Goal: Task Accomplishment & Management: Manage account settings

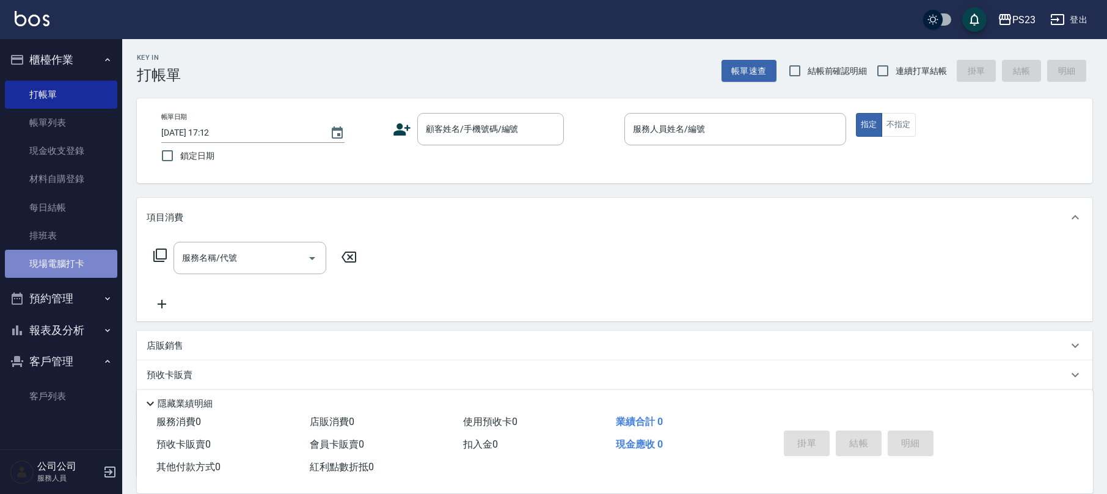
click at [62, 269] on link "現場電腦打卡" at bounding box center [61, 264] width 112 height 28
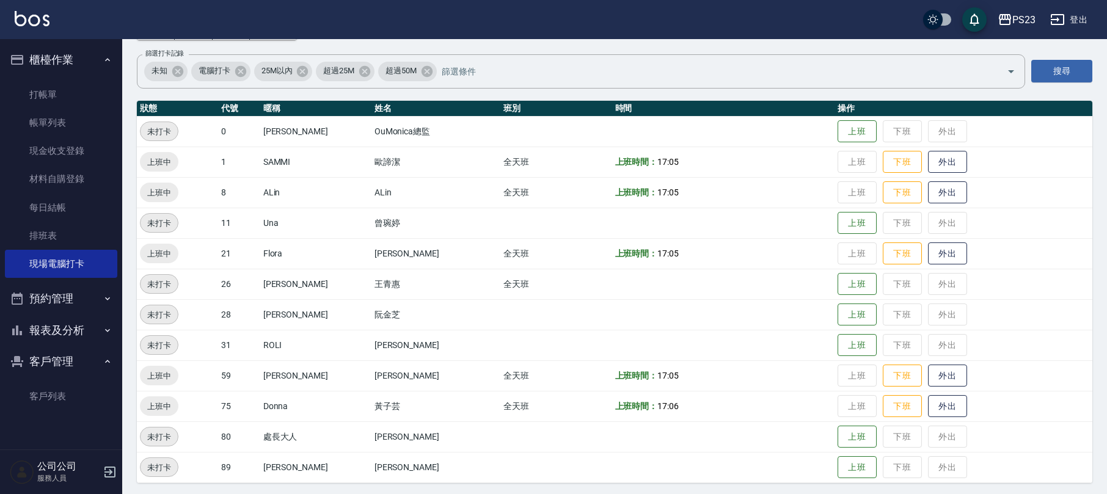
scroll to position [84, 0]
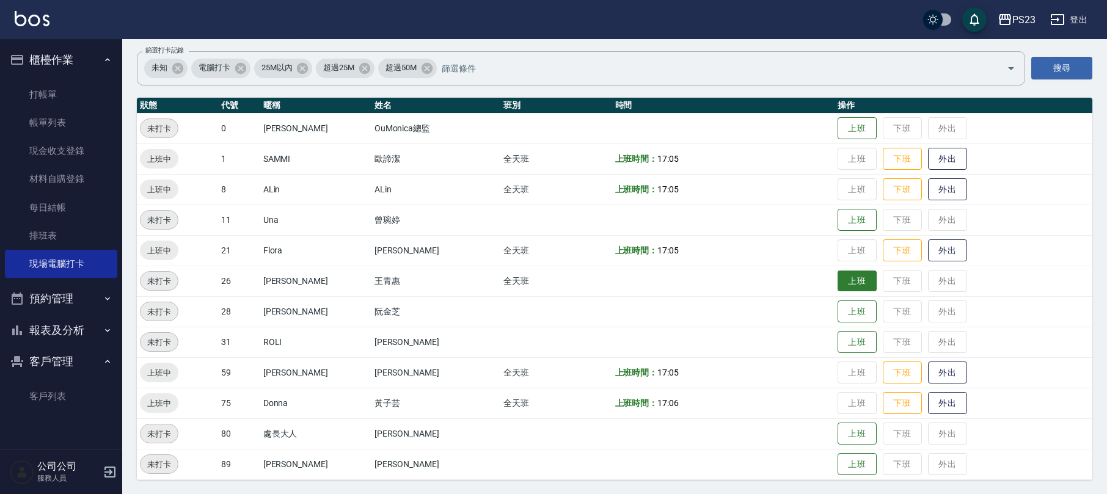
click at [842, 282] on button "上班" at bounding box center [856, 281] width 39 height 21
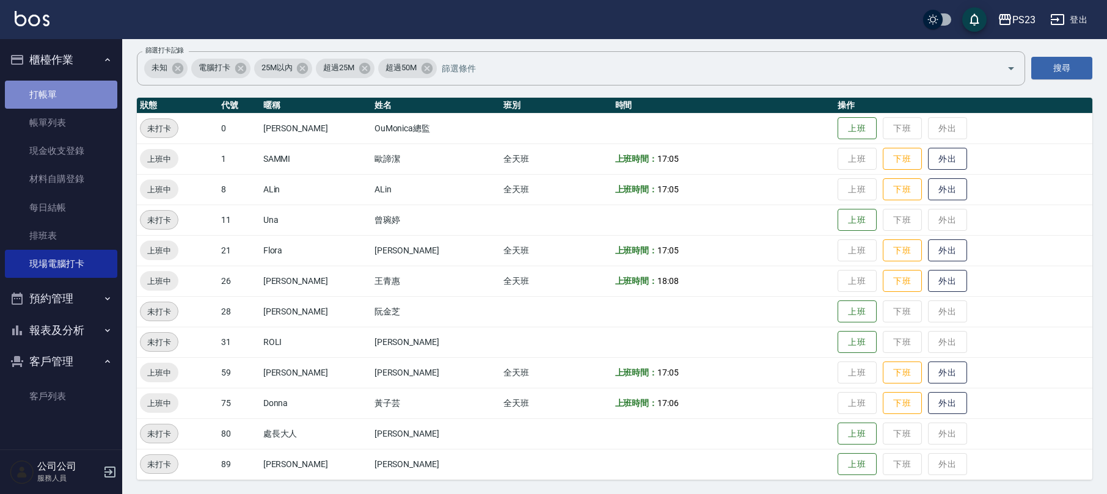
click at [54, 99] on link "打帳單" at bounding box center [61, 95] width 112 height 28
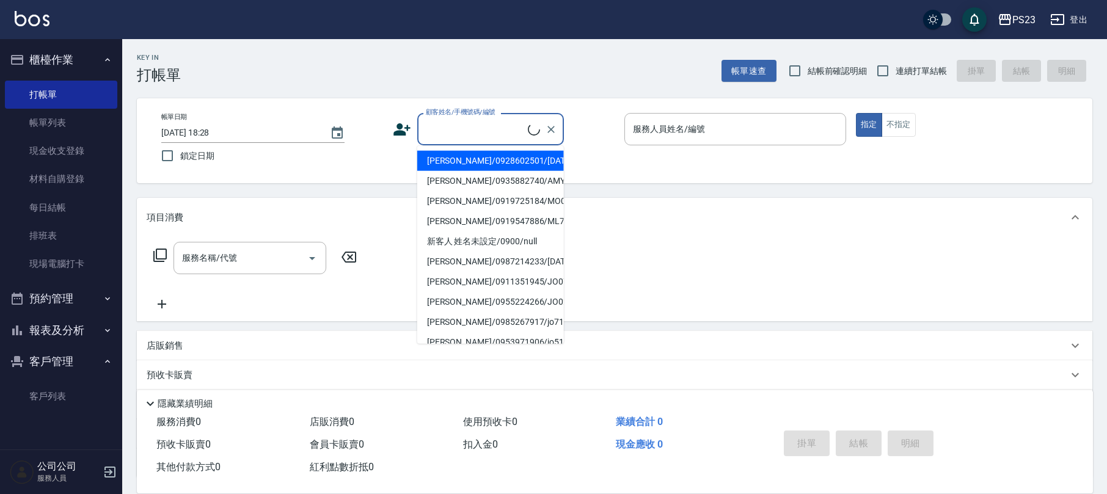
click at [499, 138] on input "顧客姓名/手機號碼/編號" at bounding box center [475, 128] width 105 height 21
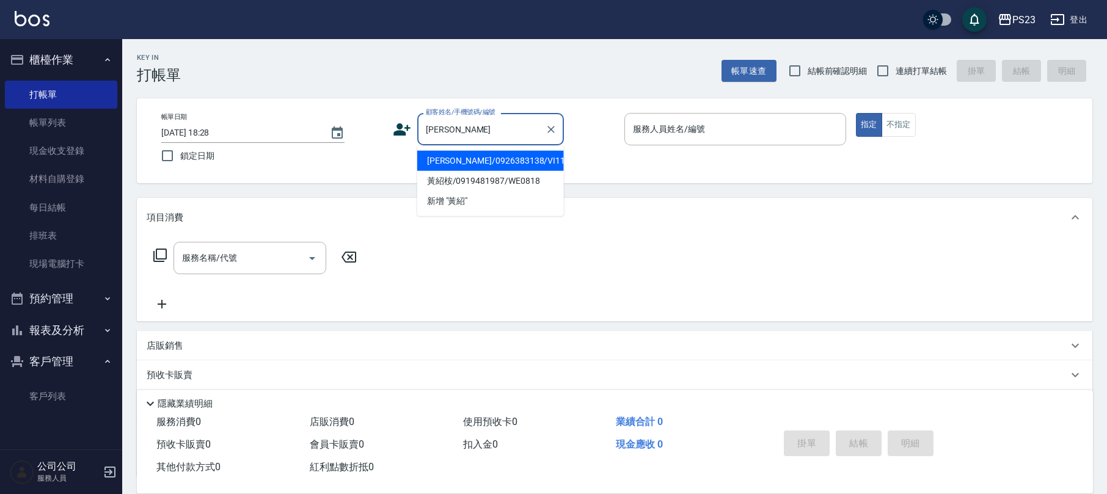
type input "[PERSON_NAME]"
click at [399, 122] on icon at bounding box center [402, 129] width 18 height 18
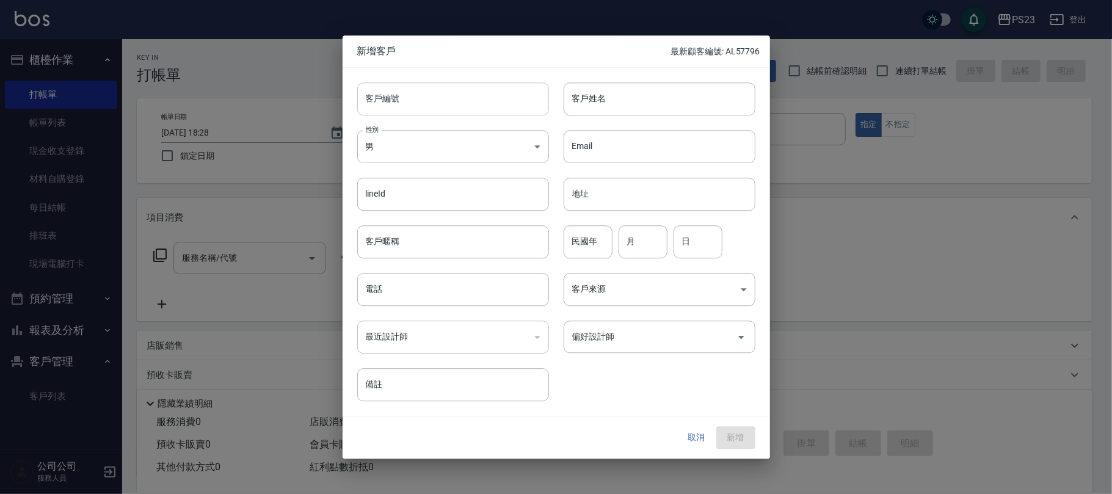
click at [470, 90] on input "客戶編號" at bounding box center [453, 98] width 192 height 33
type input "DO20250925"
drag, startPoint x: 429, startPoint y: 292, endPoint x: 436, endPoint y: 292, distance: 7.3
click at [436, 292] on input "電話" at bounding box center [453, 289] width 192 height 33
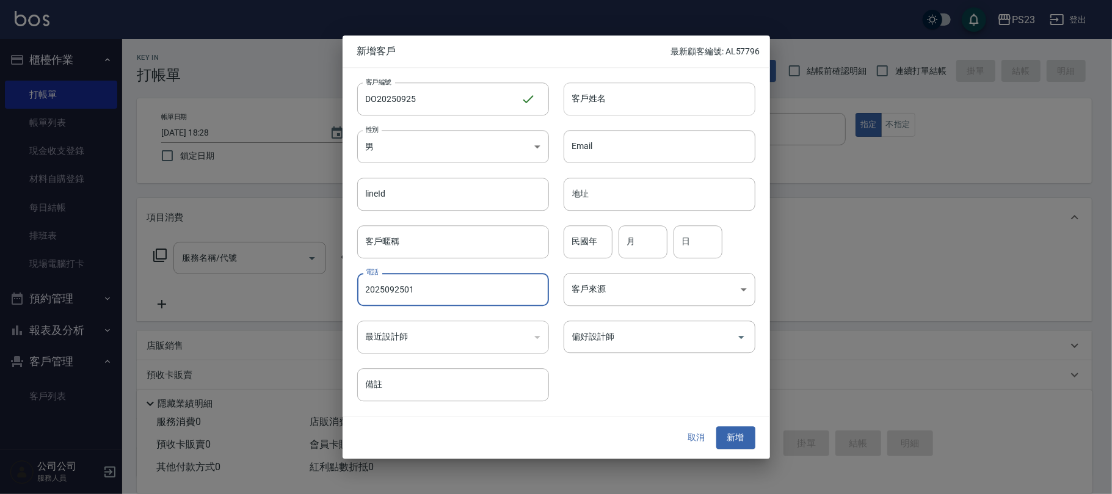
type input "2025092501"
click at [617, 98] on input "客戶姓名" at bounding box center [660, 98] width 192 height 33
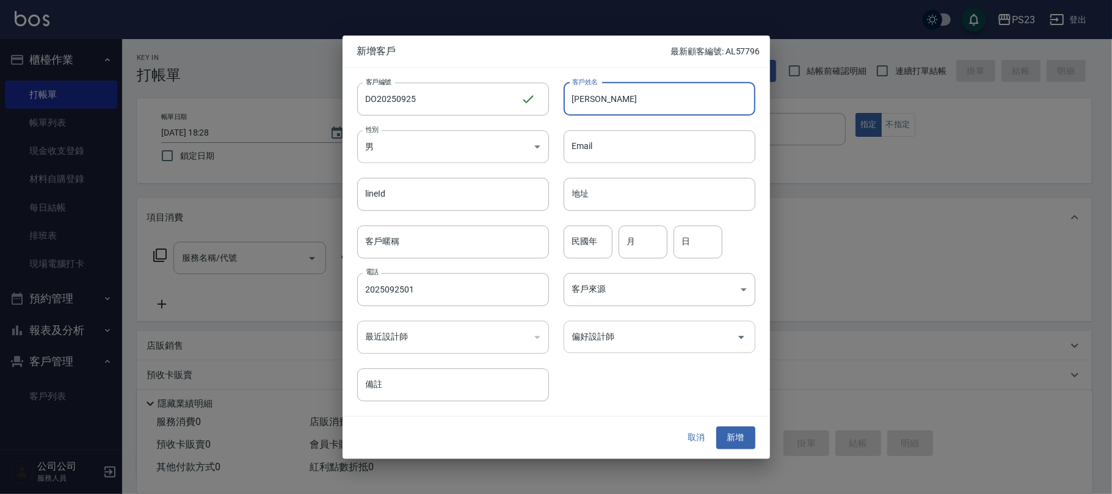
click at [618, 352] on div "偏好設計師" at bounding box center [660, 337] width 192 height 32
type input "[PERSON_NAME]"
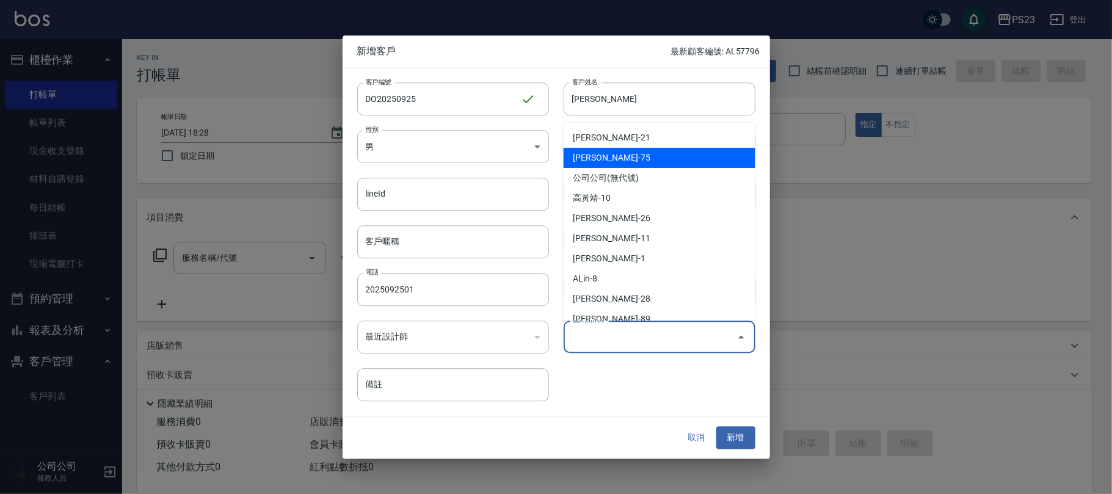
click at [627, 154] on li "[PERSON_NAME]-75" at bounding box center [660, 158] width 192 height 20
type input "黃子芸"
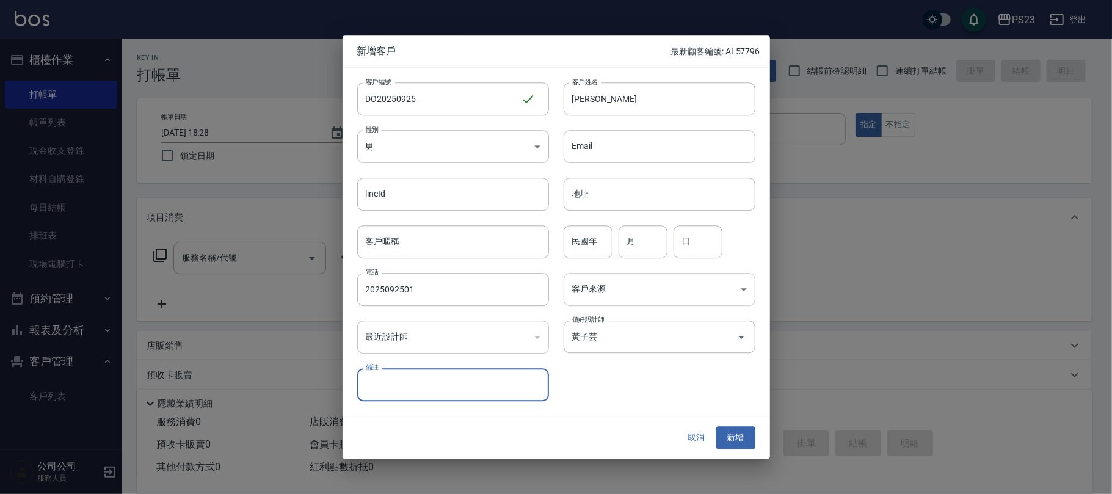
click at [618, 274] on body "PS23 登出 櫃檯作業 打帳單 帳單列表 現金收支登錄 材料自購登錄 每日結帳 排班表 現場電腦打卡 預約管理 預約管理 單日預約紀錄 單週預約紀錄 報表及…" at bounding box center [556, 296] width 1112 height 592
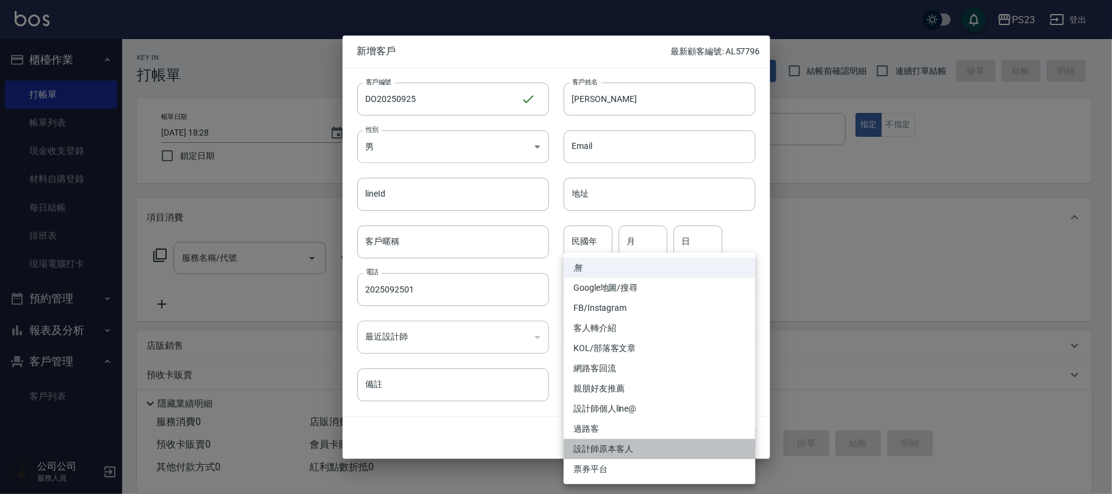
drag, startPoint x: 606, startPoint y: 443, endPoint x: 640, endPoint y: 434, distance: 35.6
click at [606, 445] on li "設計師原本客人" at bounding box center [660, 449] width 192 height 20
type input "設計師原本客人"
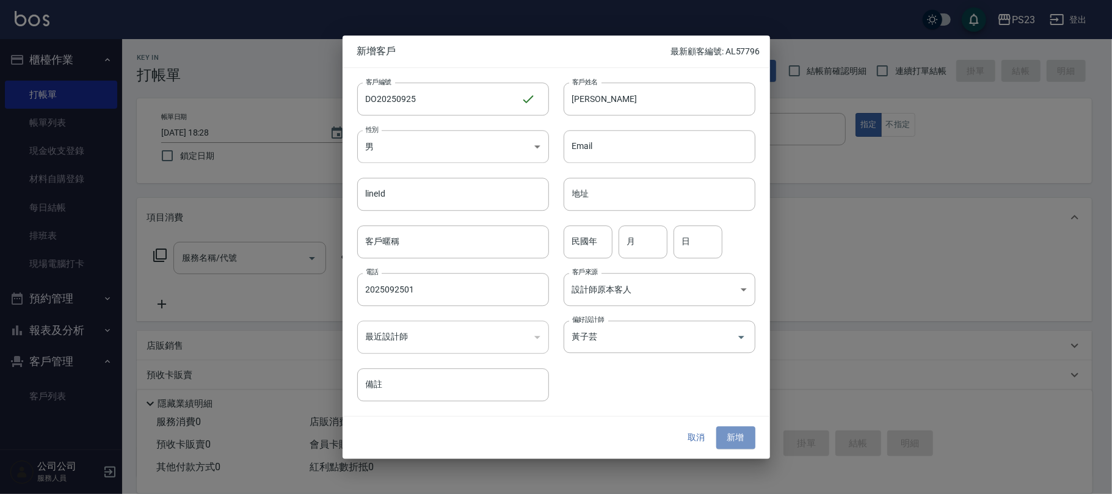
click at [743, 437] on button "新增" at bounding box center [735, 438] width 39 height 23
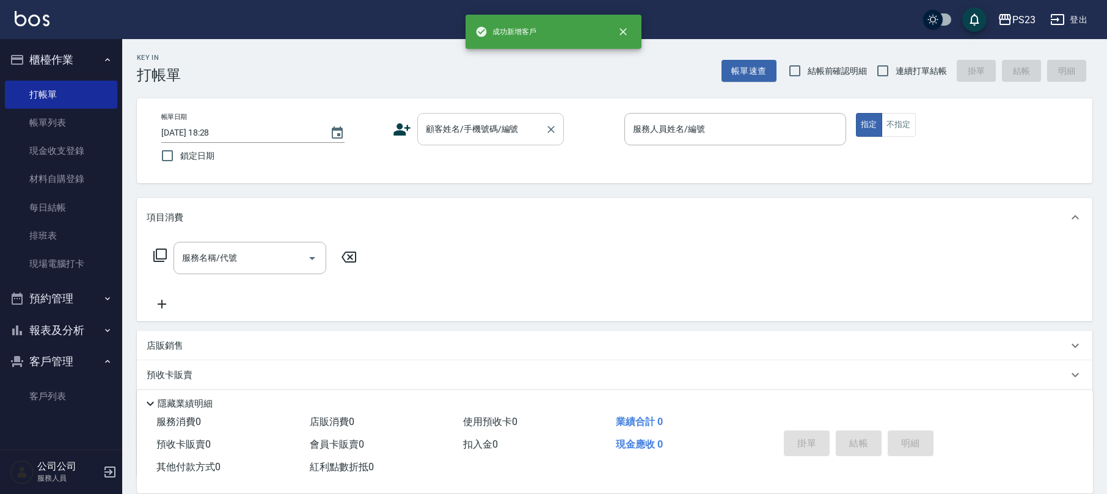
click at [499, 125] on div "顧客姓名/手機號碼/編號 顧客姓名/手機號碼/編號" at bounding box center [490, 129] width 147 height 32
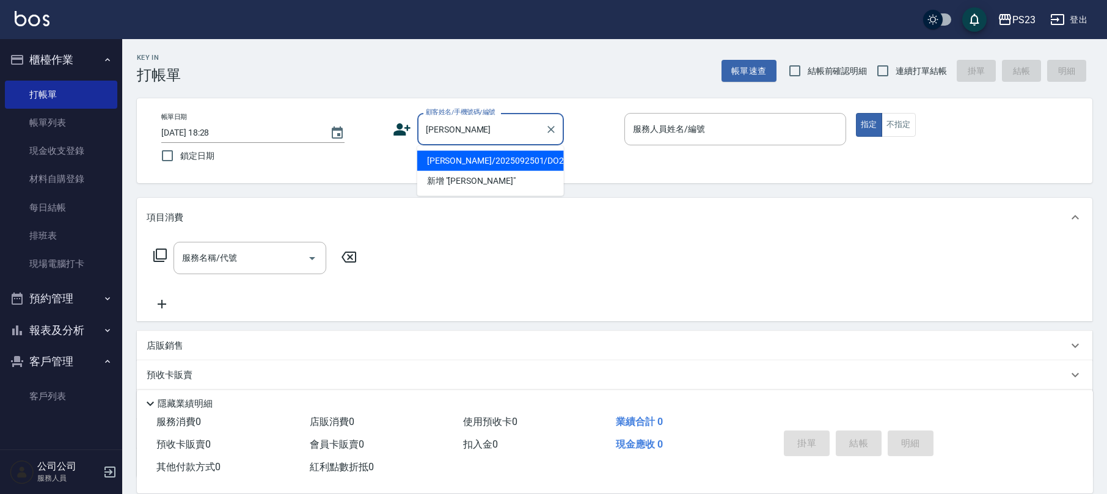
click at [483, 167] on li "[PERSON_NAME]/2025092501/DO20250925" at bounding box center [490, 161] width 147 height 20
type input "[PERSON_NAME]/2025092501/DO20250925"
type input "Donna-75"
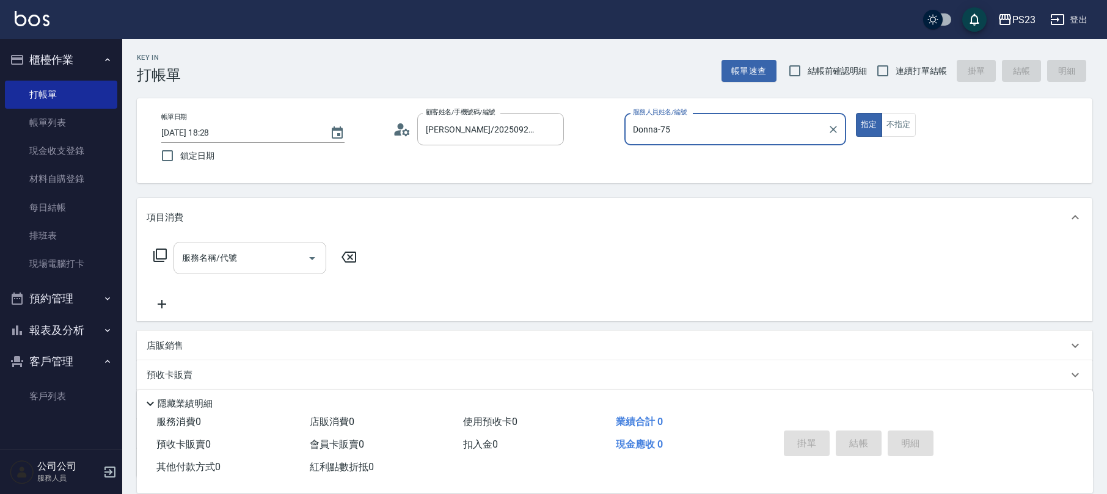
click at [214, 269] on input "服務名稱/代號" at bounding box center [240, 257] width 123 height 21
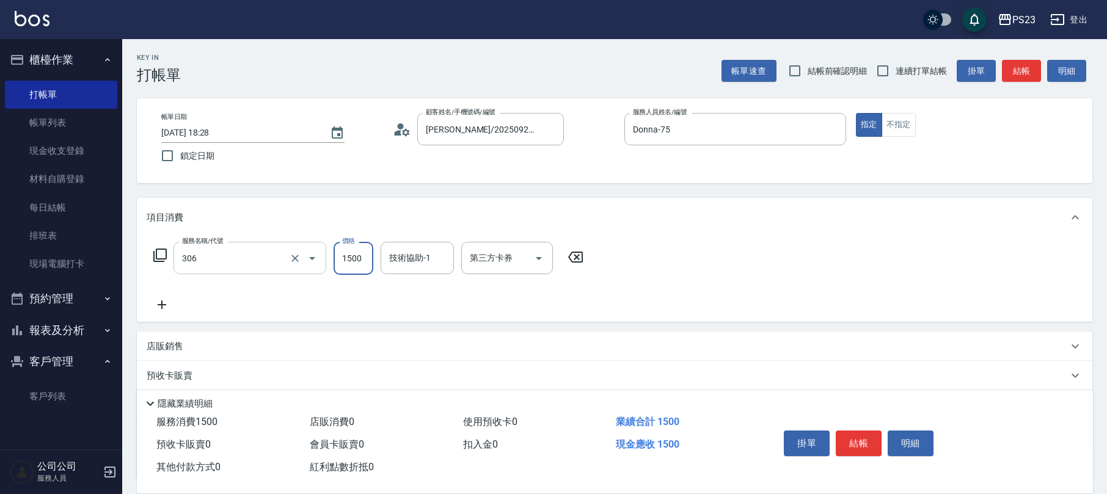
type input "指定洗+剪髮1500(306)"
type input "652"
type input "Donna-75"
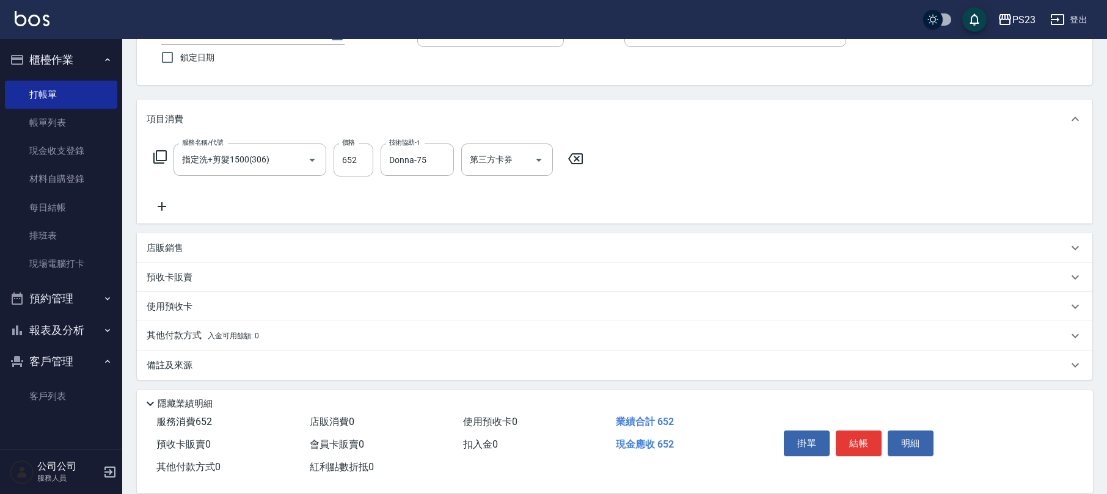
click at [231, 365] on div "備註及來源" at bounding box center [607, 365] width 921 height 13
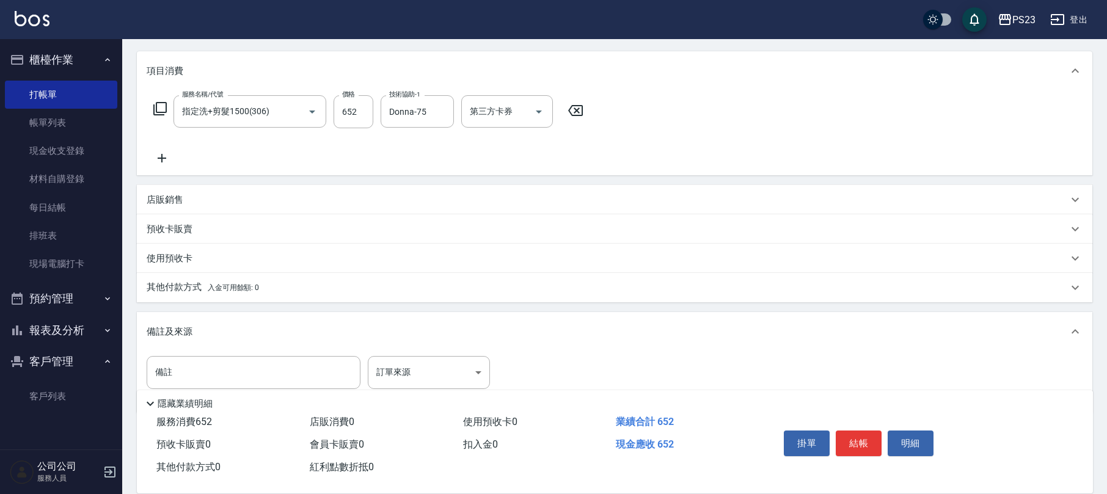
scroll to position [177, 0]
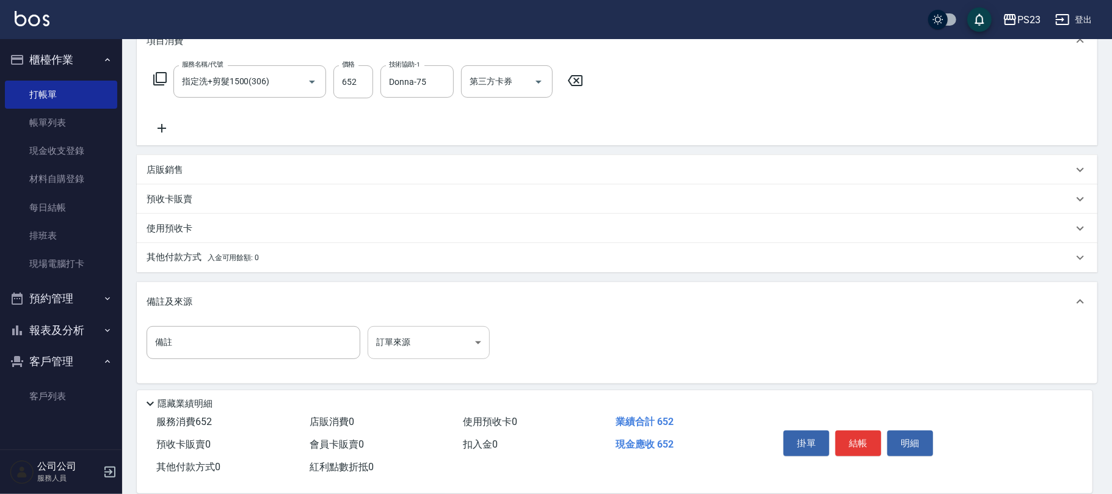
click at [401, 345] on body "PS23 登出 櫃檯作業 打帳單 帳單列表 現金收支登錄 材料自購登錄 每日結帳 排班表 現場電腦打卡 預約管理 預約管理 單日預約紀錄 單週預約紀錄 報表及…" at bounding box center [556, 160] width 1112 height 675
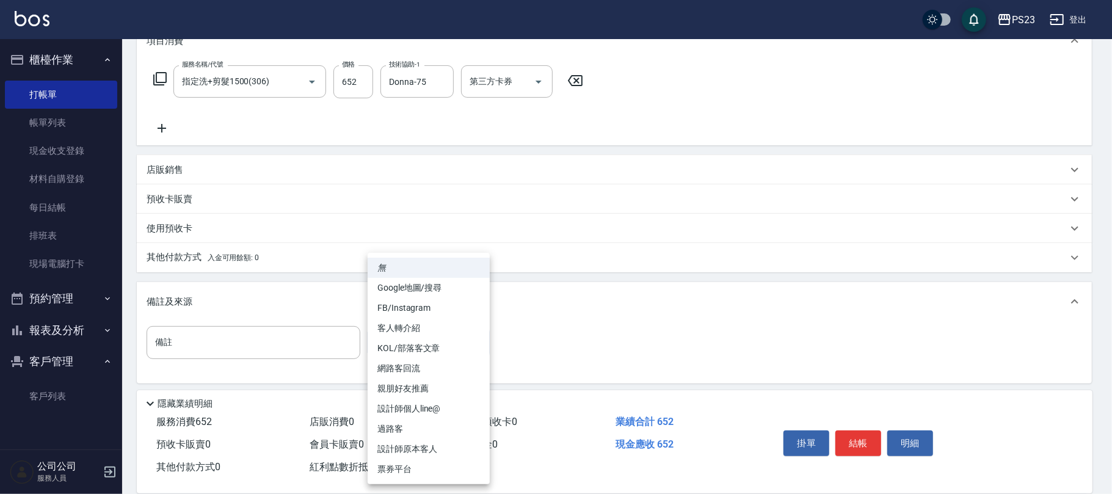
click at [399, 423] on li "過路客" at bounding box center [429, 429] width 122 height 20
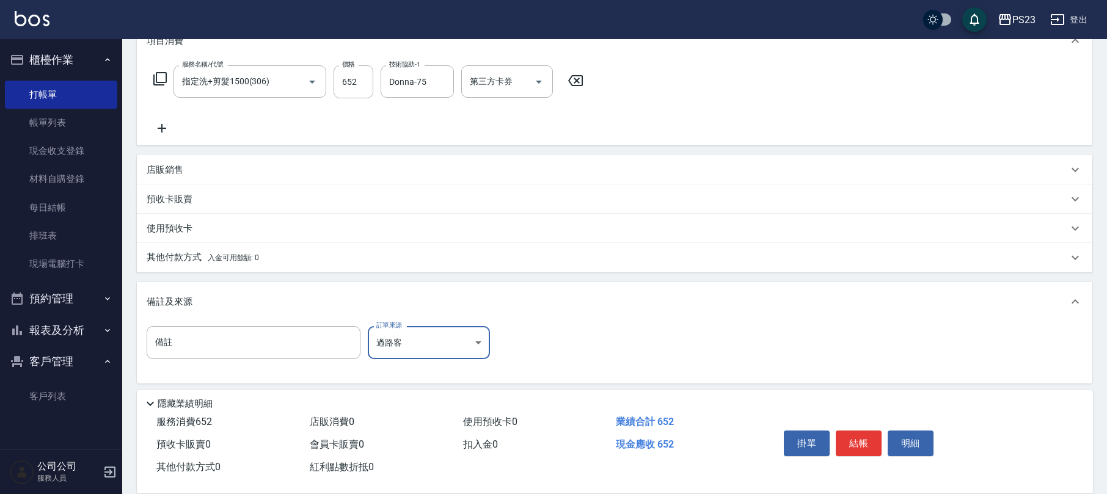
click at [420, 344] on body "PS23 登出 櫃檯作業 打帳單 帳單列表 現金收支登錄 材料自購登錄 每日結帳 排班表 現場電腦打卡 預約管理 預約管理 單日預約紀錄 單週預約紀錄 報表及…" at bounding box center [553, 160] width 1107 height 675
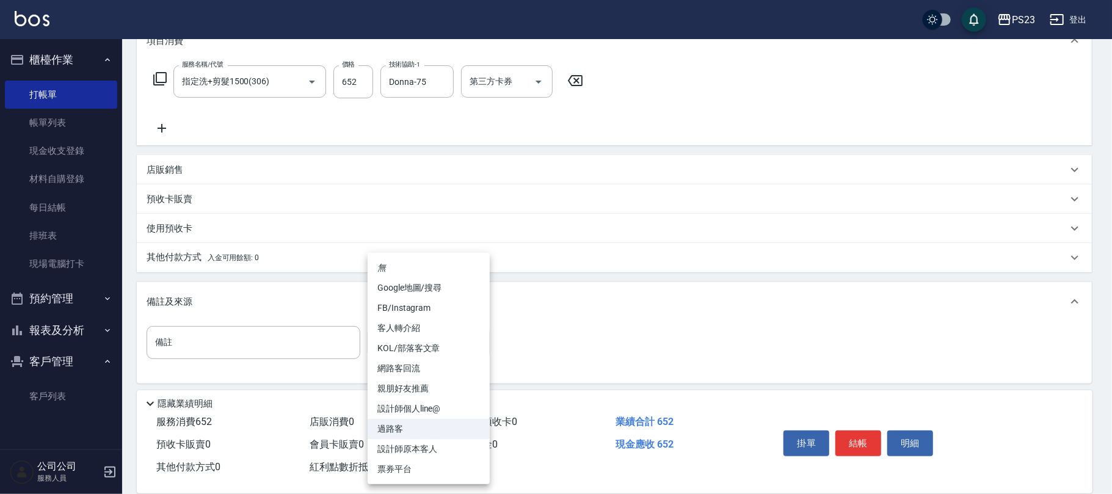
click at [420, 445] on li "設計師原本客人" at bounding box center [429, 449] width 122 height 20
type input "設計師原本客人"
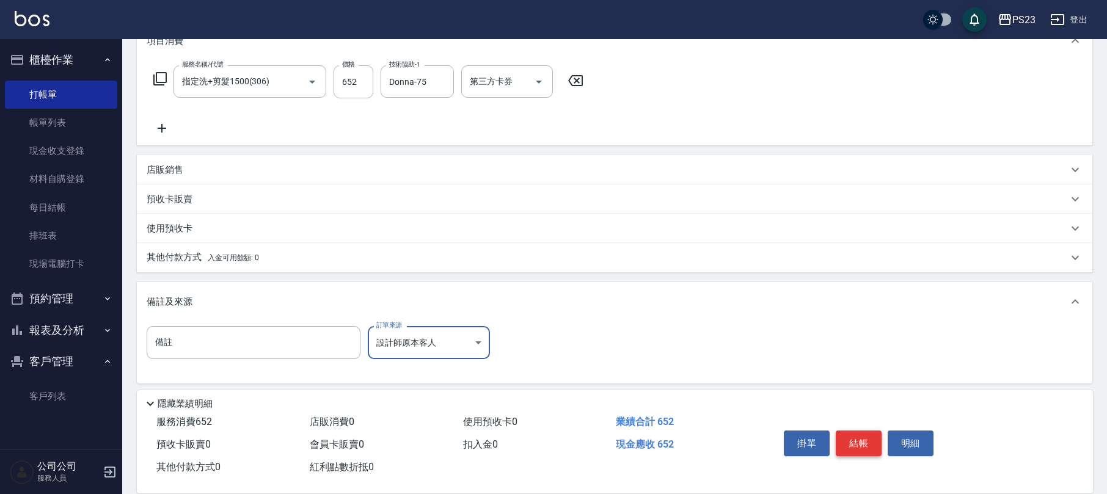
click at [861, 441] on button "結帳" at bounding box center [859, 444] width 46 height 26
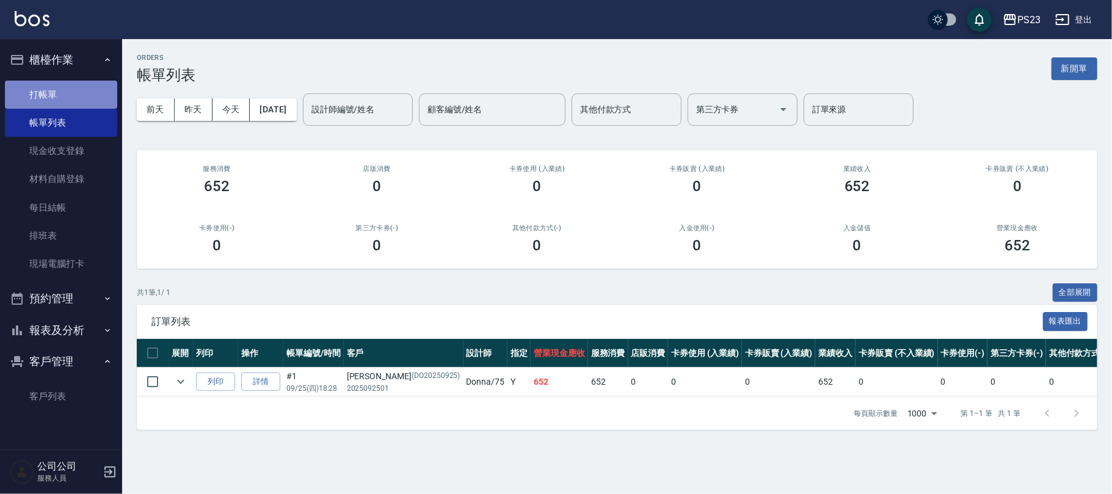
click at [107, 83] on link "打帳單" at bounding box center [61, 95] width 112 height 28
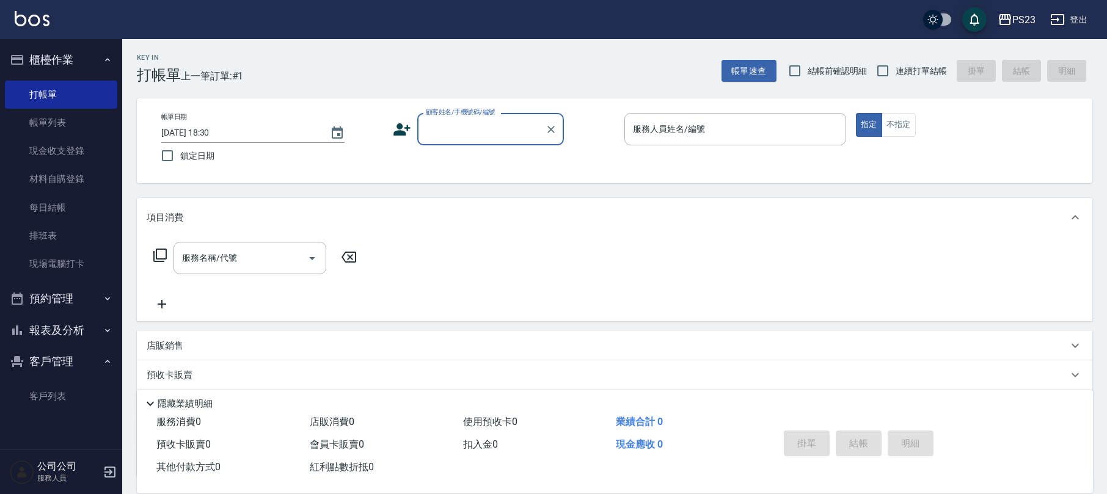
click at [925, 71] on span "連續打單結帳" at bounding box center [920, 71] width 51 height 13
click at [895, 71] on input "連續打單結帳" at bounding box center [883, 71] width 26 height 26
checkbox input "true"
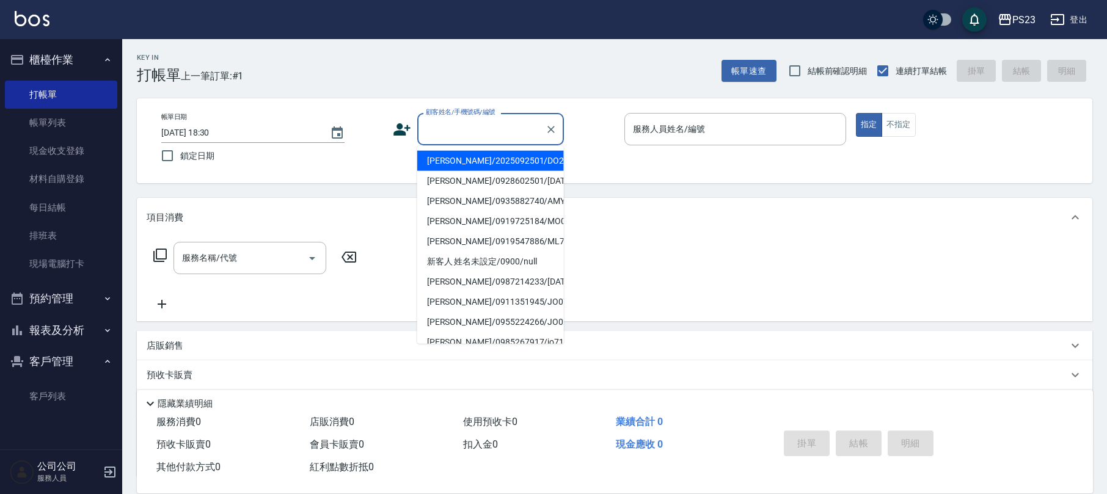
click at [459, 139] on input "顧客姓名/手機號碼/編號" at bounding box center [481, 128] width 117 height 21
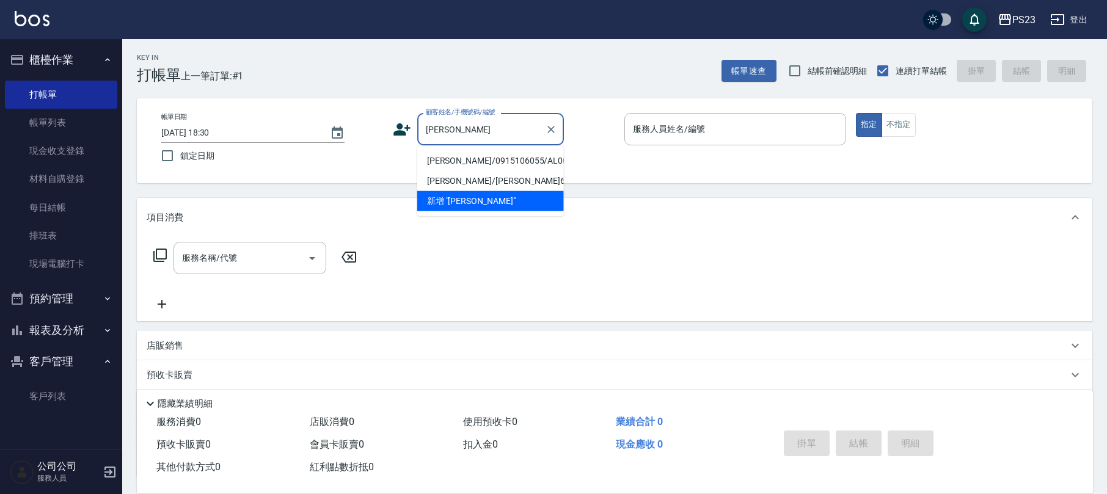
click at [452, 154] on li "[PERSON_NAME]/0915106055/AL001018" at bounding box center [490, 161] width 147 height 20
type input "[PERSON_NAME]/0915106055/AL001018"
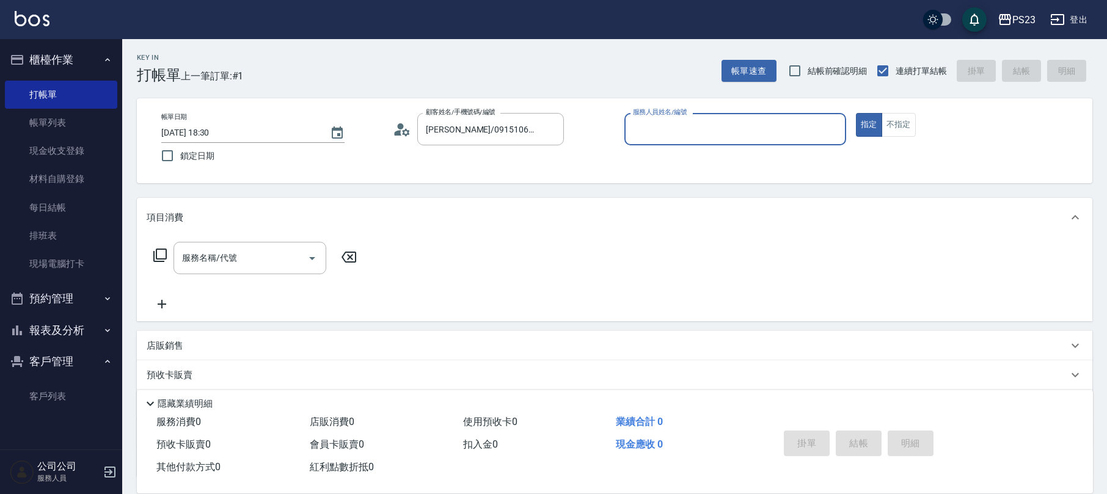
type input "ALin-8"
drag, startPoint x: 235, startPoint y: 272, endPoint x: 241, endPoint y: 216, distance: 56.5
click at [241, 269] on div "服務名稱/代號" at bounding box center [249, 258] width 153 height 32
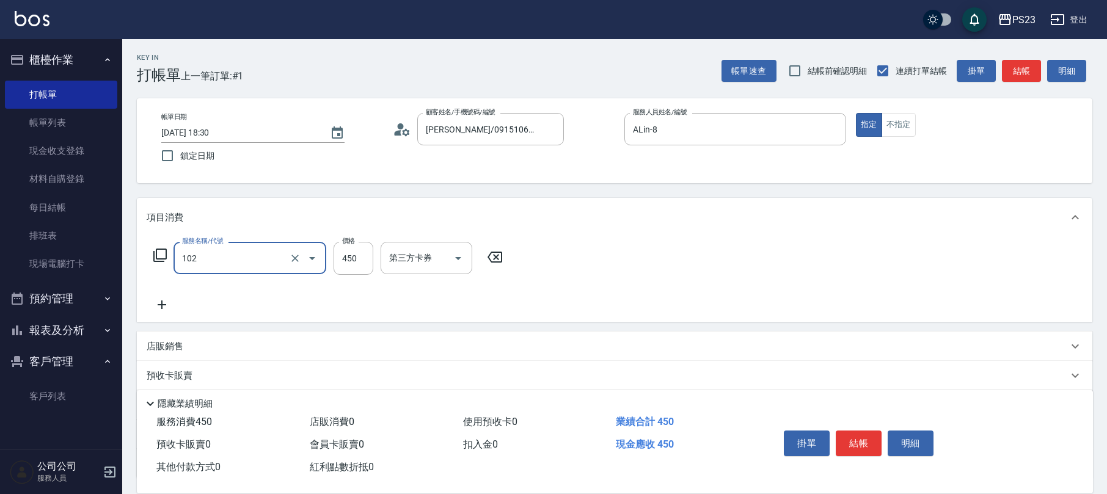
type input "洗髮450(102)"
type input "500"
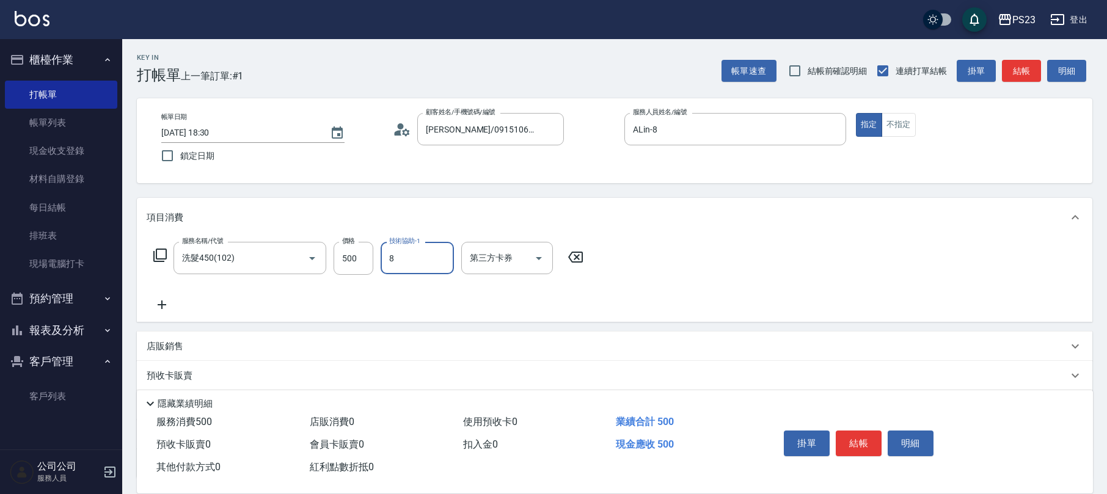
type input "ALin-8"
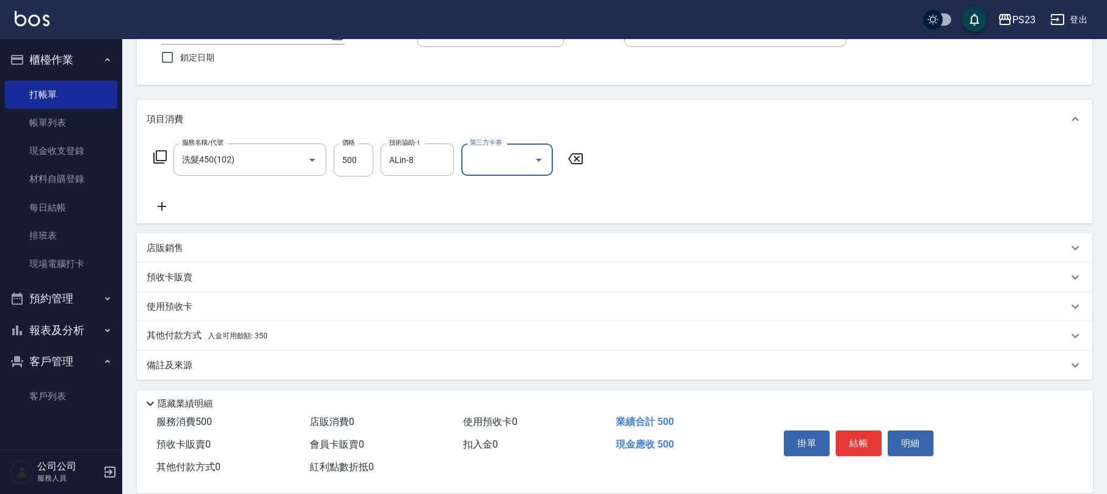
click at [211, 374] on div "備註及來源" at bounding box center [614, 365] width 955 height 29
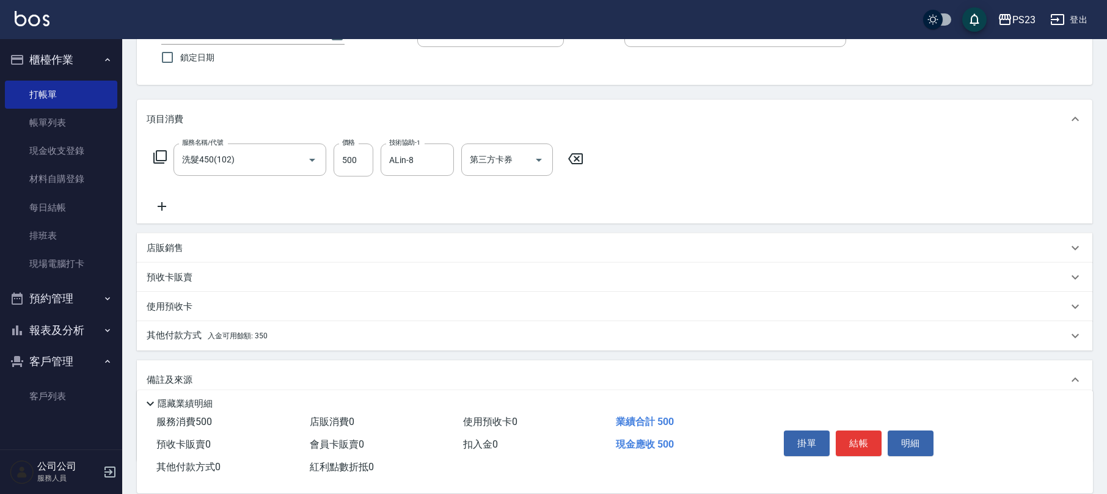
scroll to position [181, 0]
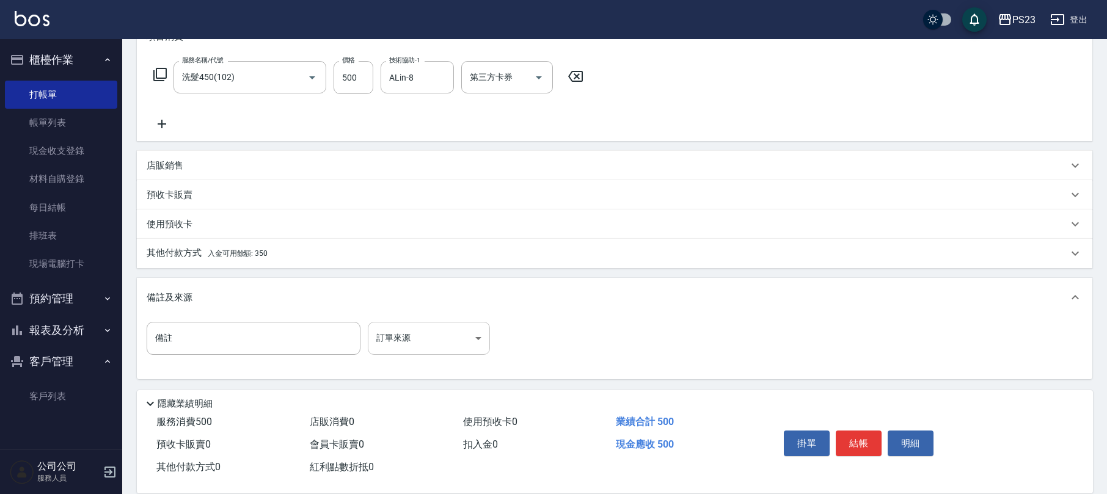
click at [396, 327] on body "PS23 登出 櫃檯作業 打帳單 帳單列表 現金收支登錄 材料自購登錄 每日結帳 排班表 現場電腦打卡 預約管理 預約管理 單日預約紀錄 單週預約紀錄 報表及…" at bounding box center [553, 156] width 1107 height 675
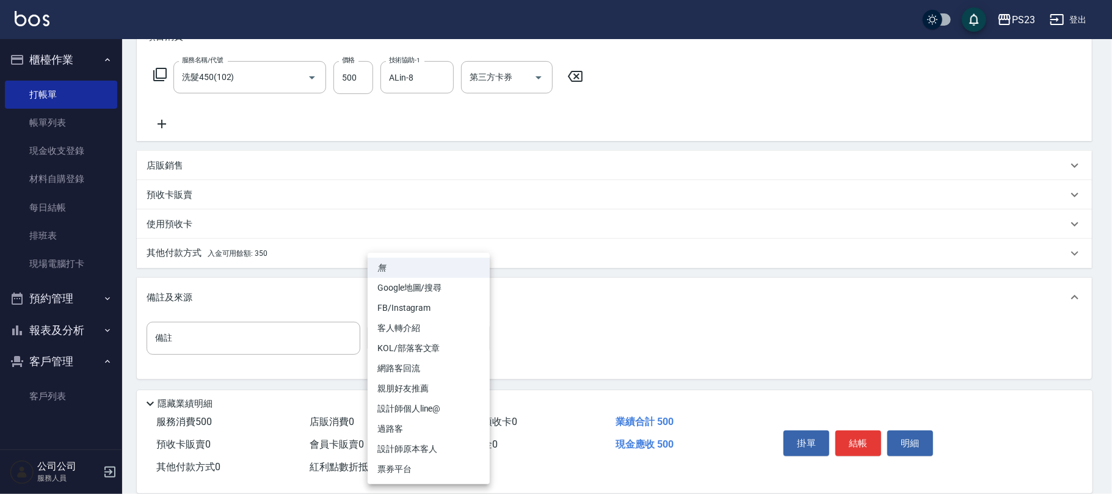
click at [395, 448] on li "設計師原本客人" at bounding box center [429, 449] width 122 height 20
type input "設計師原本客人"
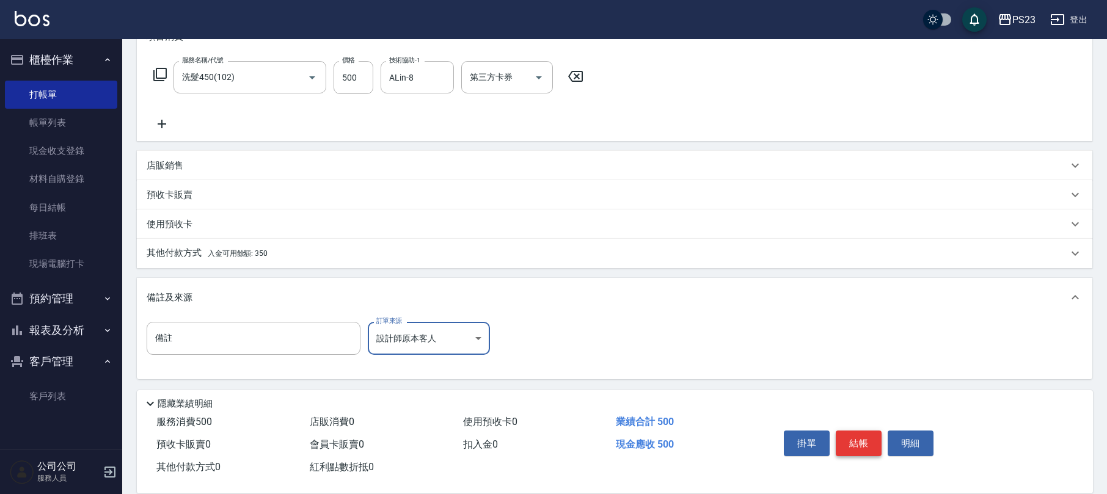
click at [861, 435] on button "結帳" at bounding box center [859, 444] width 46 height 26
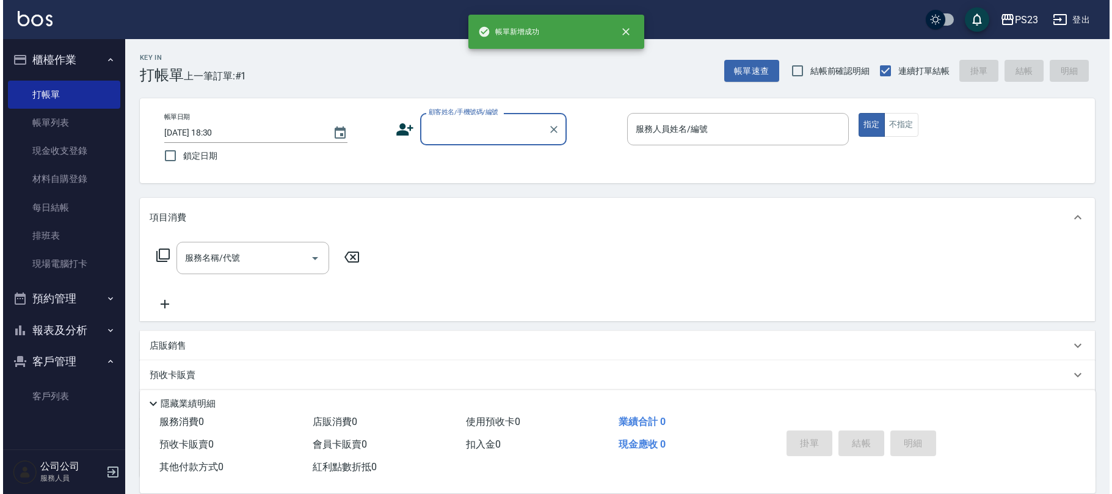
scroll to position [0, 0]
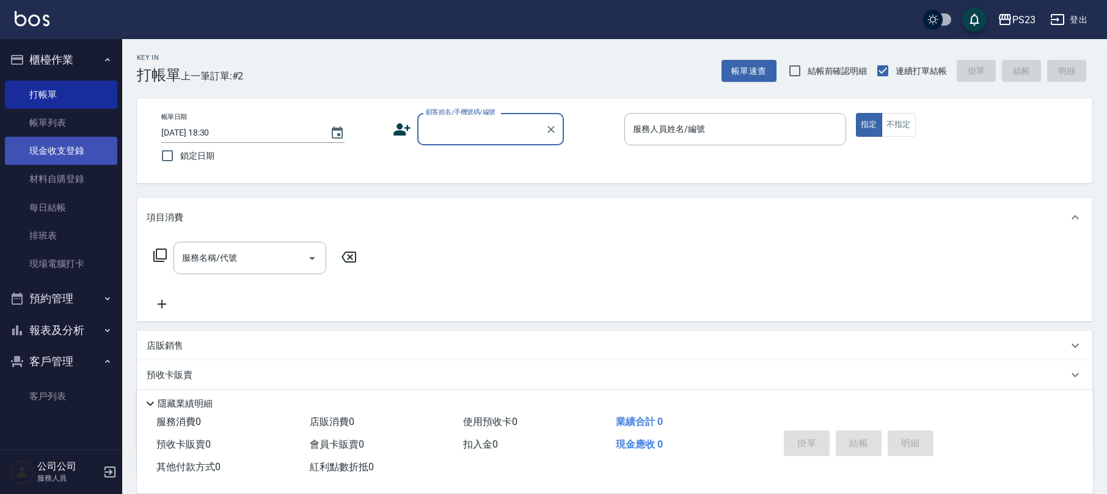
click at [79, 142] on link "現金收支登錄" at bounding box center [61, 151] width 112 height 28
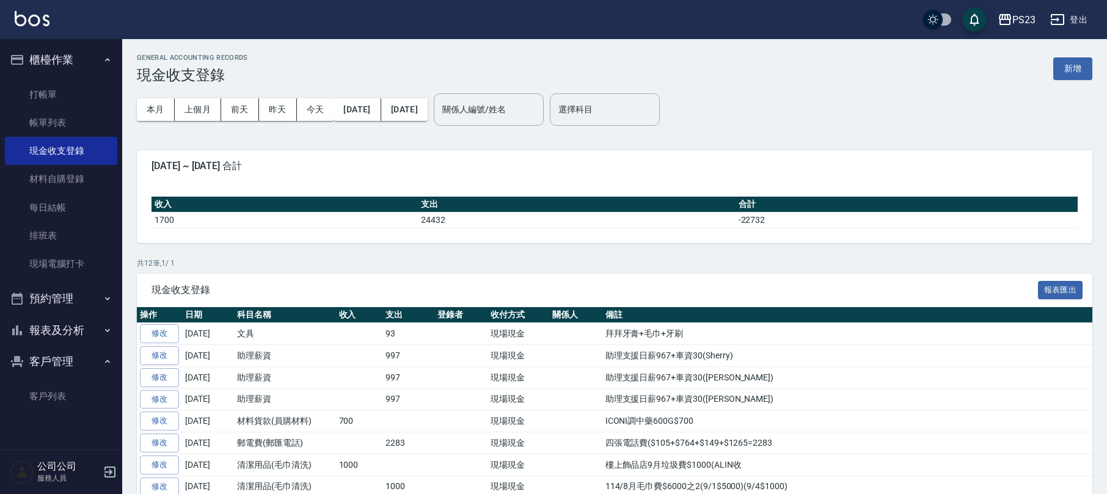
click at [1068, 71] on button "新增" at bounding box center [1072, 68] width 39 height 23
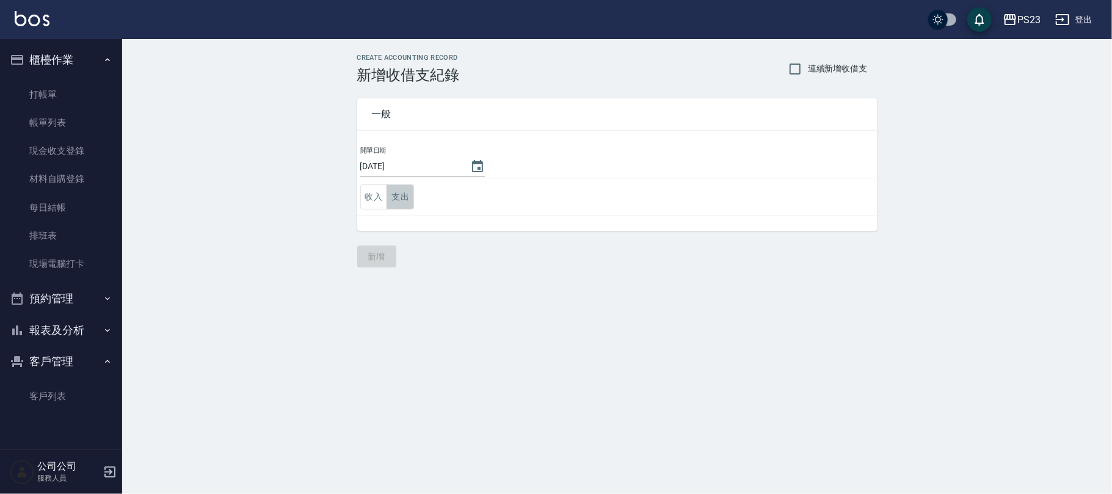
click at [407, 197] on button "支出" at bounding box center [400, 196] width 27 height 25
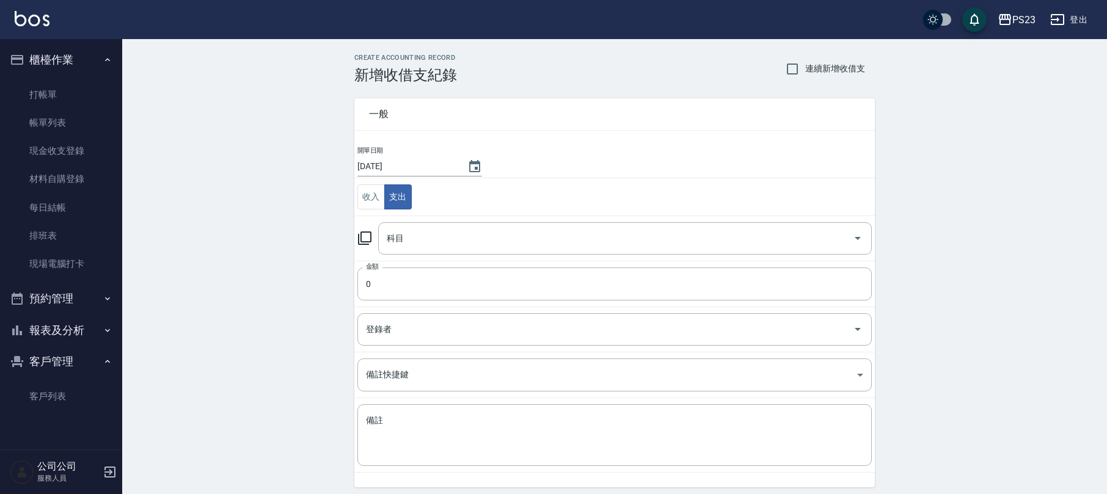
click at [362, 239] on icon at bounding box center [364, 237] width 13 height 13
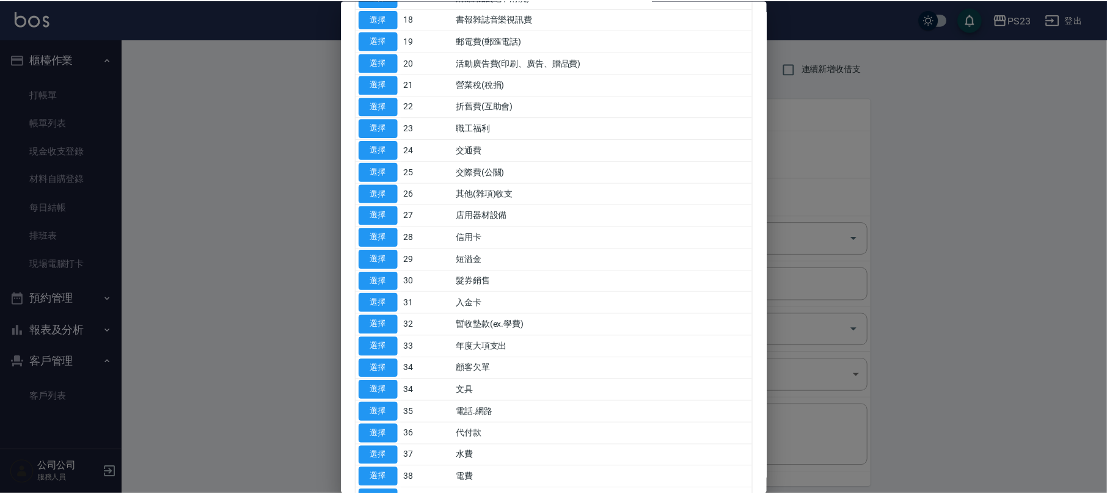
scroll to position [376, 0]
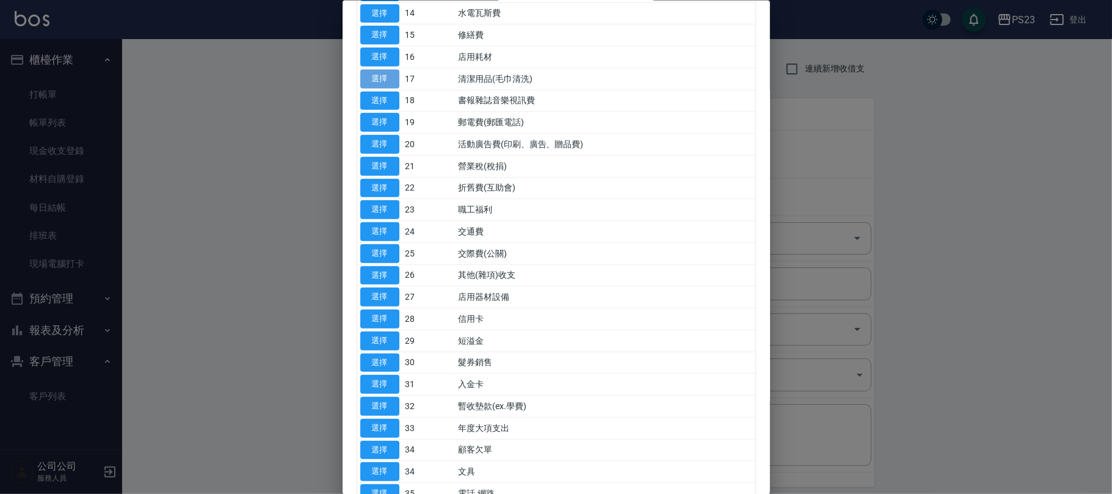
click at [381, 86] on button "選擇" at bounding box center [379, 78] width 39 height 19
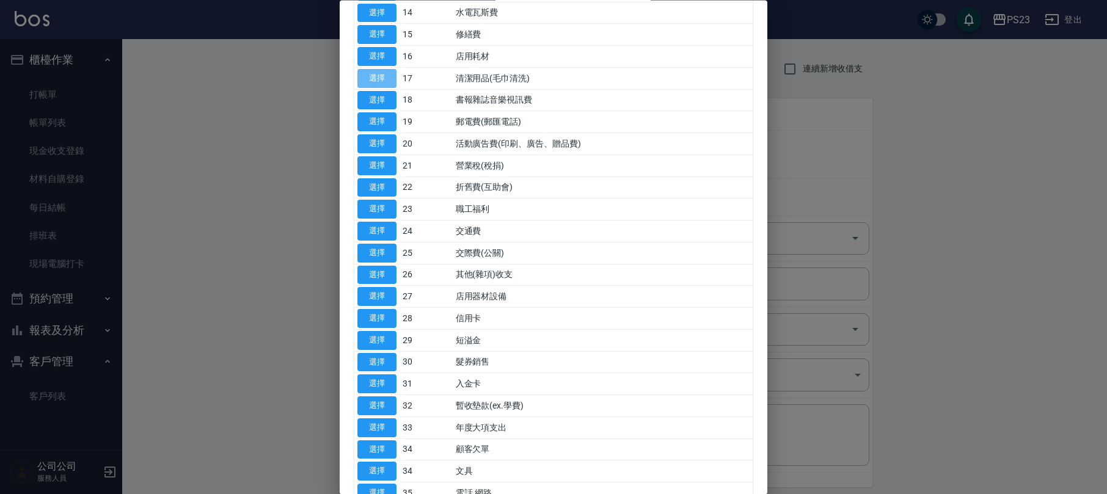
type input "17 清潔用品(毛巾清洗)"
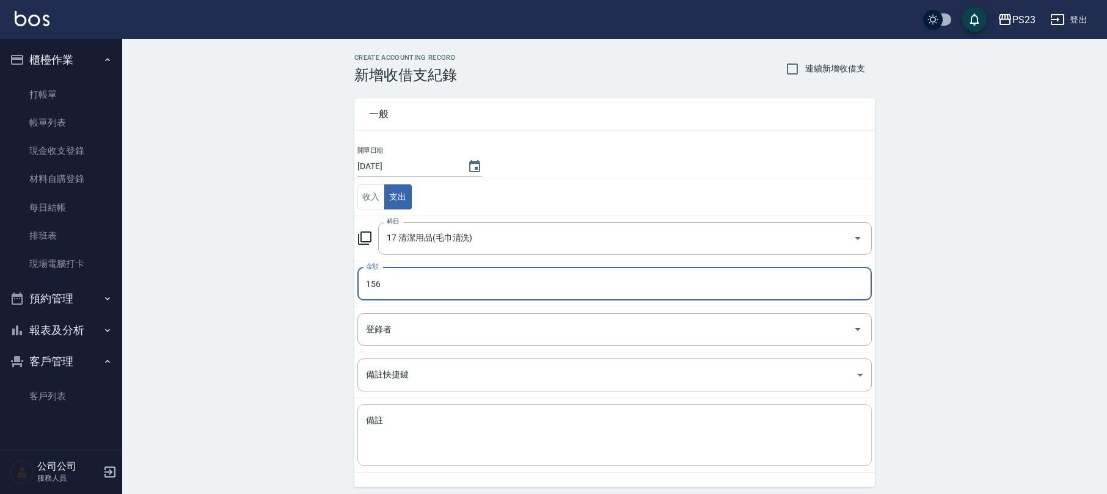
type input "156"
click at [506, 447] on textarea "備註" at bounding box center [614, 436] width 497 height 42
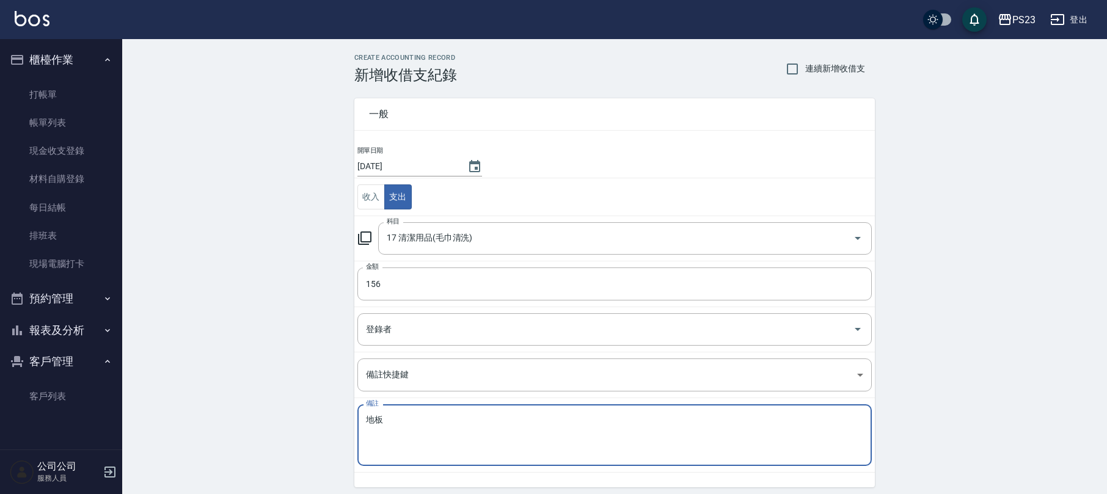
type textarea "第"
type textarea "測"
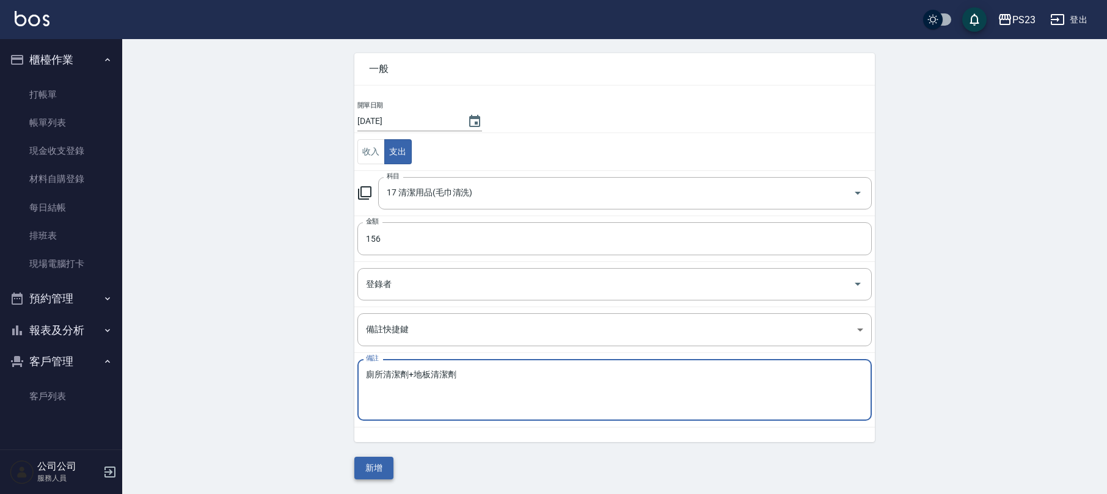
type textarea "廁所清潔劑+地板清潔劑"
click at [380, 464] on button "新增" at bounding box center [373, 468] width 39 height 23
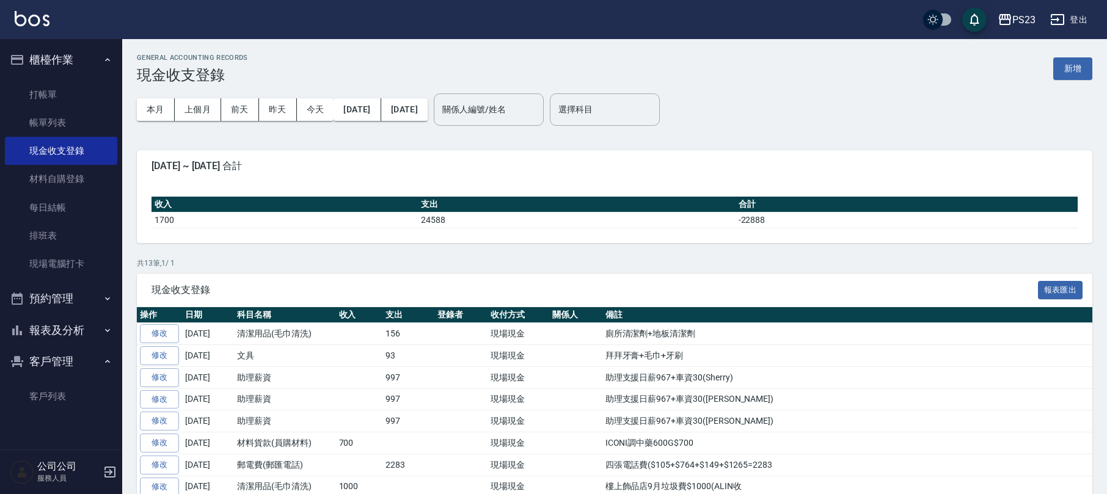
click at [59, 327] on button "報表及分析" at bounding box center [61, 331] width 112 height 32
click at [72, 396] on link "店家日報表" at bounding box center [61, 393] width 112 height 28
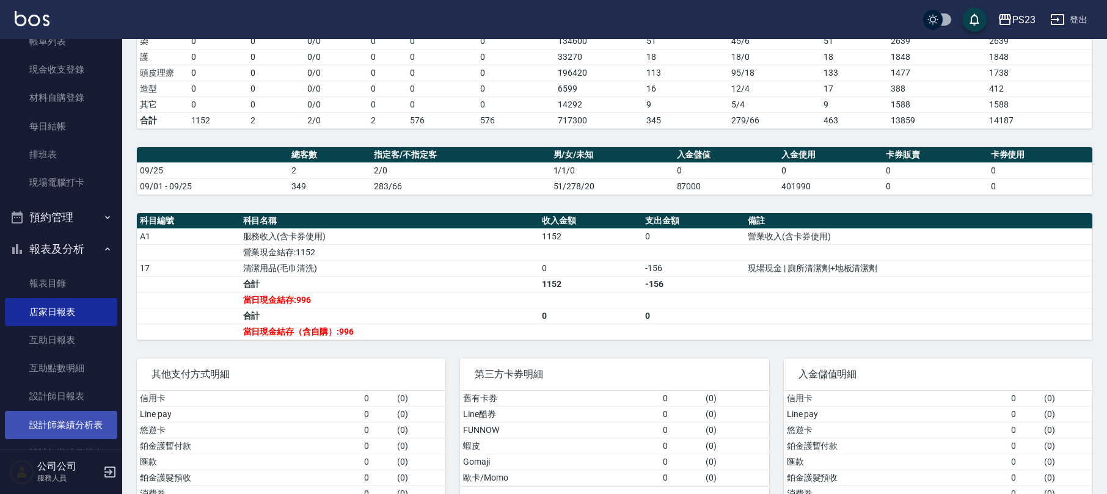
scroll to position [216, 0]
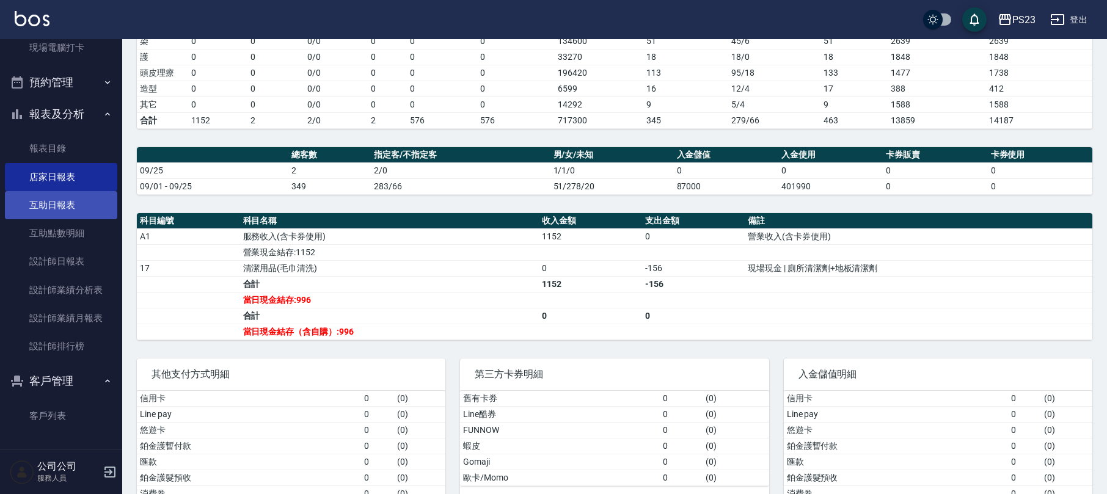
click at [76, 208] on link "互助日報表" at bounding box center [61, 205] width 112 height 28
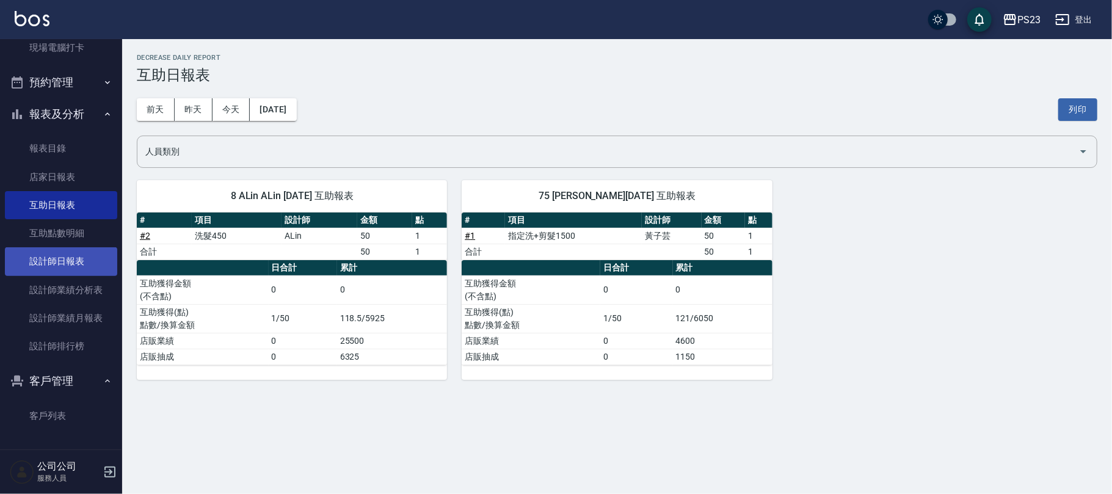
click at [71, 250] on link "設計師日報表" at bounding box center [61, 261] width 112 height 28
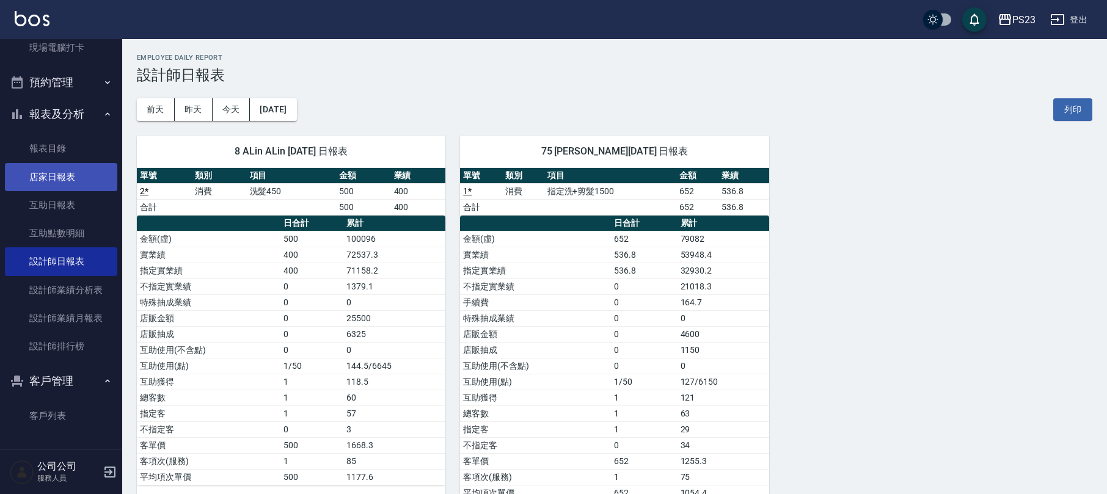
click at [54, 169] on link "店家日報表" at bounding box center [61, 177] width 112 height 28
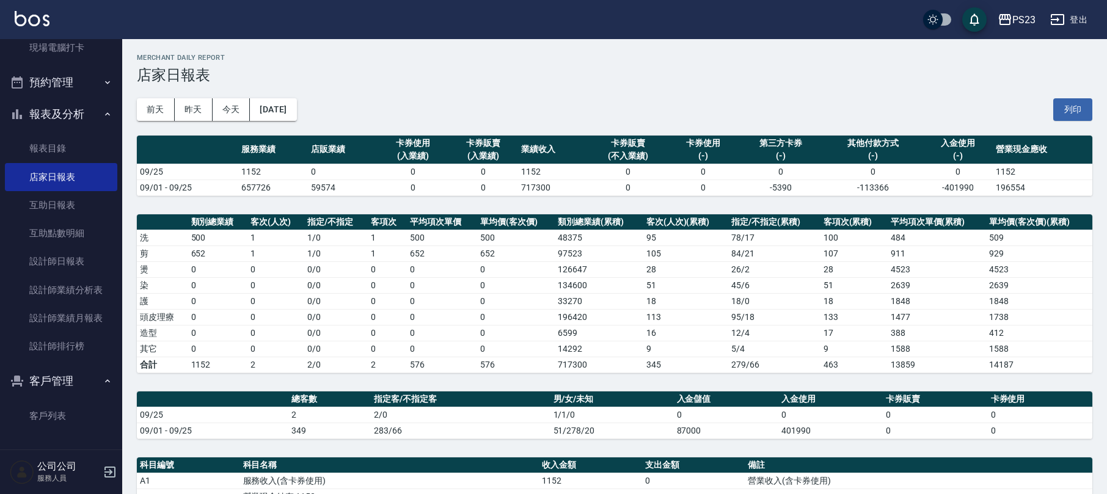
scroll to position [244, 0]
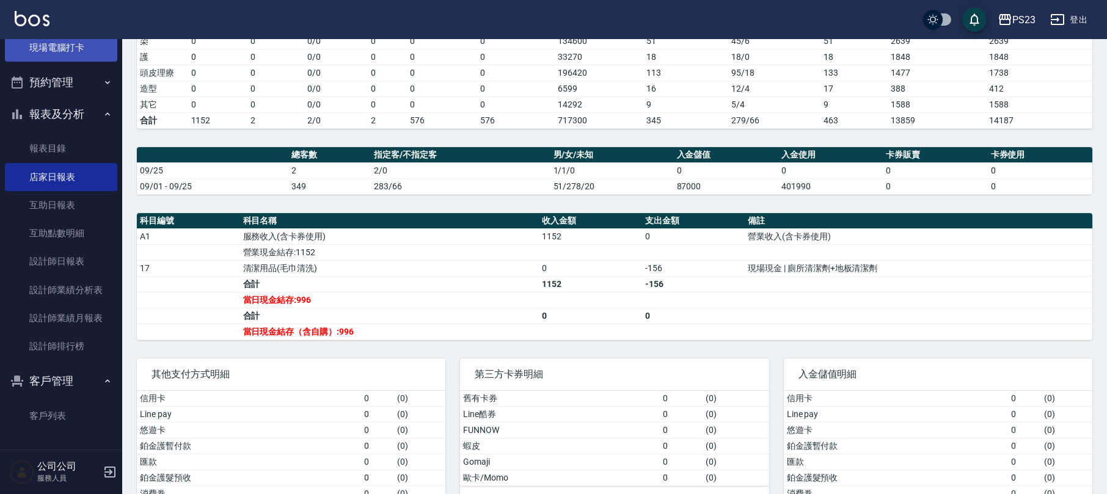
click at [62, 43] on link "現場電腦打卡" at bounding box center [61, 48] width 112 height 28
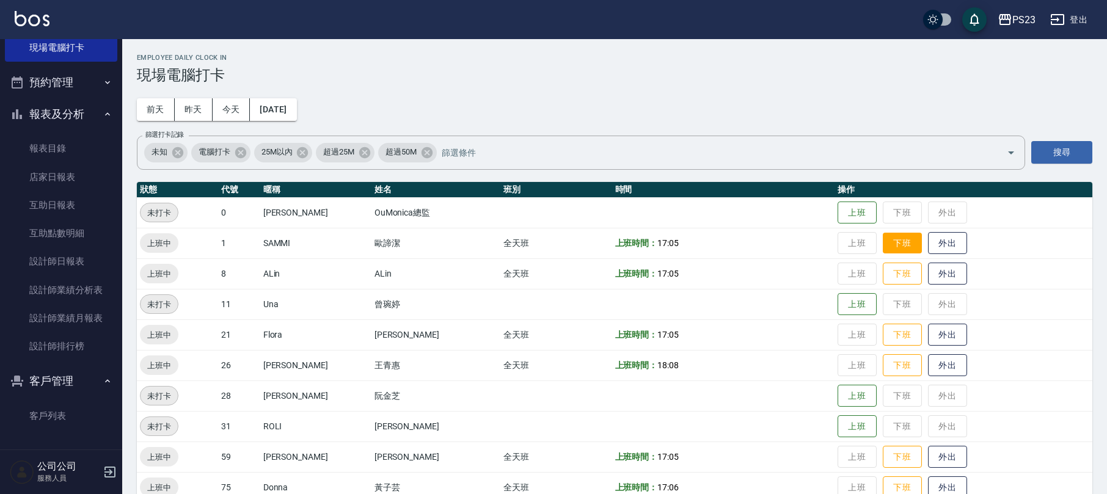
click at [883, 242] on button "下班" at bounding box center [902, 243] width 39 height 21
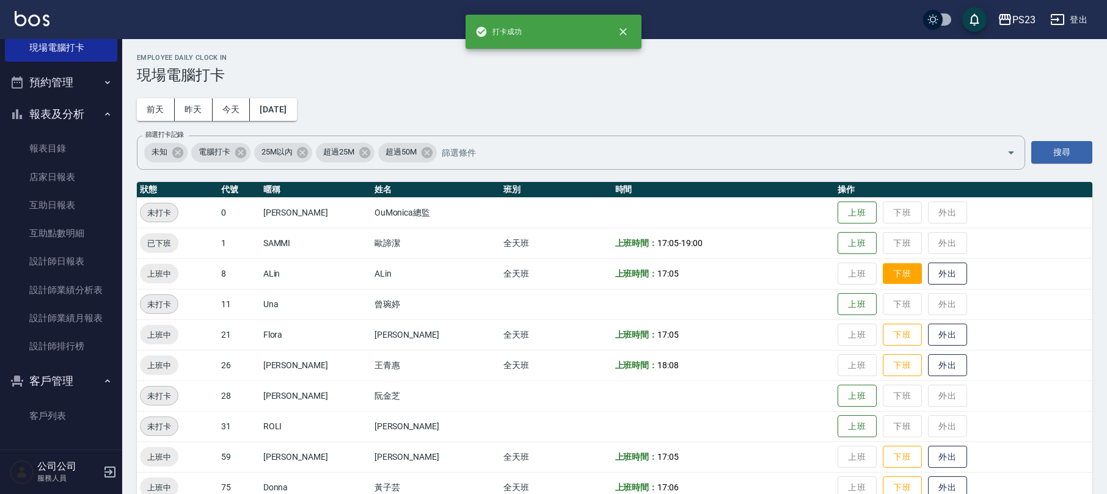
click at [883, 271] on button "下班" at bounding box center [902, 273] width 39 height 21
click at [883, 331] on button "下班" at bounding box center [902, 334] width 39 height 21
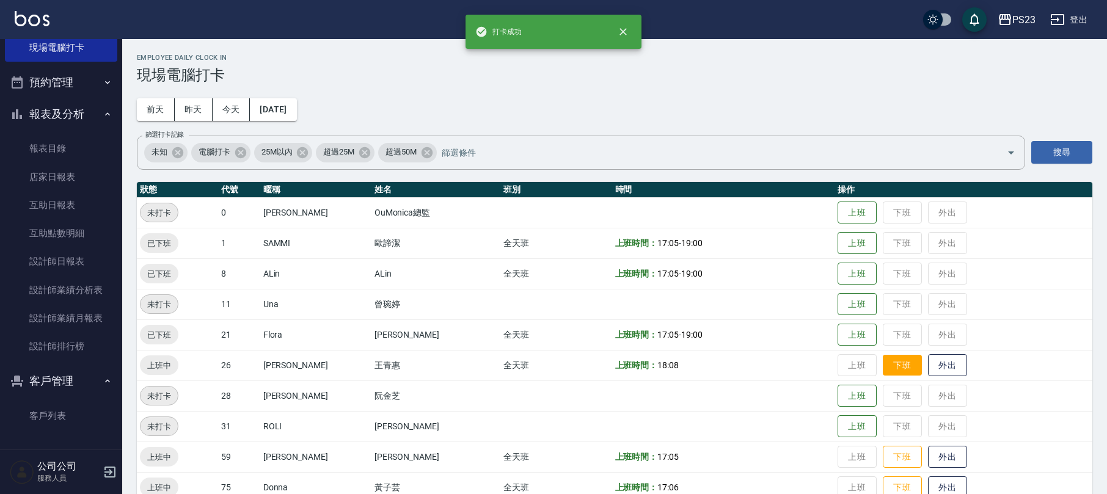
click at [889, 365] on button "下班" at bounding box center [902, 365] width 39 height 21
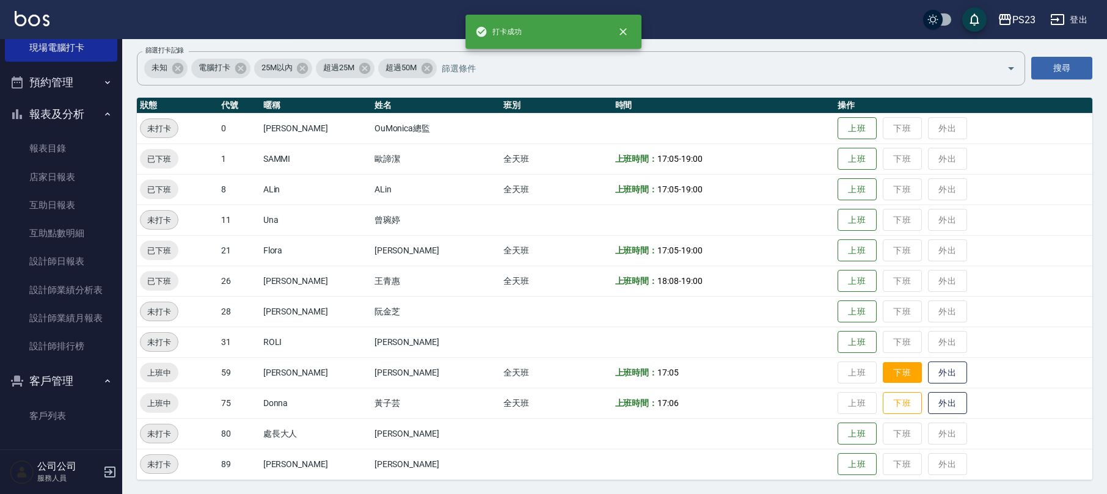
click at [893, 364] on button "下班" at bounding box center [902, 372] width 39 height 21
click at [889, 406] on button "下班" at bounding box center [902, 403] width 39 height 21
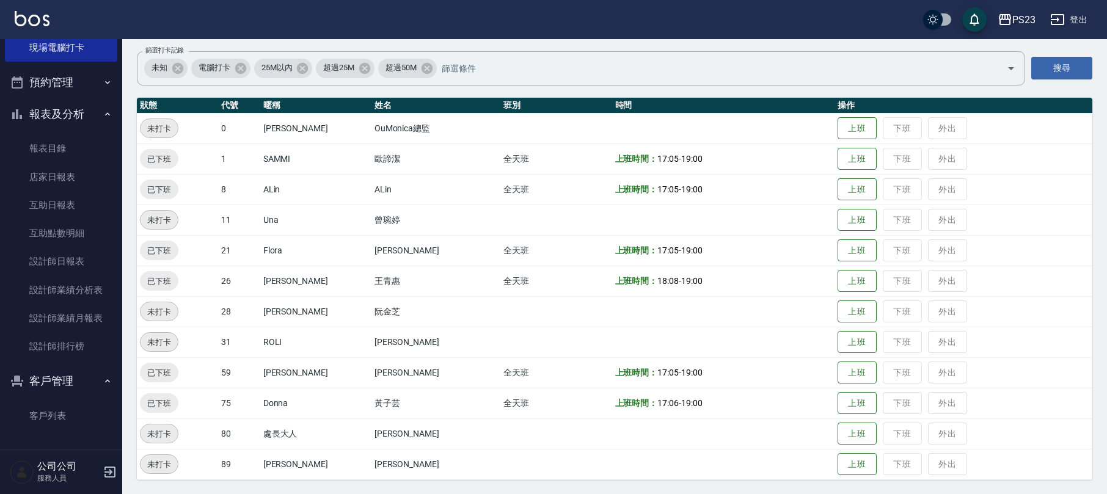
click at [55, 109] on button "報表及分析" at bounding box center [61, 114] width 112 height 32
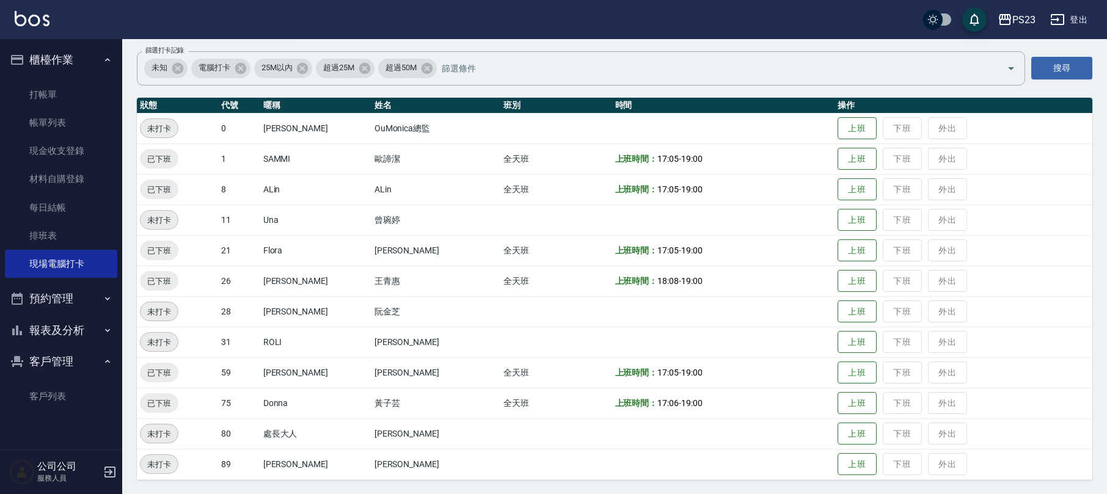
scroll to position [0, 0]
click at [81, 363] on button "客戶管理" at bounding box center [61, 362] width 112 height 32
click at [86, 147] on link "現金收支登錄" at bounding box center [61, 151] width 112 height 28
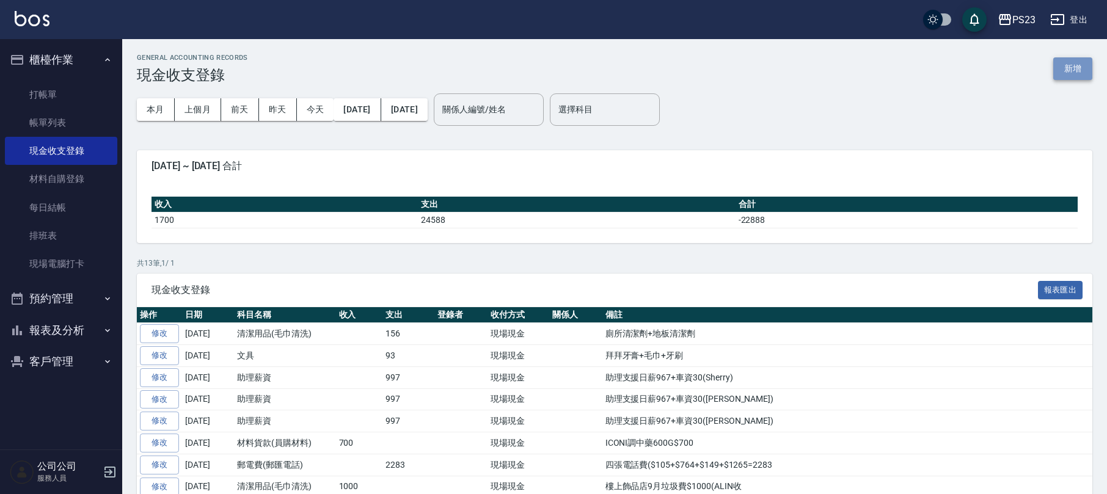
click at [1078, 69] on button "新增" at bounding box center [1072, 68] width 39 height 23
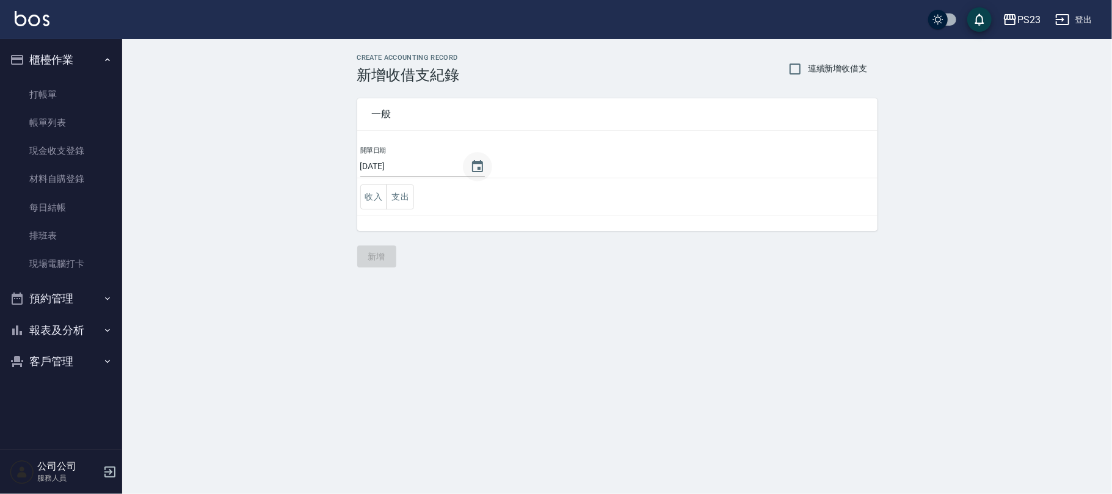
click at [474, 166] on icon "Choose date, selected date is 2025-09-25" at bounding box center [477, 166] width 15 height 15
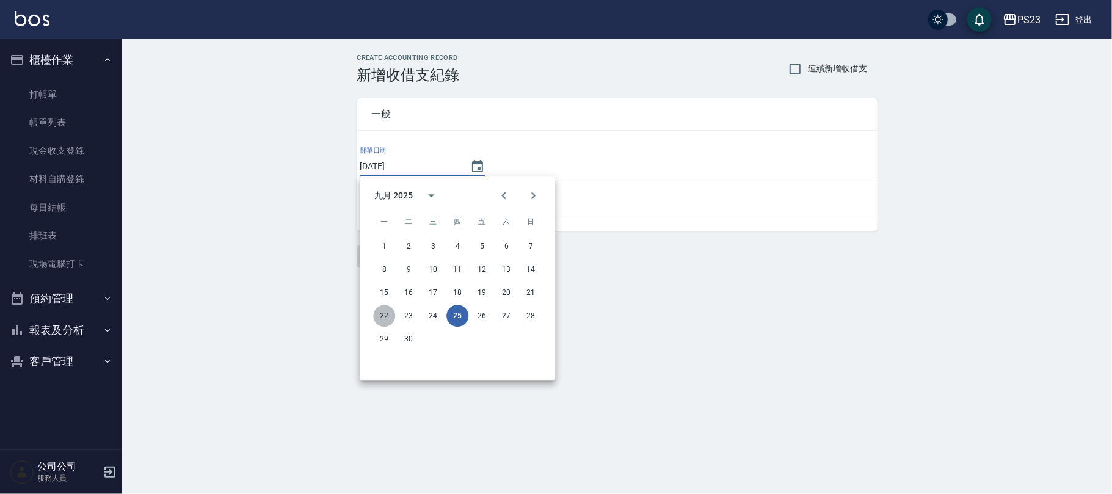
click at [391, 316] on button "22" at bounding box center [384, 316] width 22 height 22
type input "[DATE]"
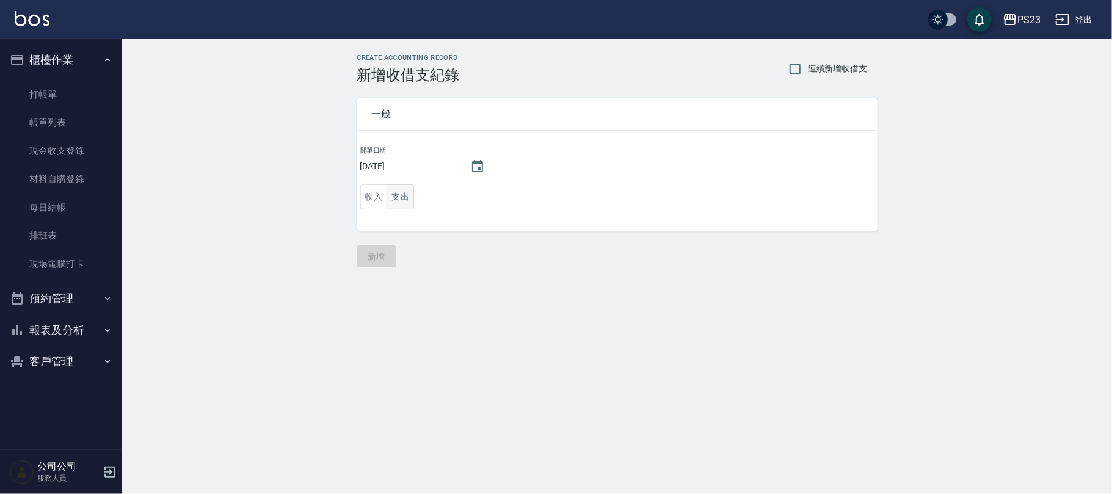
click at [403, 194] on button "支出" at bounding box center [400, 196] width 27 height 25
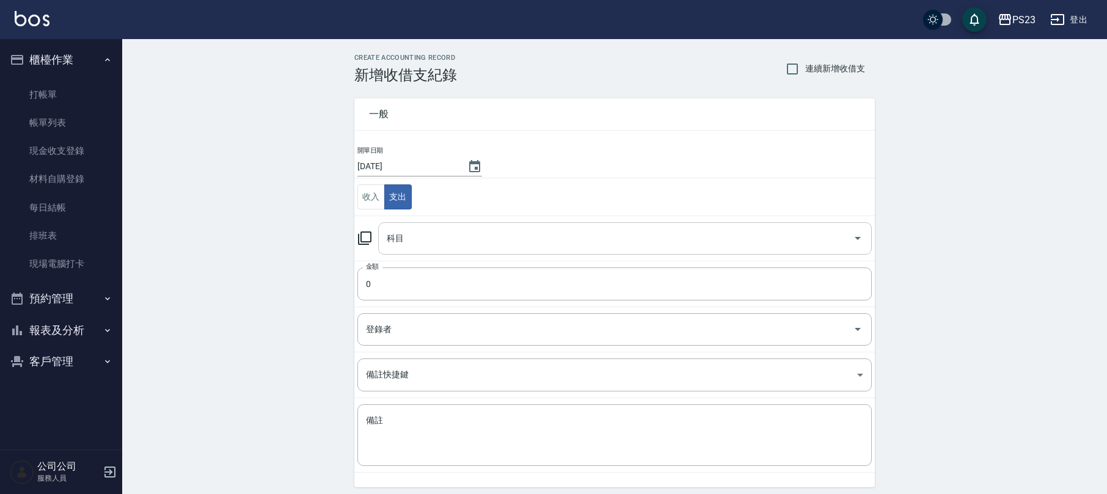
click at [433, 231] on input "科目" at bounding box center [616, 238] width 464 height 21
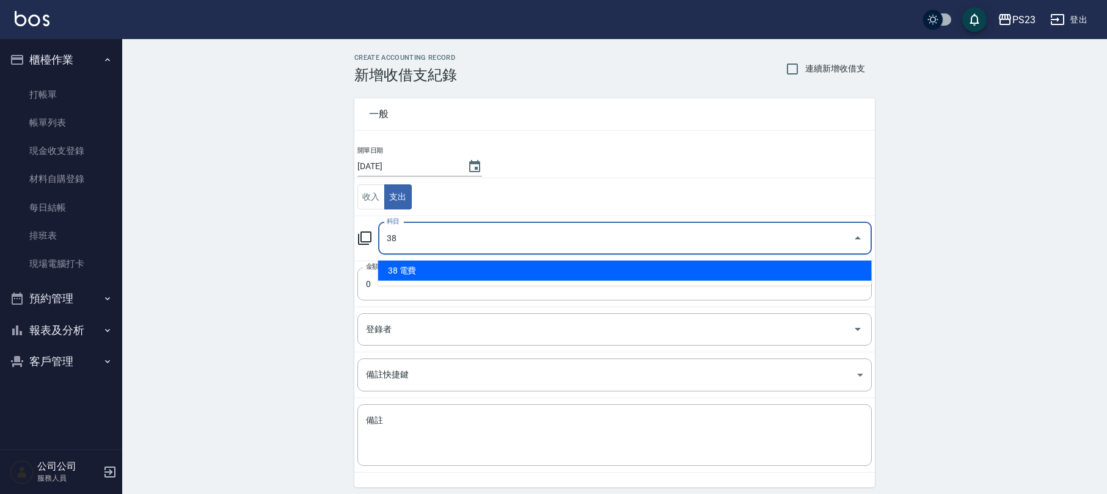
click at [416, 272] on li "38 電費" at bounding box center [625, 271] width 494 height 20
type input "38 電費"
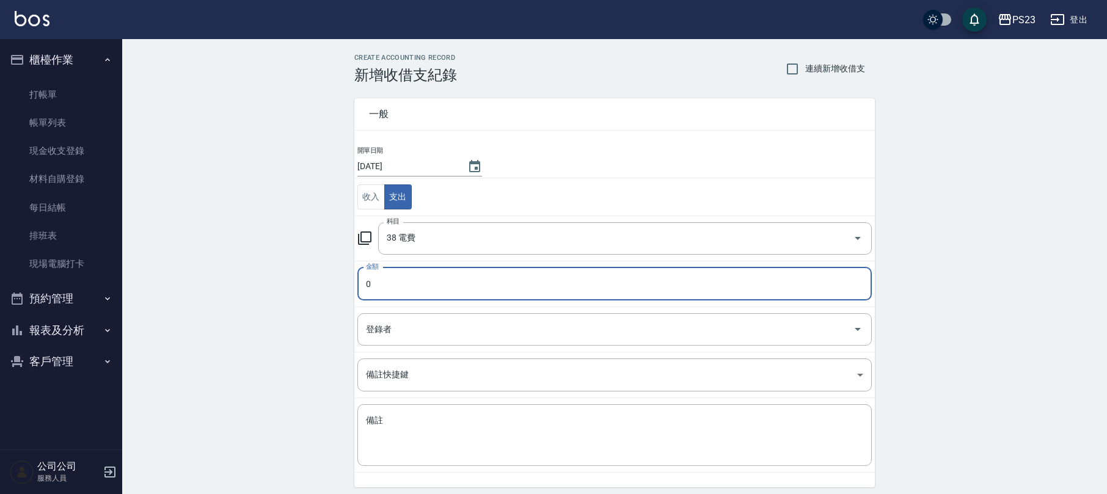
click at [394, 290] on input "0" at bounding box center [614, 284] width 514 height 33
type input "07297"
click at [371, 419] on textarea "備註" at bounding box center [614, 436] width 497 height 42
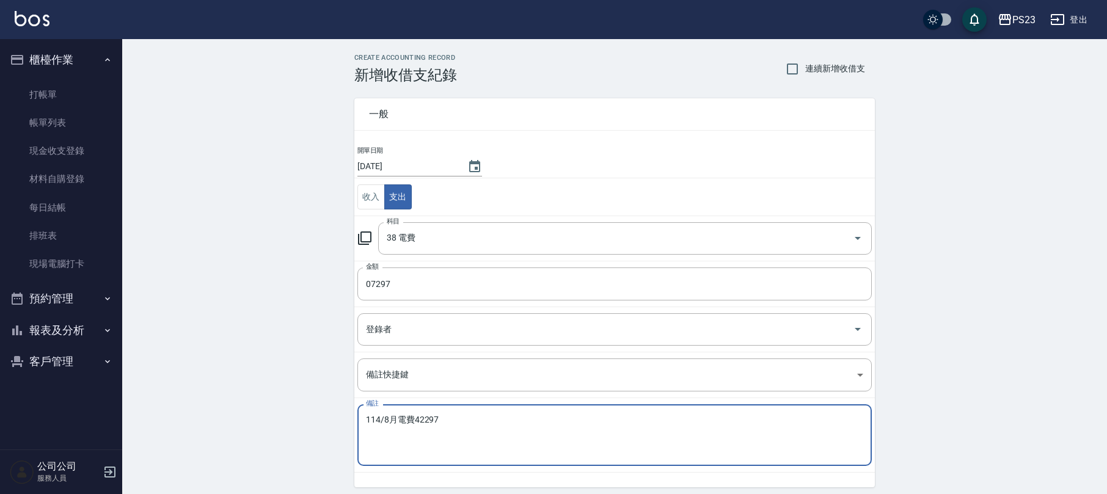
click at [412, 420] on textarea "114/8月電費42297" at bounding box center [614, 436] width 497 height 42
drag, startPoint x: 450, startPoint y: 423, endPoint x: 359, endPoint y: 416, distance: 90.6
click at [359, 416] on div "114/8月電費$42297 x 備註" at bounding box center [614, 435] width 514 height 62
type textarea "114/8月電費$42297"
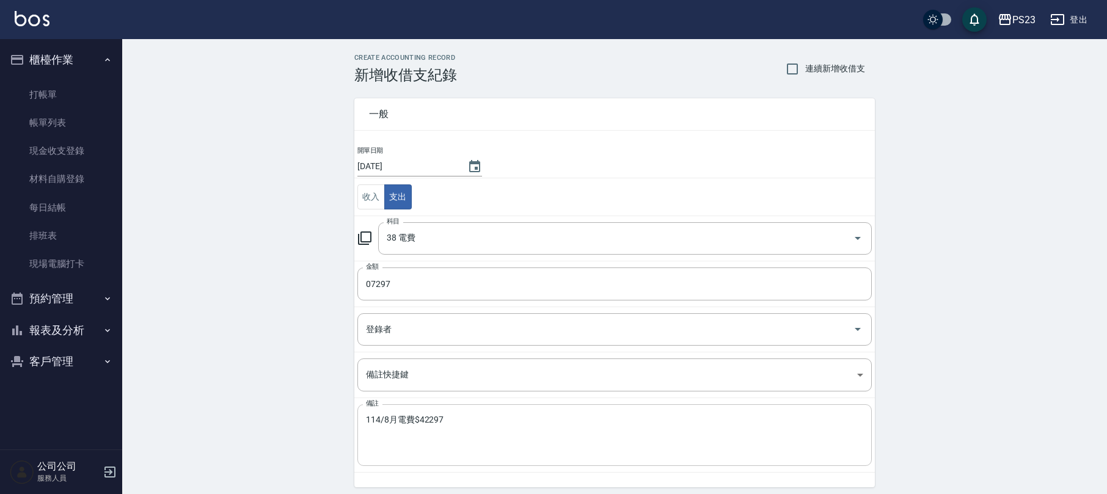
click at [706, 463] on div "114/8月電費$42297 x 備註" at bounding box center [614, 435] width 514 height 62
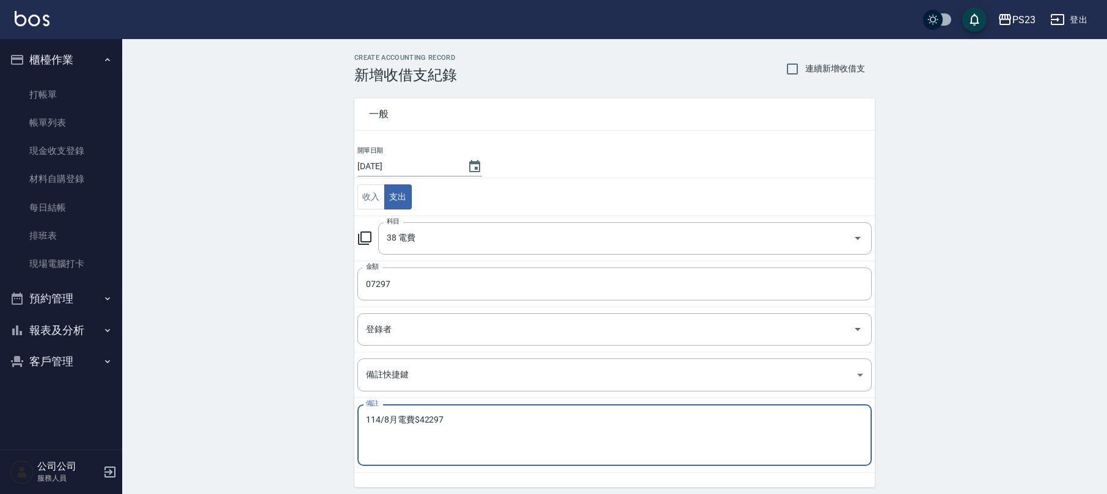
scroll to position [46, 0]
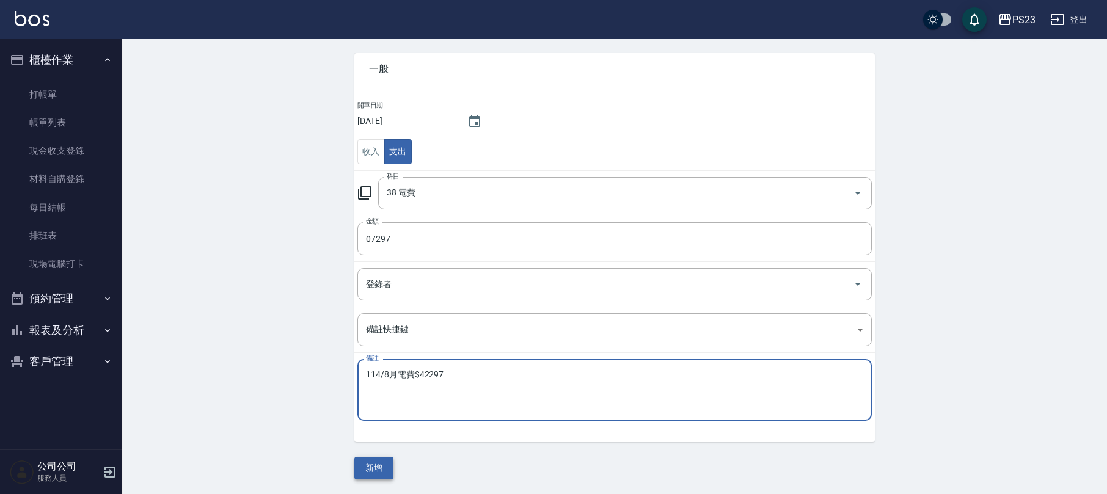
click at [368, 470] on button "新增" at bounding box center [373, 468] width 39 height 23
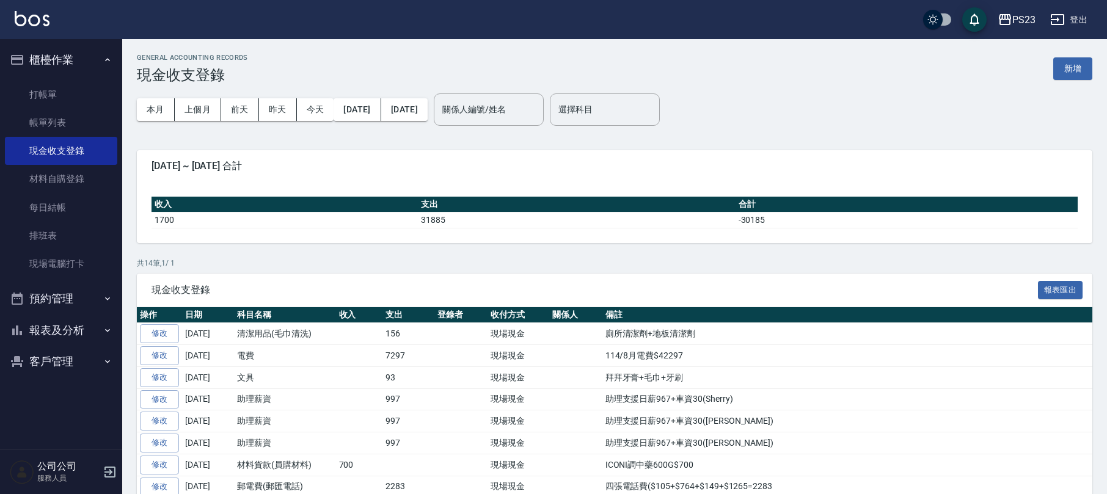
click at [67, 326] on button "報表及分析" at bounding box center [61, 331] width 112 height 32
click at [84, 385] on link "店家日報表" at bounding box center [61, 393] width 112 height 28
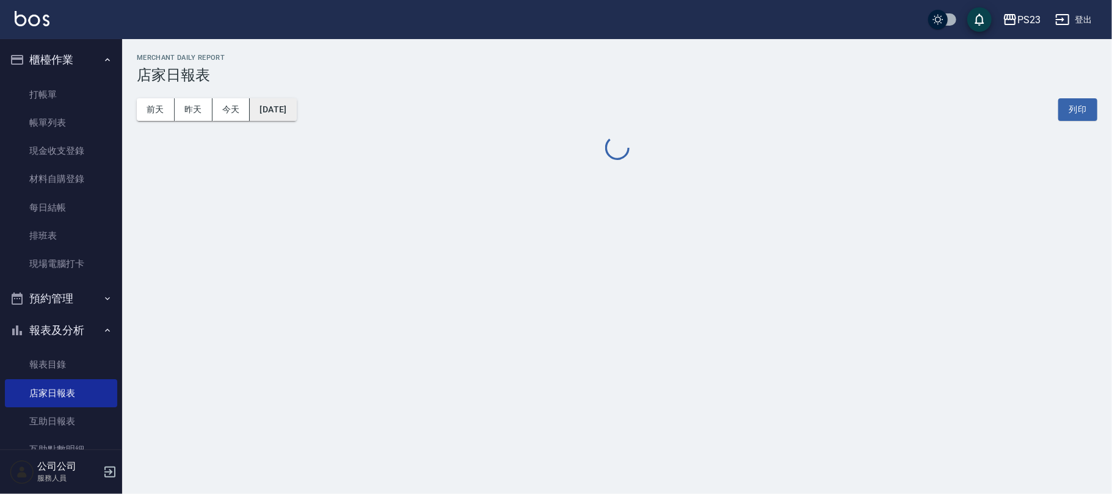
click at [296, 106] on button "[DATE]" at bounding box center [273, 109] width 46 height 23
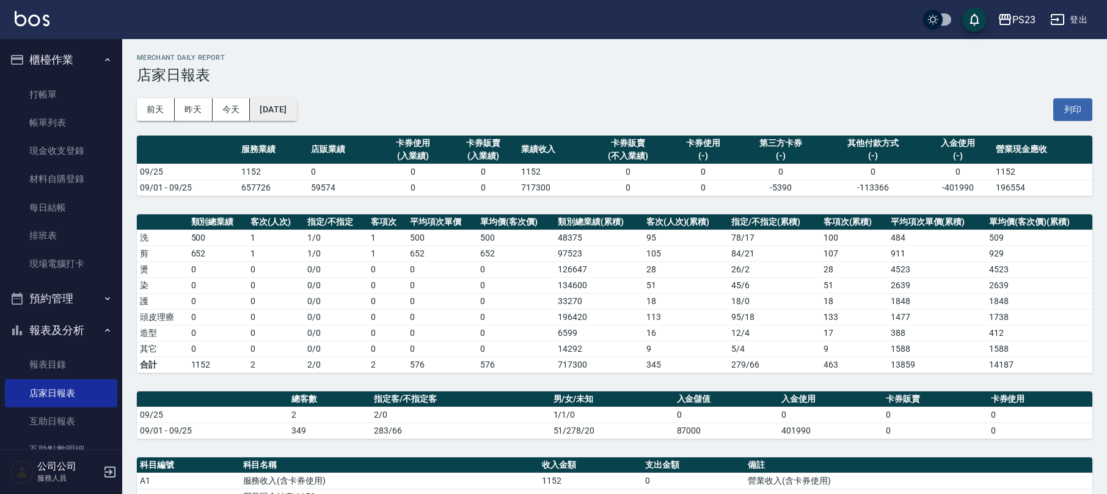
click at [296, 111] on button "[DATE]" at bounding box center [273, 109] width 46 height 23
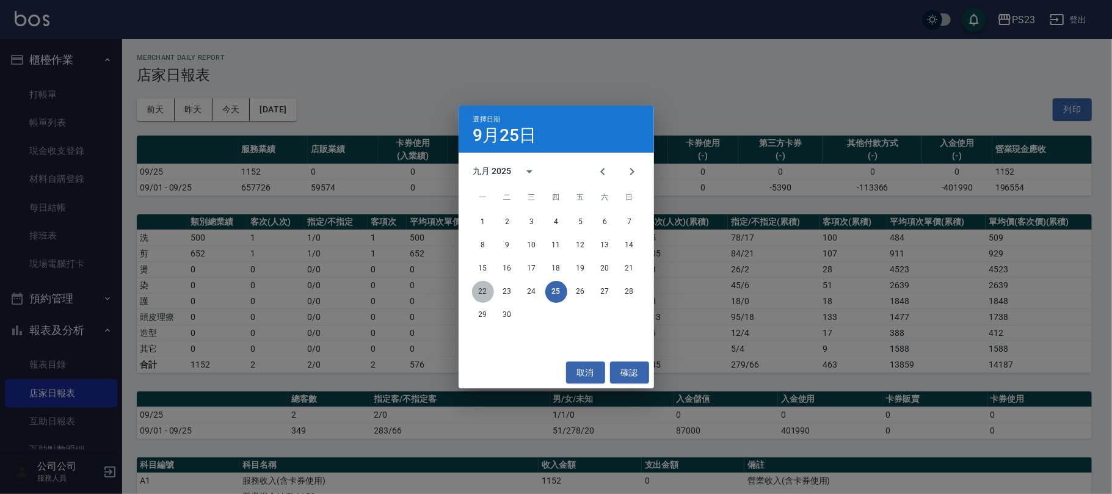
click at [479, 291] on button "22" at bounding box center [483, 292] width 22 height 22
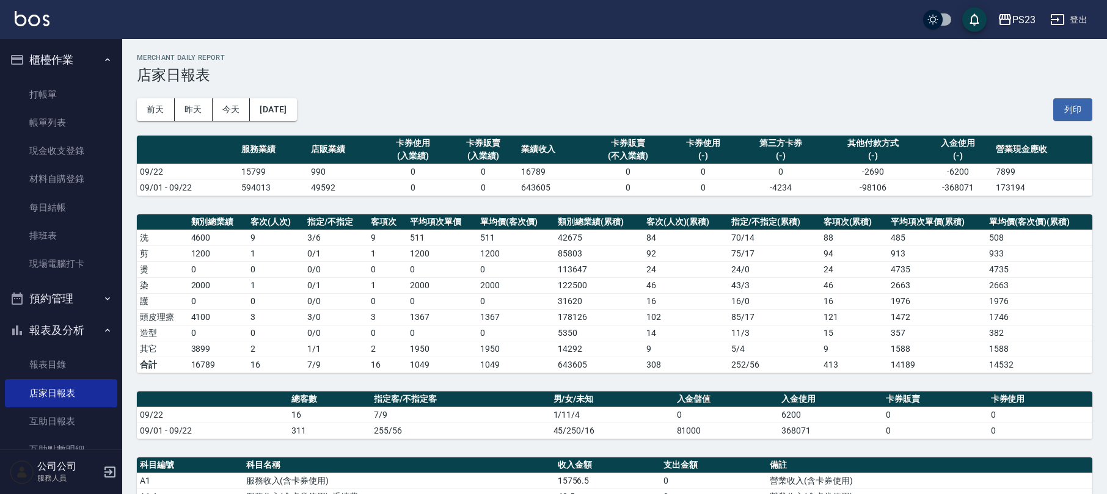
scroll to position [326, 0]
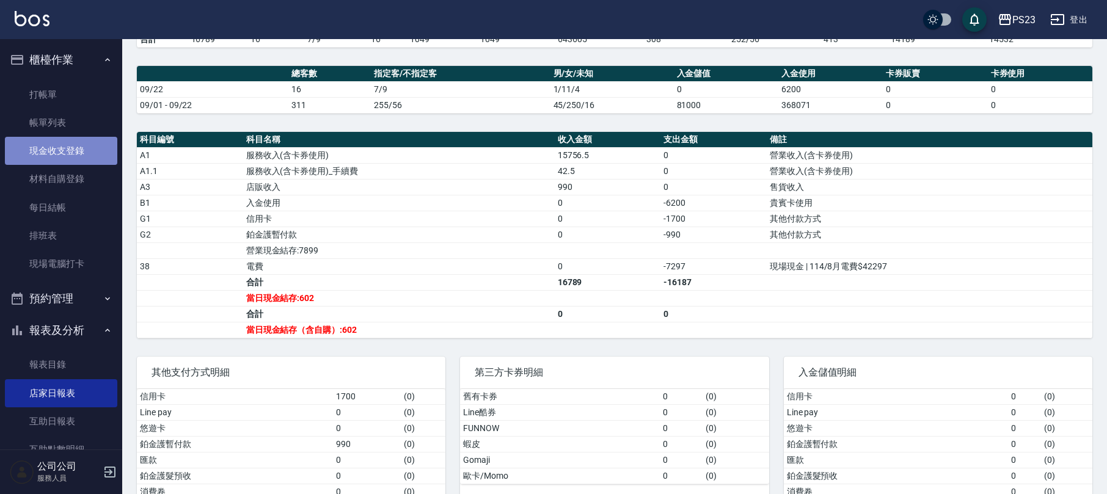
click at [81, 147] on link "現金收支登錄" at bounding box center [61, 151] width 112 height 28
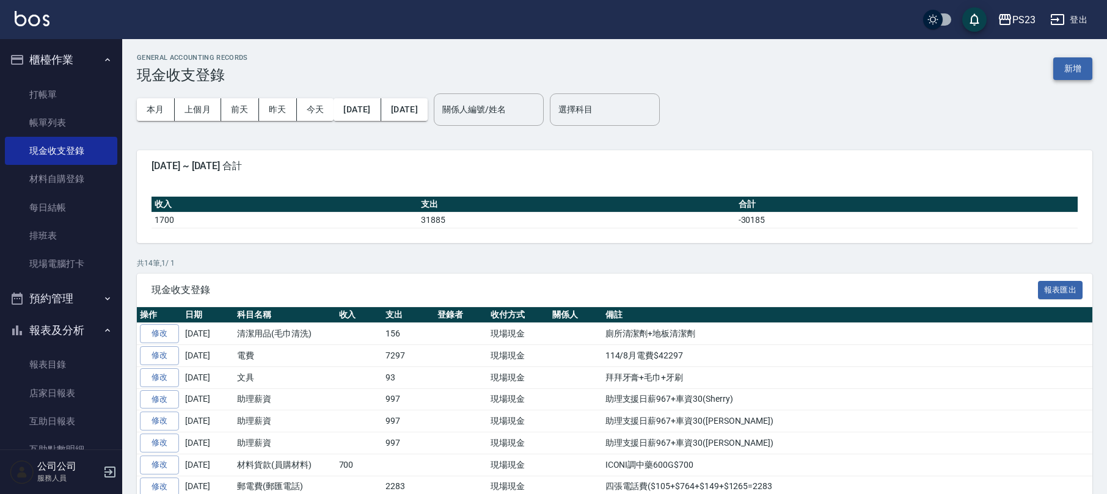
click at [1066, 73] on button "新增" at bounding box center [1072, 68] width 39 height 23
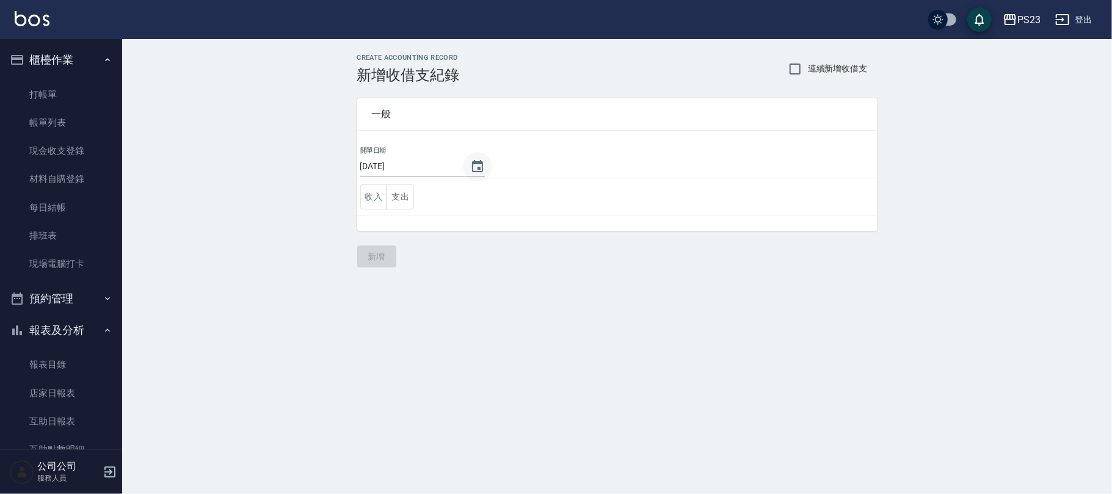
drag, startPoint x: 474, startPoint y: 162, endPoint x: 457, endPoint y: 172, distance: 19.7
click at [473, 162] on icon "Choose date, selected date is 2025-09-25" at bounding box center [477, 166] width 11 height 12
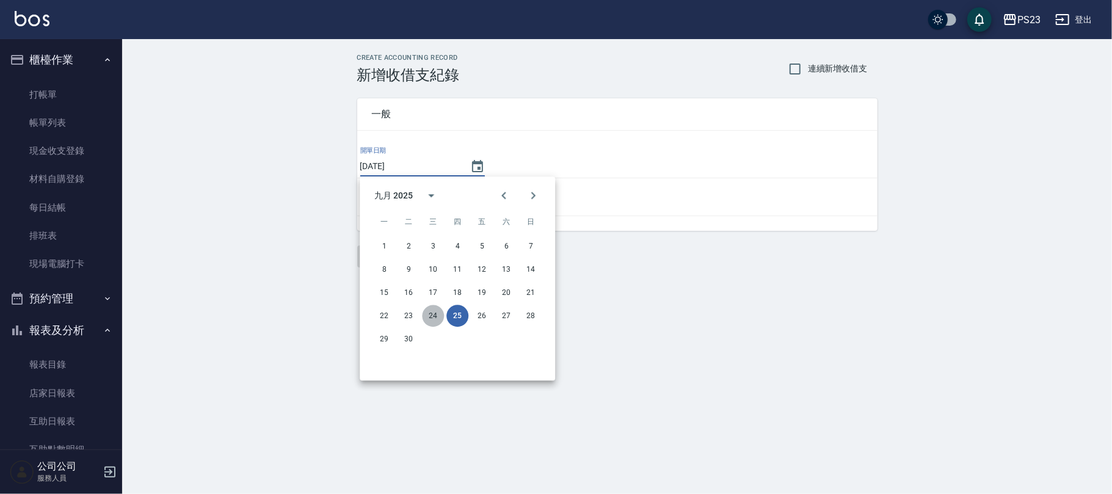
click at [434, 318] on button "24" at bounding box center [433, 316] width 22 height 22
type input "[DATE]"
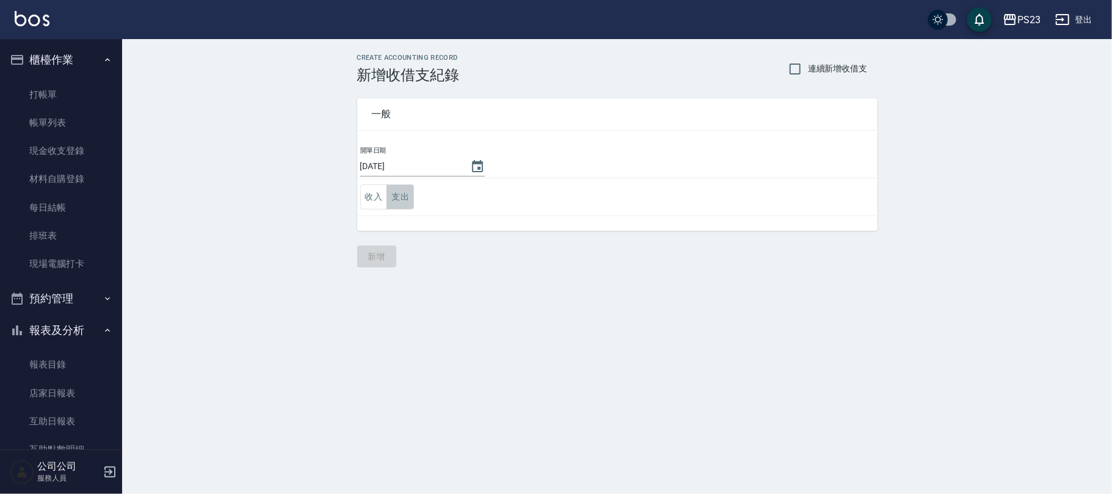
click at [399, 193] on button "支出" at bounding box center [400, 196] width 27 height 25
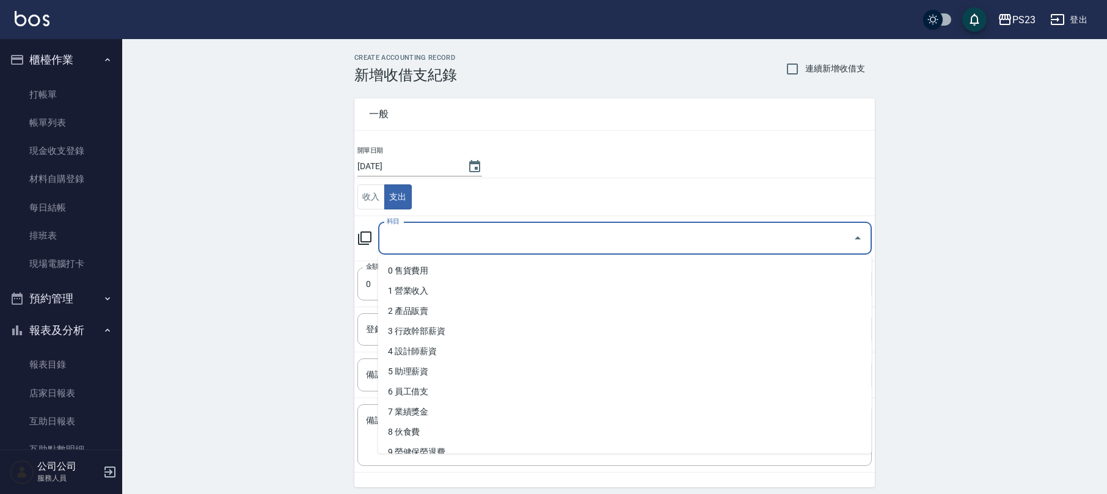
click at [428, 235] on input "科目" at bounding box center [616, 238] width 464 height 21
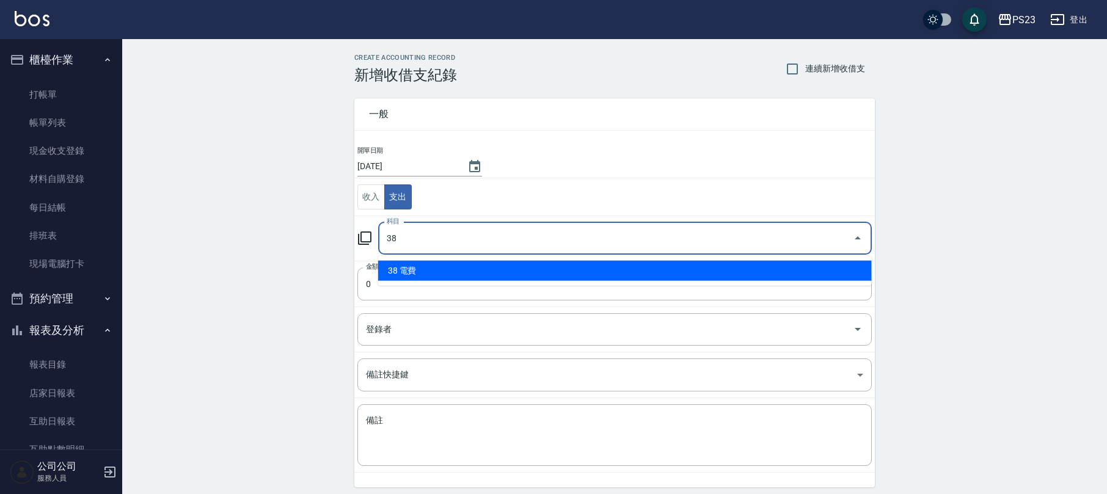
click at [401, 266] on li "38 電費" at bounding box center [625, 271] width 494 height 20
type input "38 電費"
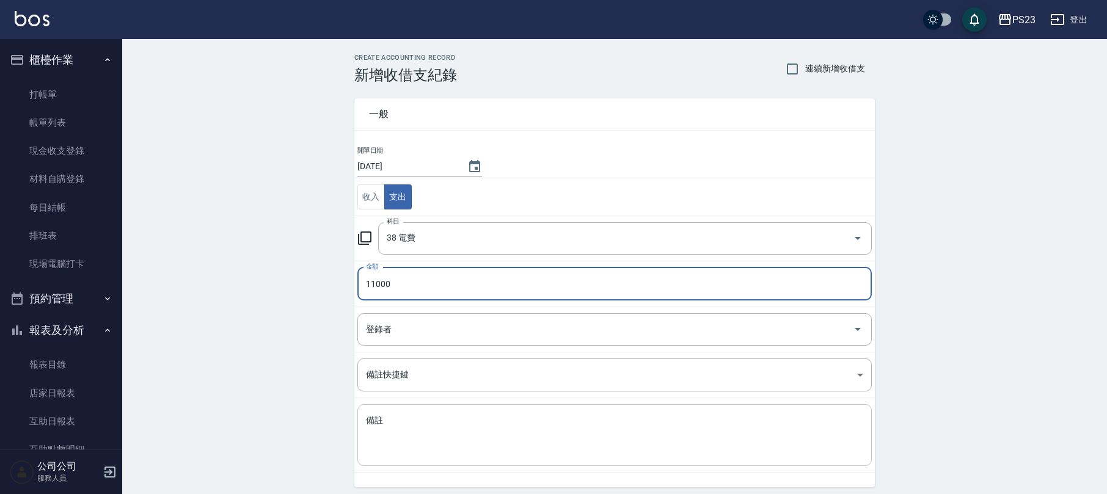
type input "11000"
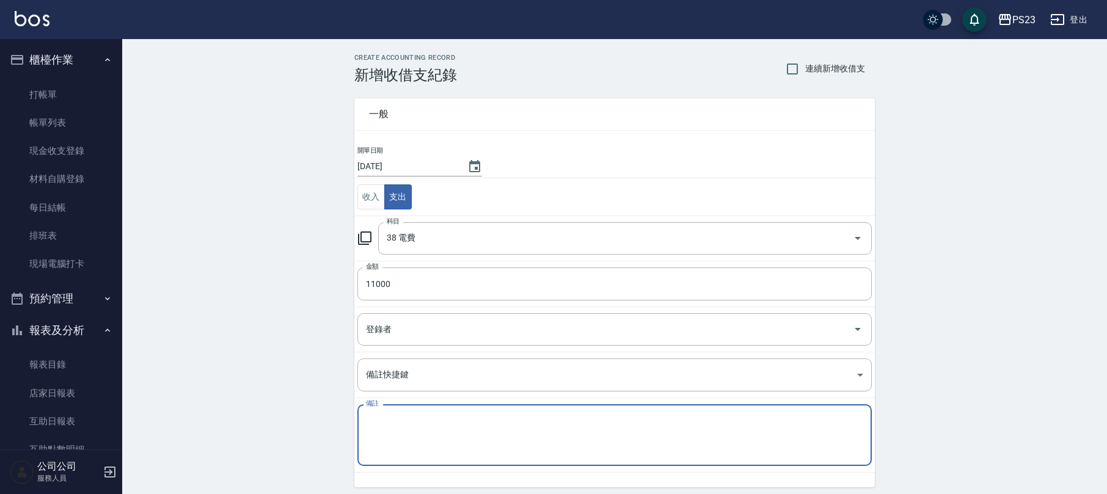
click at [377, 431] on textarea "備註" at bounding box center [614, 436] width 497 height 42
paste textarea "114/8月電費$42297"
click at [492, 451] on textarea "114/8月電費$42297" at bounding box center [614, 436] width 497 height 42
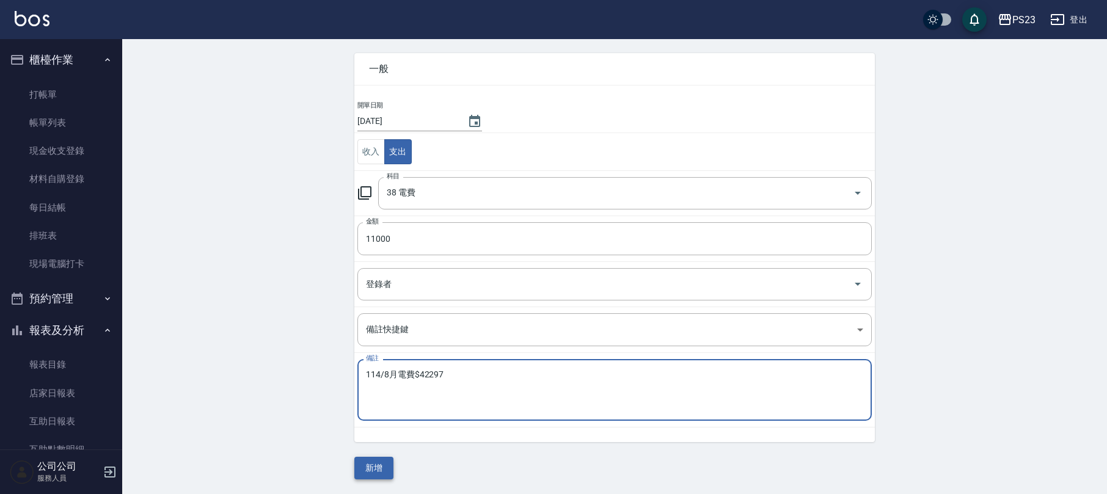
type textarea "114/8月電費$42297"
click at [372, 474] on button "新增" at bounding box center [373, 468] width 39 height 23
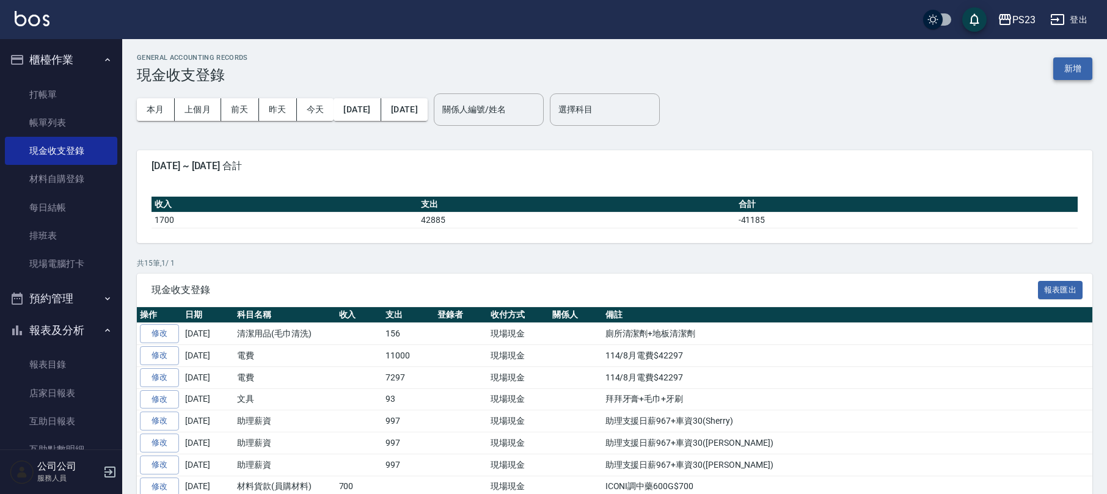
click at [1068, 59] on button "新增" at bounding box center [1072, 68] width 39 height 23
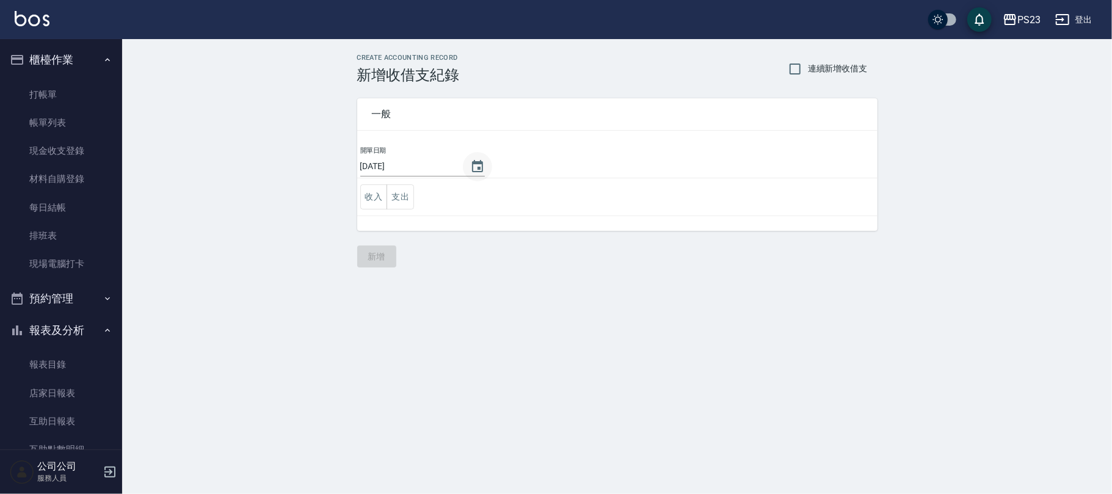
click at [475, 169] on icon "Choose date, selected date is 2025-09-25" at bounding box center [477, 166] width 11 height 12
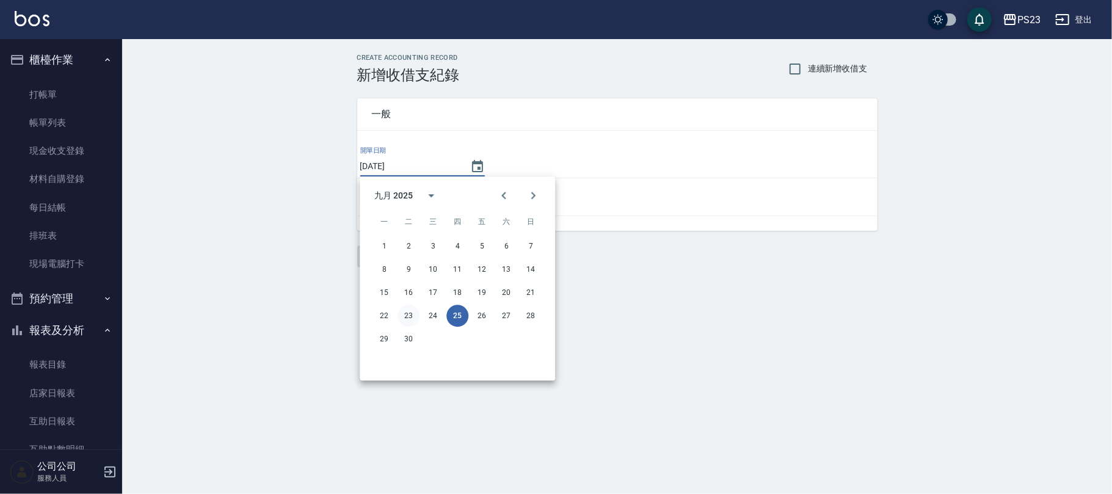
click at [406, 316] on button "23" at bounding box center [409, 316] width 22 height 22
type input "[DATE]"
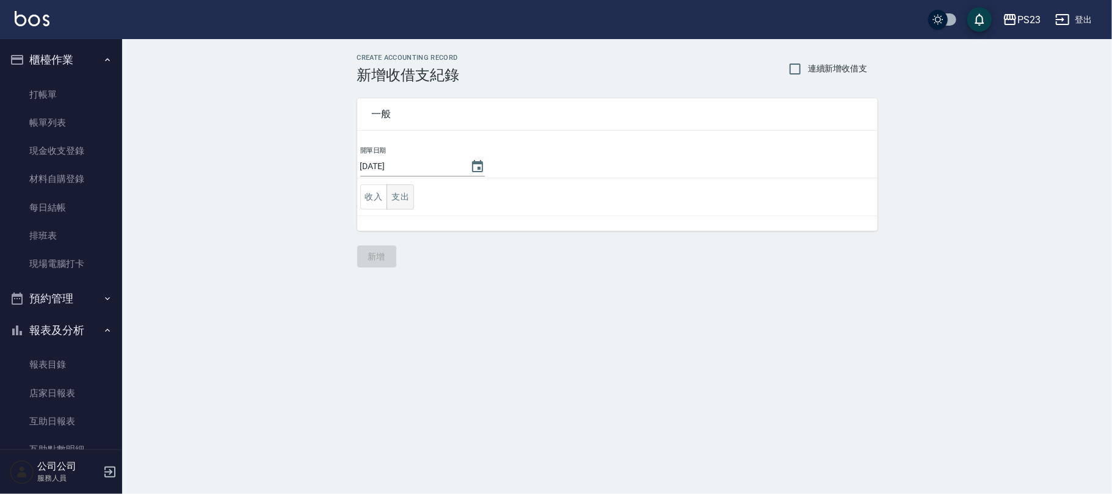
click at [406, 195] on button "支出" at bounding box center [400, 196] width 27 height 25
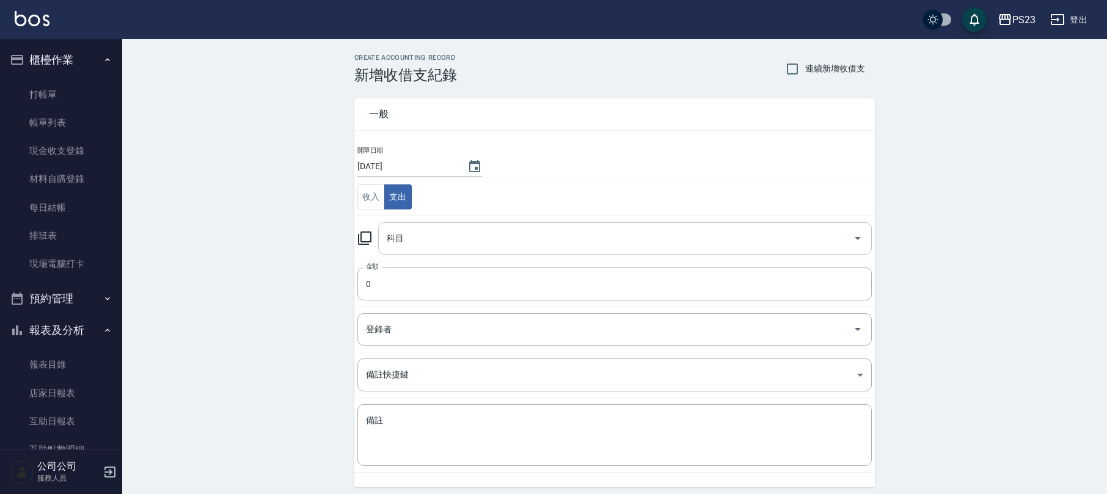
click at [399, 236] on div "科目 科目" at bounding box center [625, 238] width 494 height 32
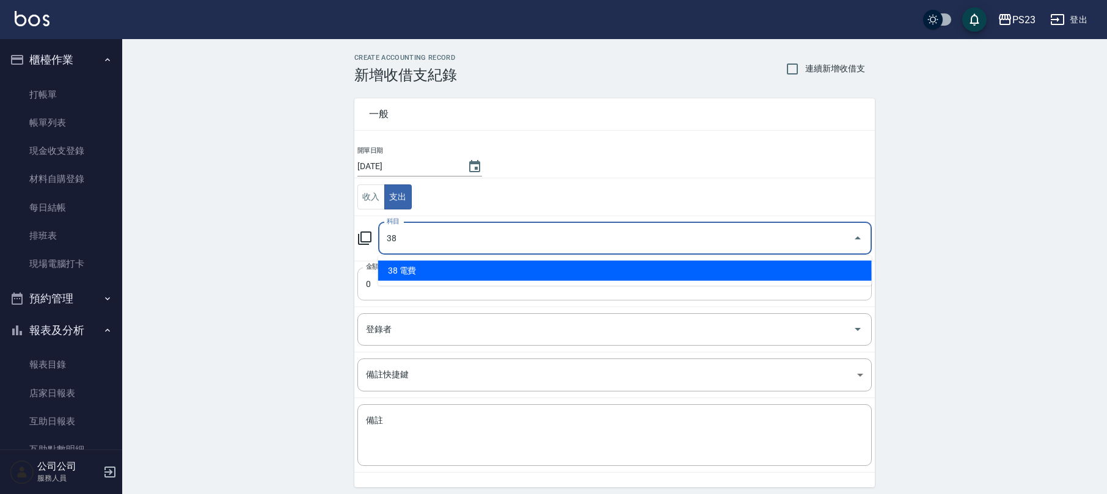
drag, startPoint x: 413, startPoint y: 265, endPoint x: 403, endPoint y: 271, distance: 12.0
click at [414, 265] on li "38 電費" at bounding box center [625, 271] width 494 height 20
type input "38 電費"
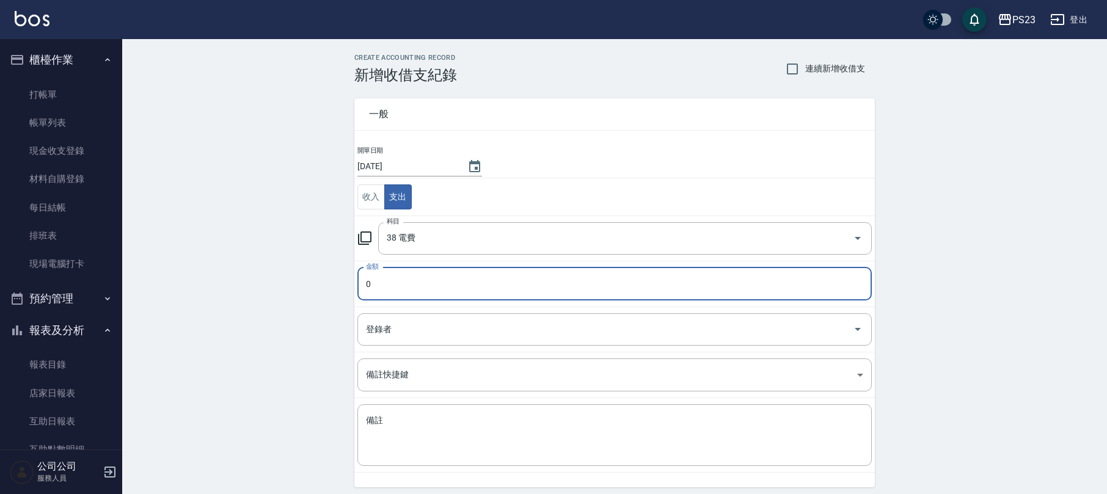
click at [380, 286] on input "0" at bounding box center [614, 284] width 514 height 33
type input "011000"
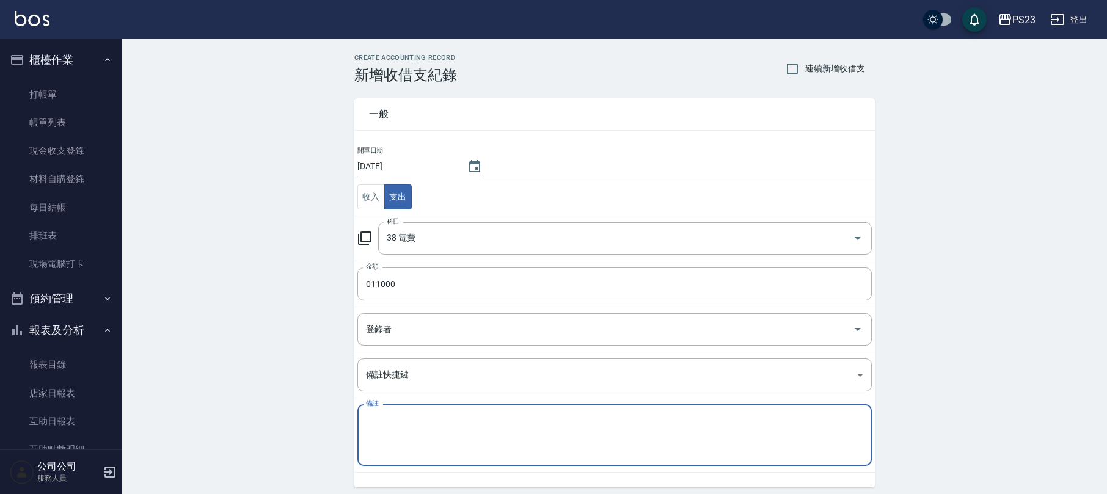
click at [382, 426] on textarea "備註" at bounding box center [614, 436] width 497 height 42
paste textarea "114/8月電費$42297"
type textarea "114/8月電費$42297"
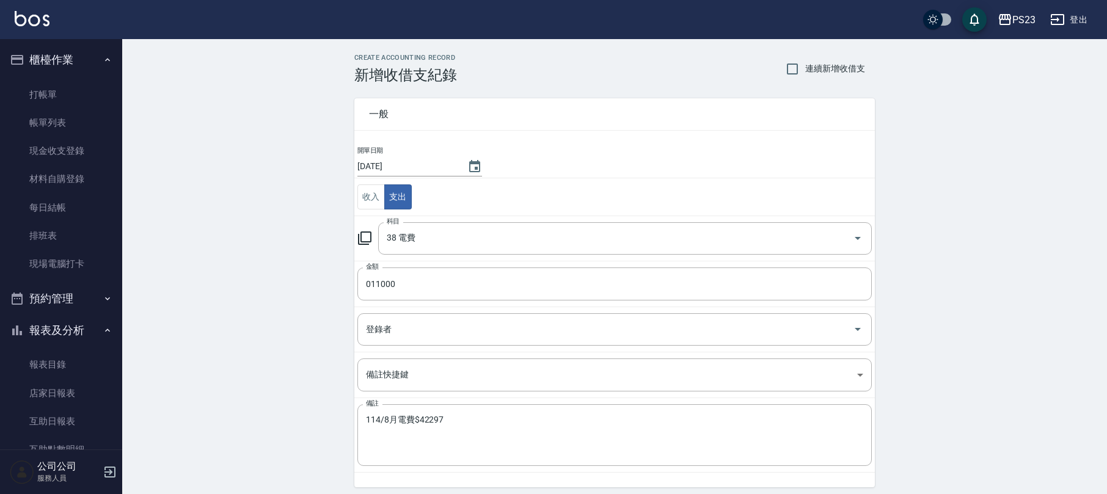
scroll to position [46, 0]
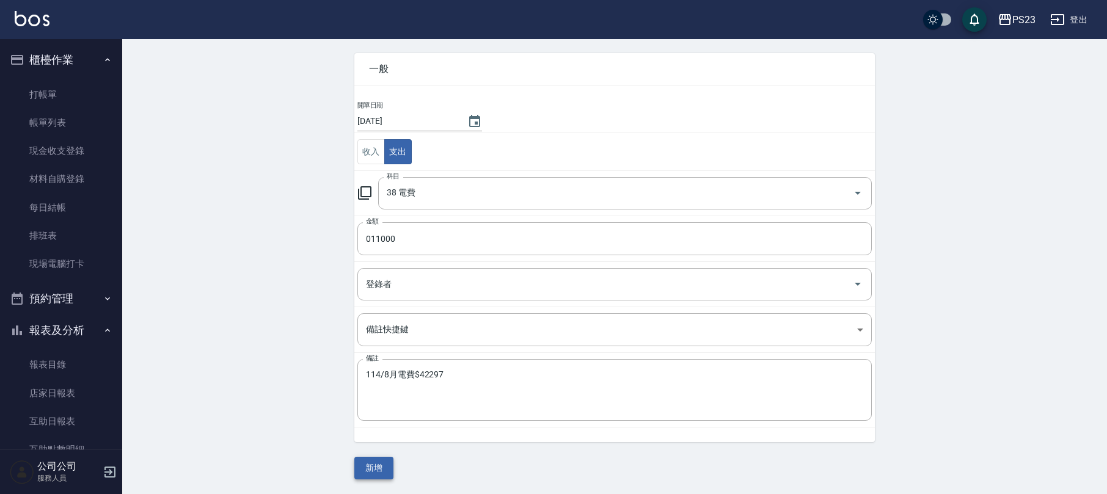
click at [374, 467] on button "新增" at bounding box center [373, 468] width 39 height 23
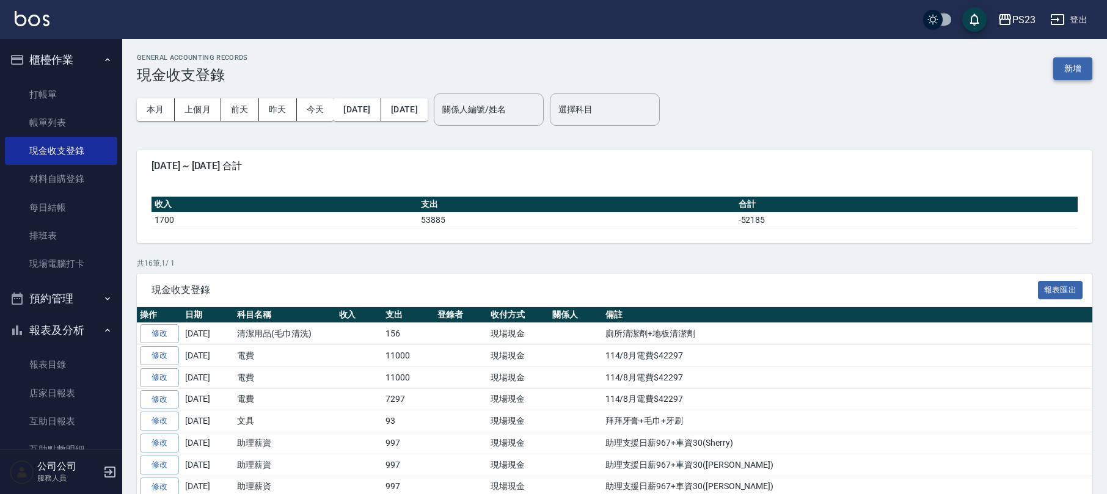
click at [1073, 59] on button "新增" at bounding box center [1072, 68] width 39 height 23
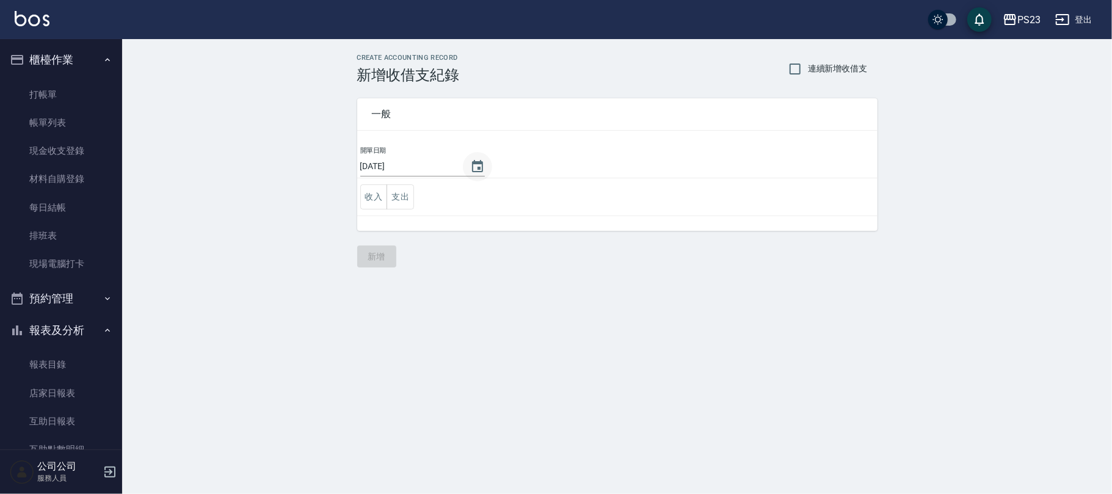
click at [480, 165] on button "Choose date, selected date is 2025-09-25" at bounding box center [477, 166] width 29 height 29
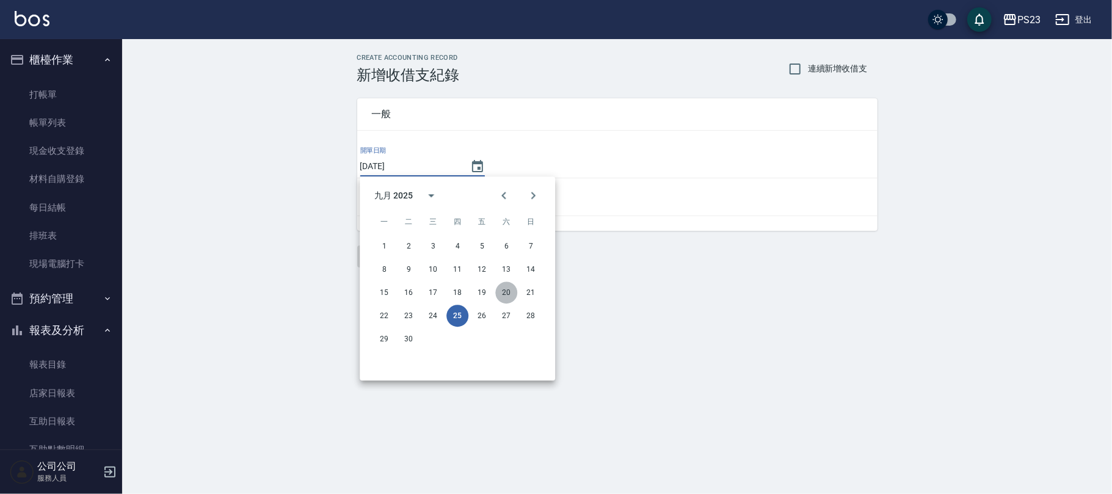
click at [500, 291] on button "20" at bounding box center [506, 293] width 22 height 22
type input "[DATE]"
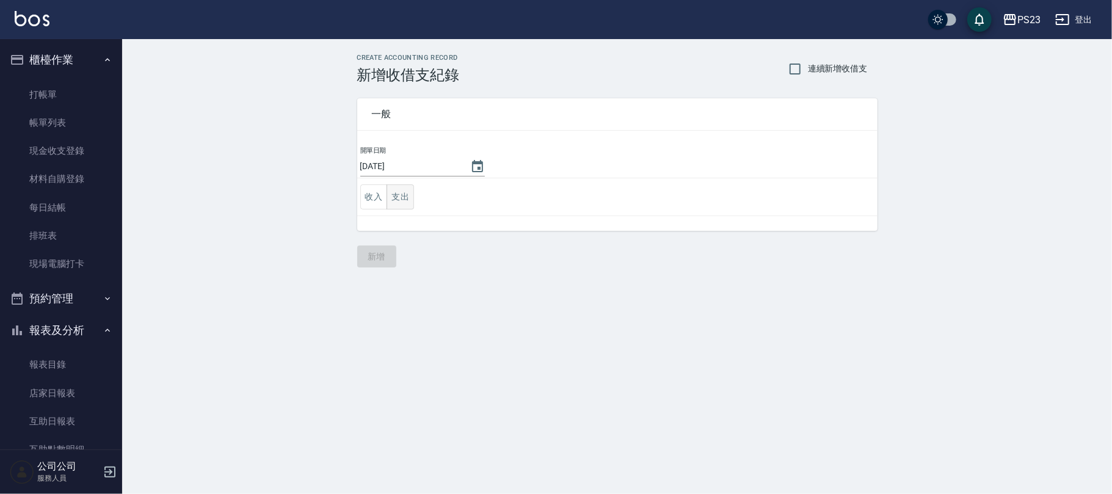
click at [403, 199] on button "支出" at bounding box center [400, 196] width 27 height 25
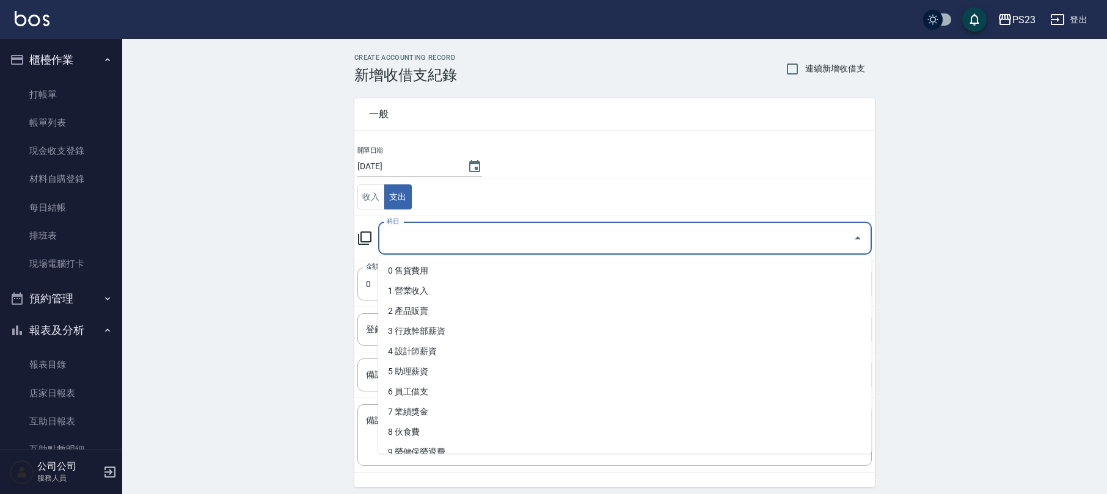
click at [409, 237] on input "科目" at bounding box center [616, 238] width 464 height 21
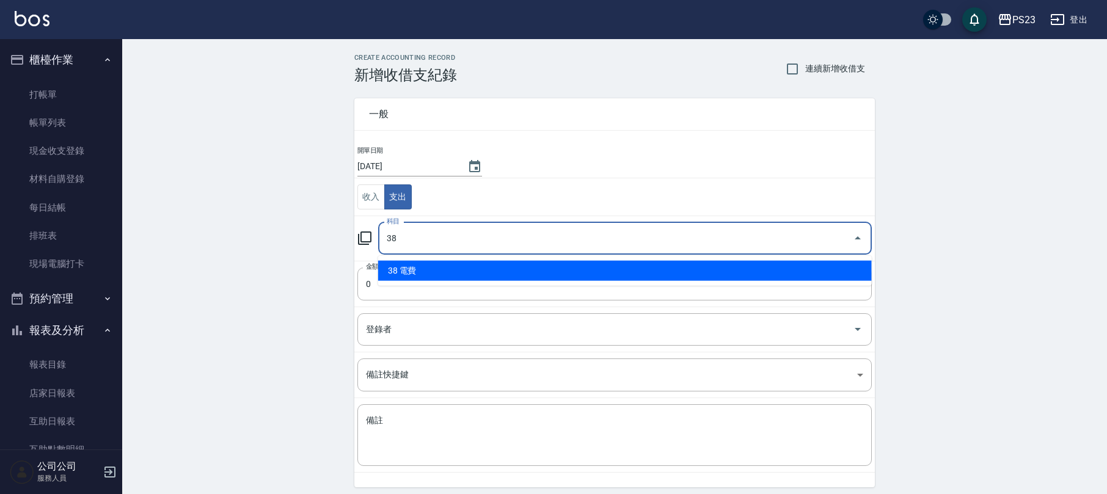
click at [407, 270] on li "38 電費" at bounding box center [625, 271] width 494 height 20
type input "38 電費"
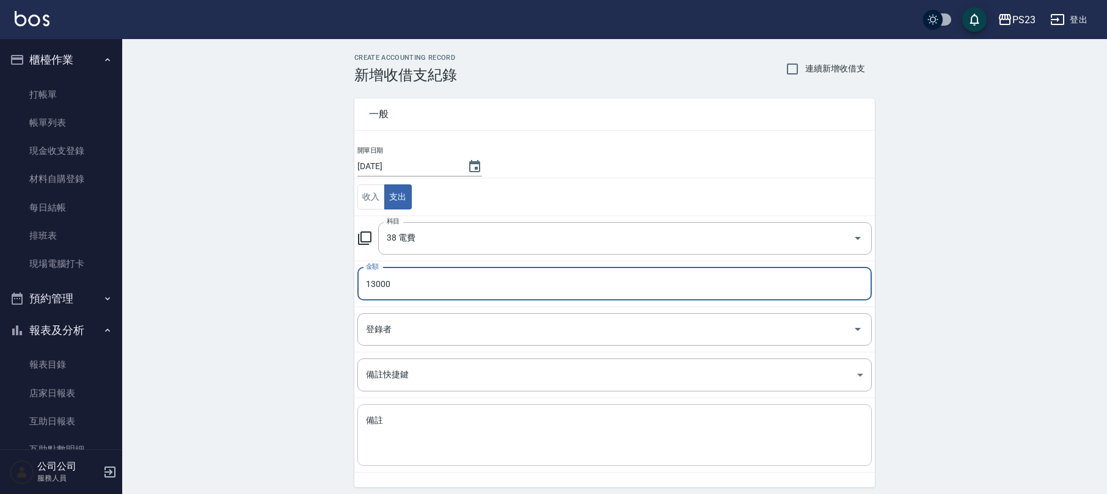
type input "13000"
click at [393, 421] on textarea "備註" at bounding box center [614, 436] width 497 height 42
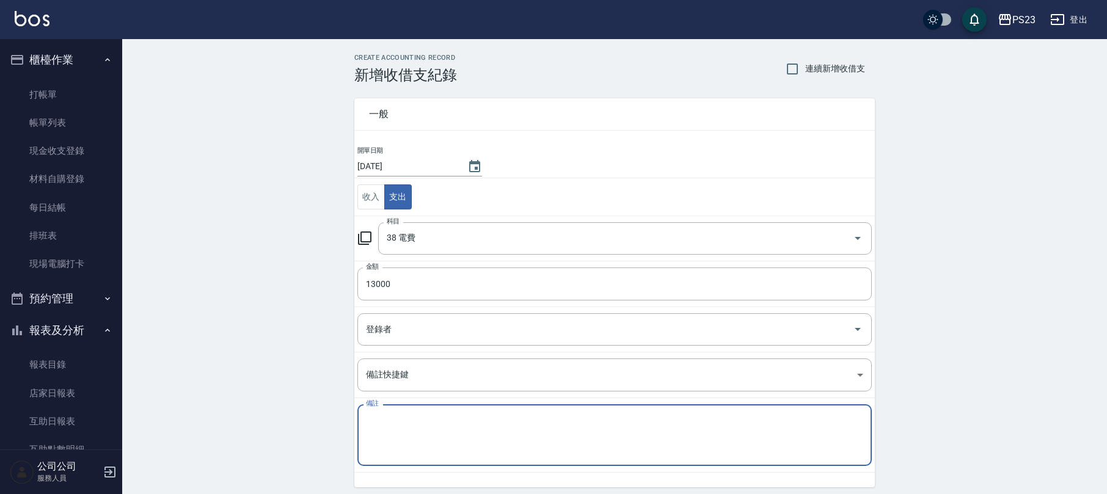
paste textarea "114/8月電費$42297"
type textarea "114/8月電費$42297"
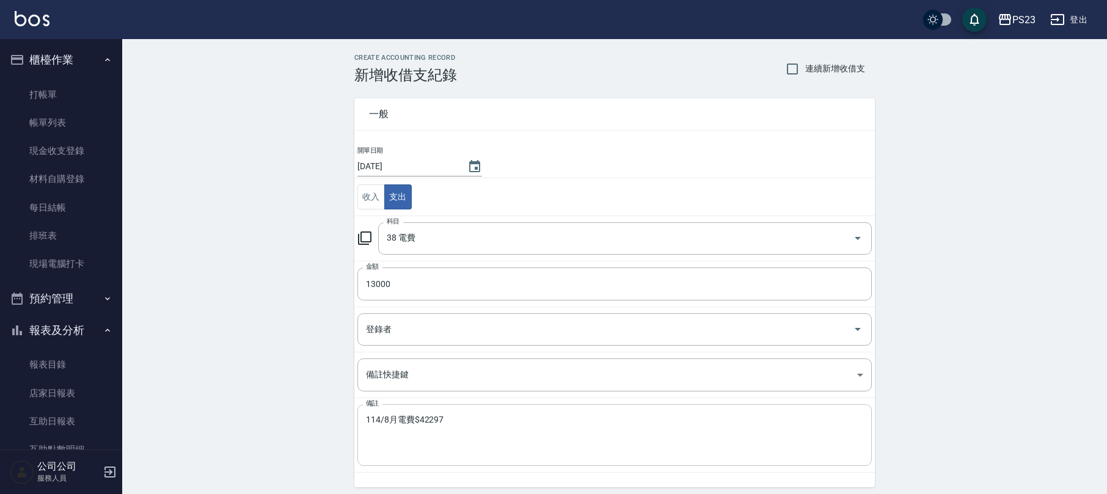
click at [464, 466] on div "114/8月電費$42297 x 備註" at bounding box center [614, 435] width 514 height 62
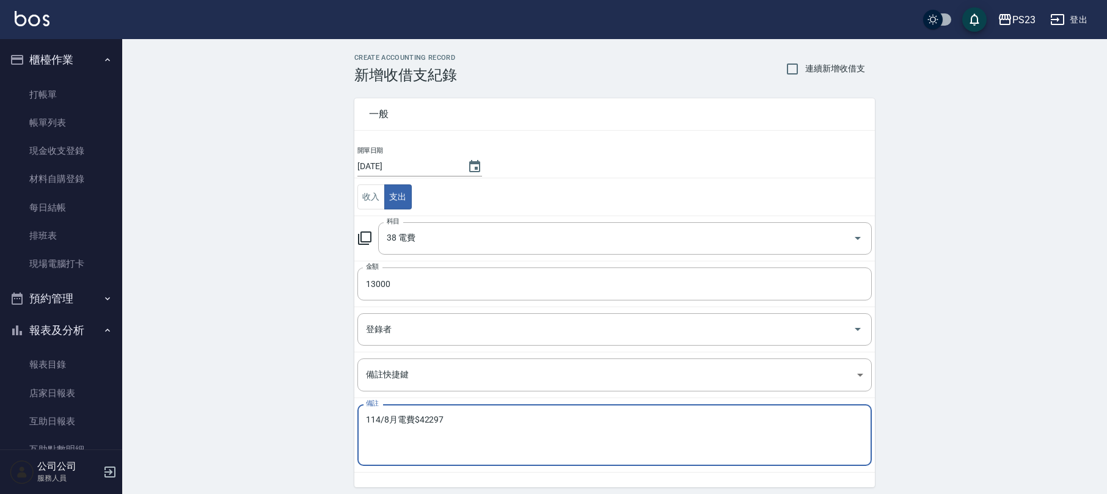
scroll to position [46, 0]
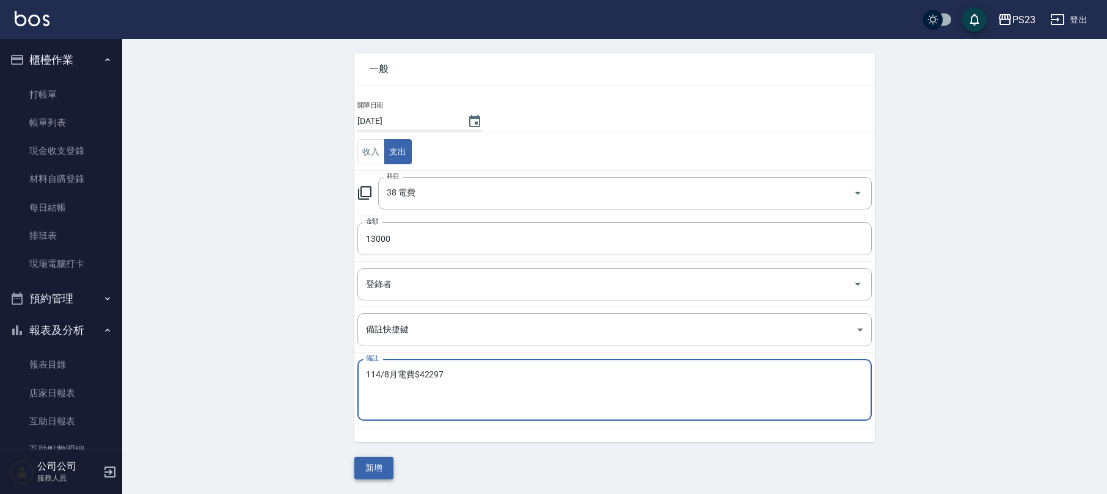
click at [372, 473] on button "新增" at bounding box center [373, 468] width 39 height 23
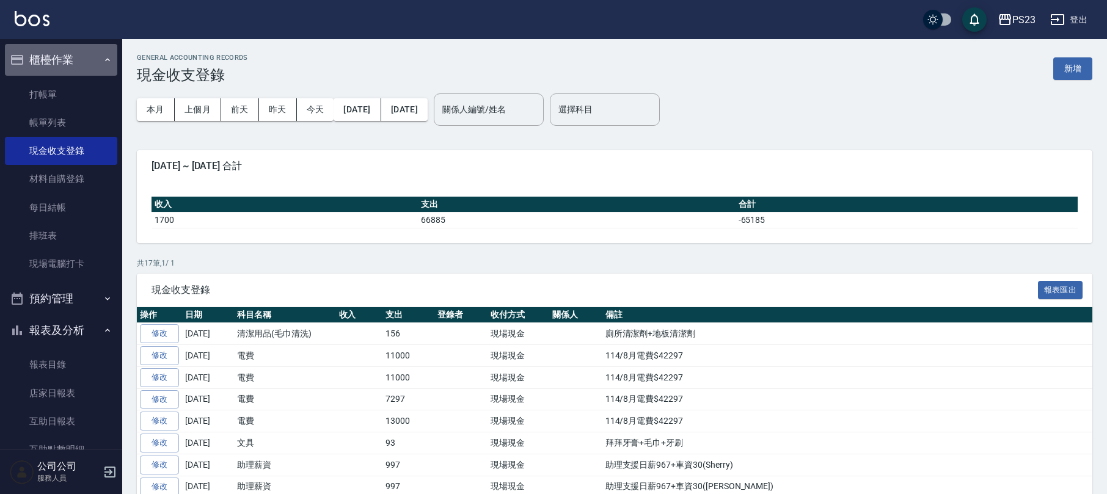
click at [78, 65] on button "櫃檯作業" at bounding box center [61, 60] width 112 height 32
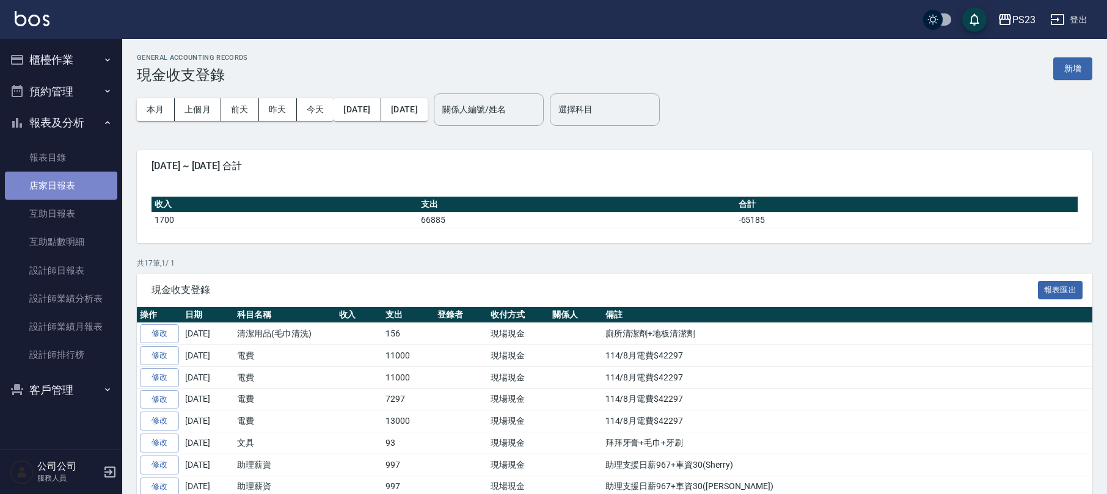
click at [93, 181] on link "店家日報表" at bounding box center [61, 186] width 112 height 28
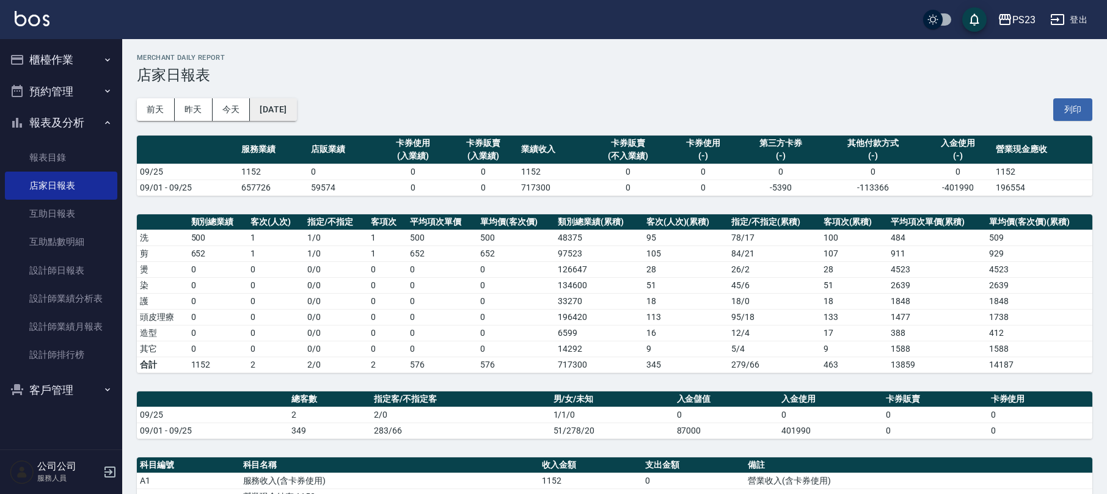
click at [296, 110] on button "[DATE]" at bounding box center [273, 109] width 46 height 23
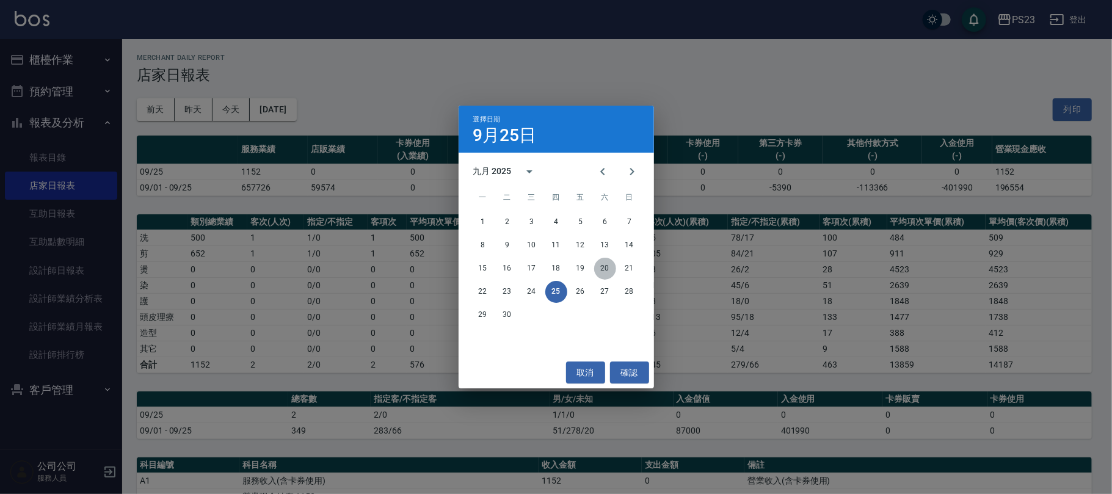
click at [609, 266] on button "20" at bounding box center [605, 269] width 22 height 22
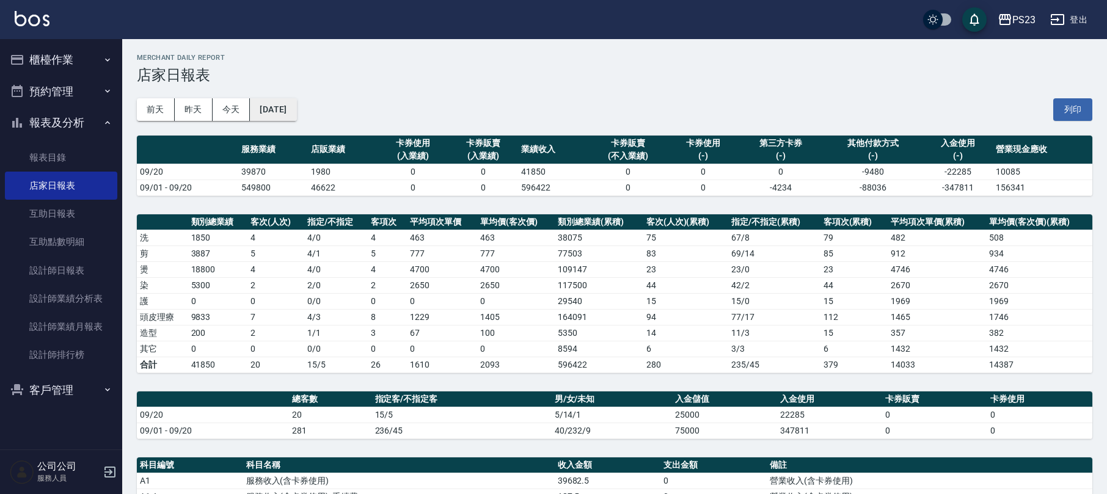
click at [296, 112] on button "[DATE]" at bounding box center [273, 109] width 46 height 23
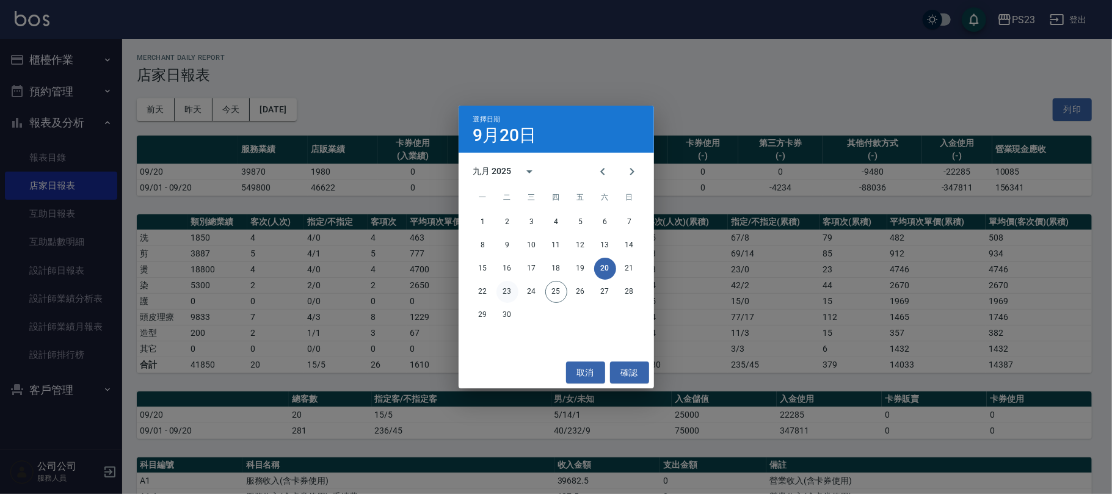
click at [511, 294] on button "23" at bounding box center [508, 292] width 22 height 22
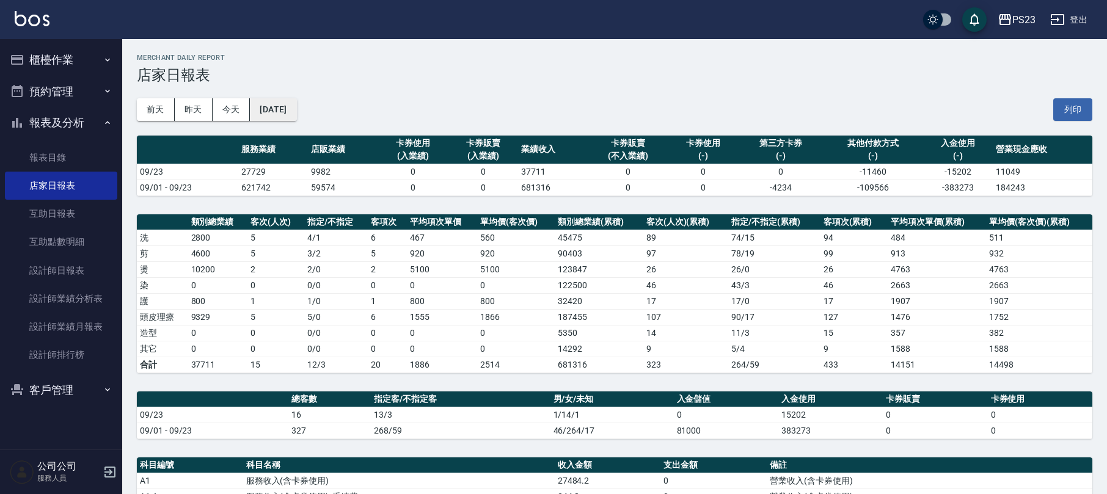
click at [296, 115] on button "[DATE]" at bounding box center [273, 109] width 46 height 23
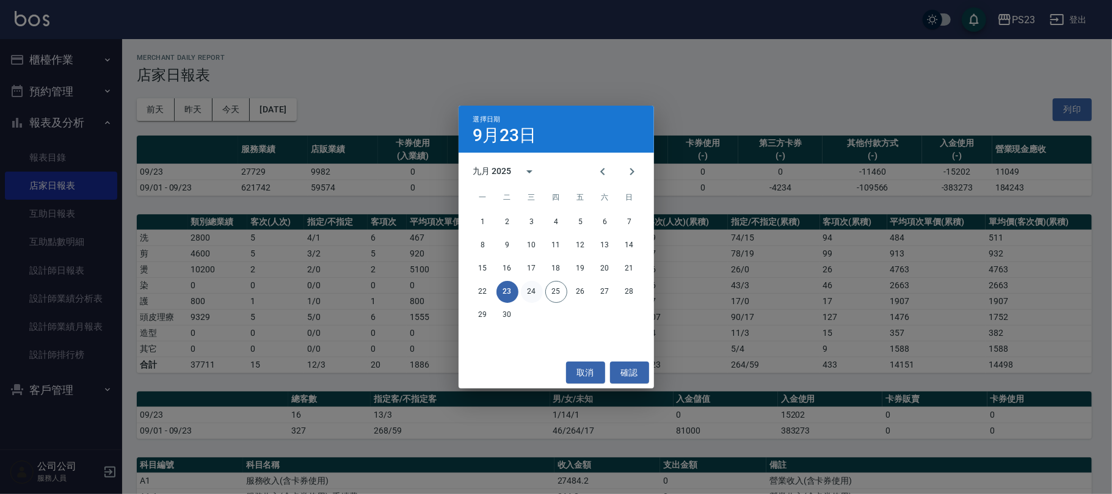
click at [539, 290] on button "24" at bounding box center [532, 292] width 22 height 22
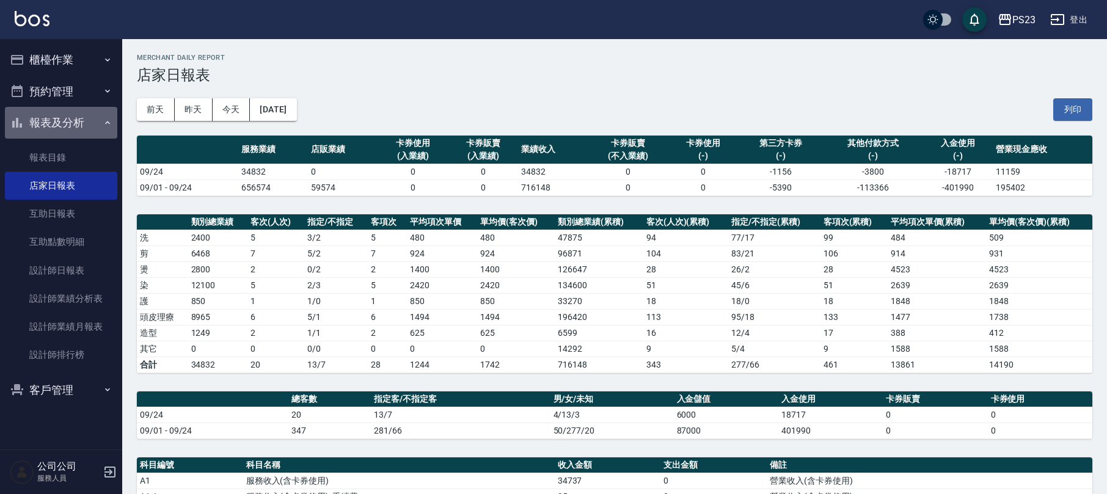
click at [49, 118] on button "報表及分析" at bounding box center [61, 123] width 112 height 32
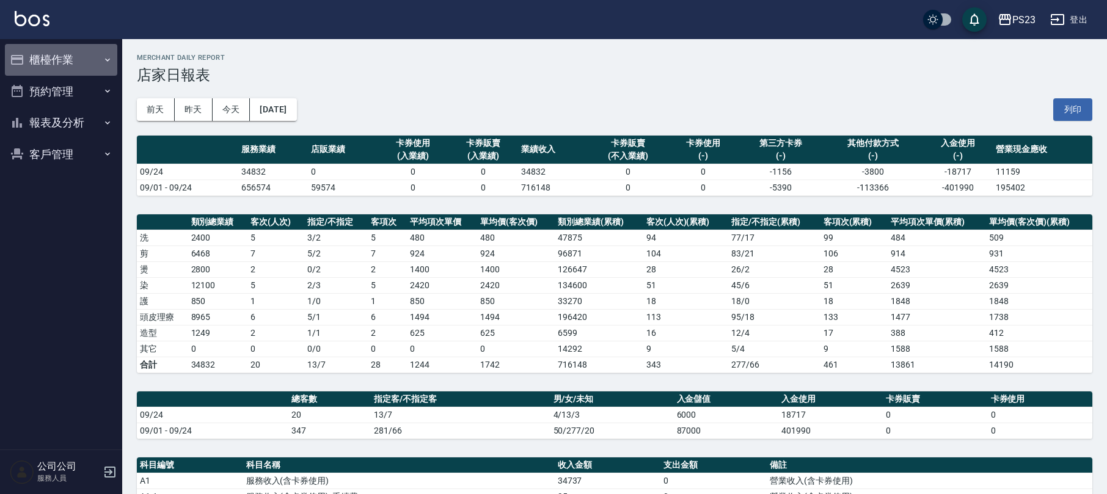
click at [57, 61] on button "櫃檯作業" at bounding box center [61, 60] width 112 height 32
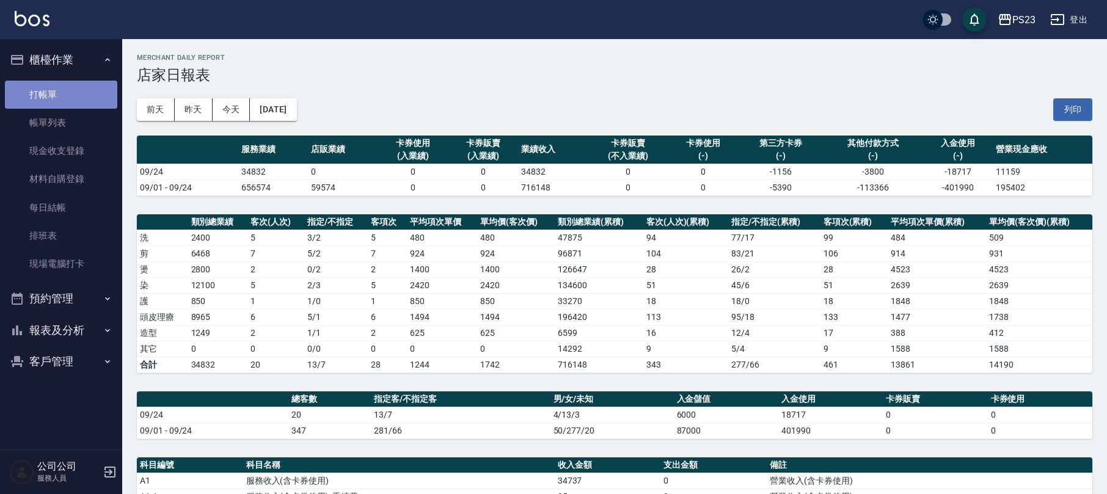
click at [59, 92] on link "打帳單" at bounding box center [61, 95] width 112 height 28
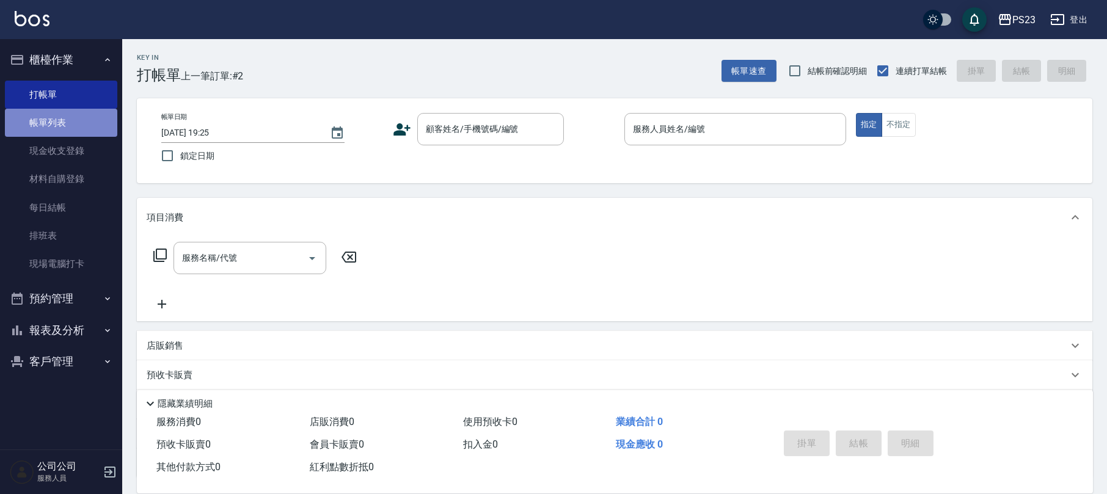
click at [82, 125] on link "帳單列表" at bounding box center [61, 123] width 112 height 28
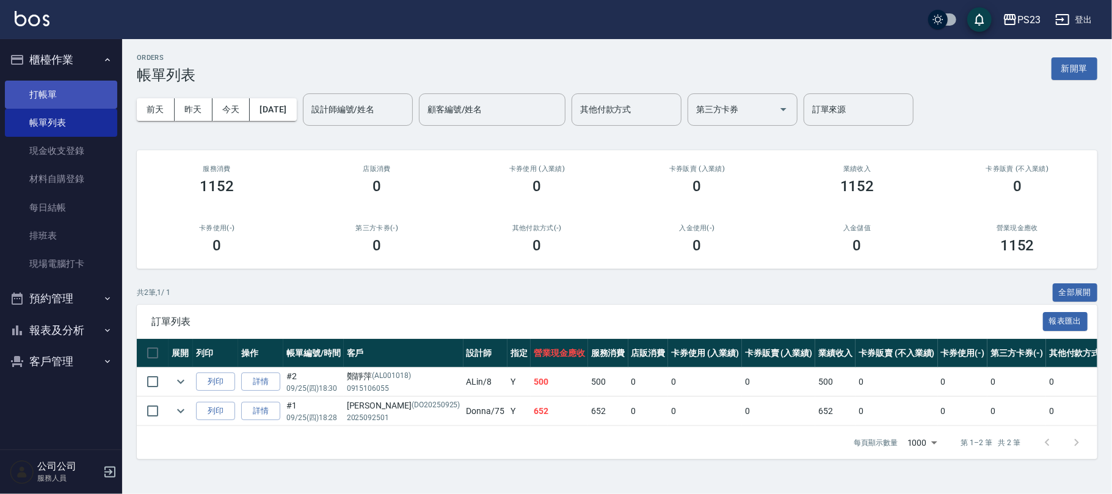
click at [61, 99] on link "打帳單" at bounding box center [61, 95] width 112 height 28
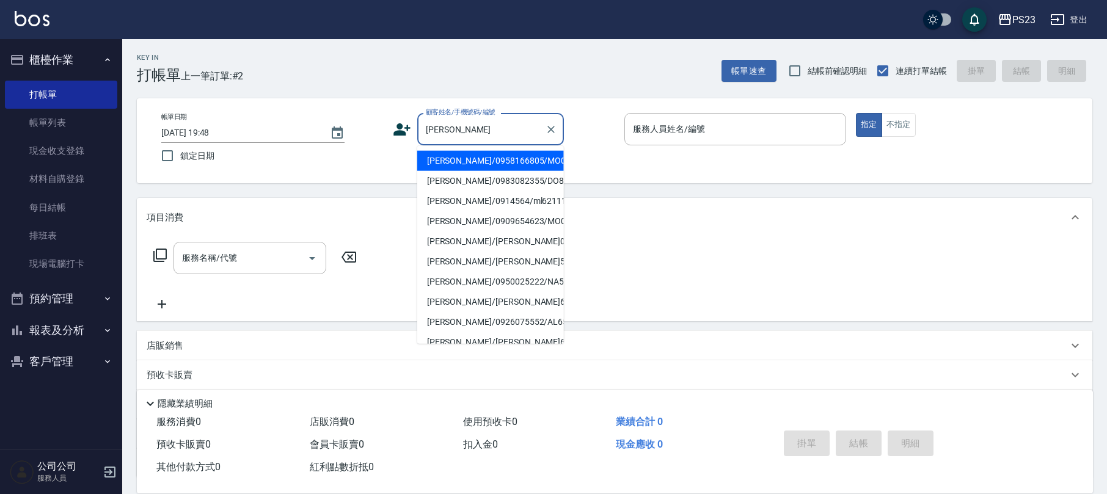
click at [496, 156] on li "[PERSON_NAME]/0958166805/MO00325" at bounding box center [490, 161] width 147 height 20
type input "[PERSON_NAME]/0958166805/MO00325"
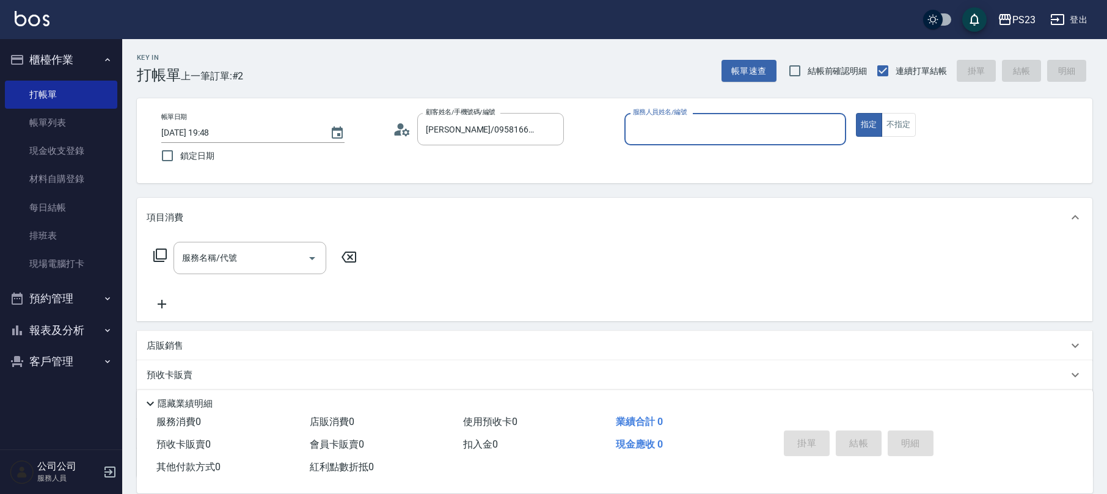
type input "[PERSON_NAME]-0"
click at [161, 258] on icon at bounding box center [160, 255] width 15 height 15
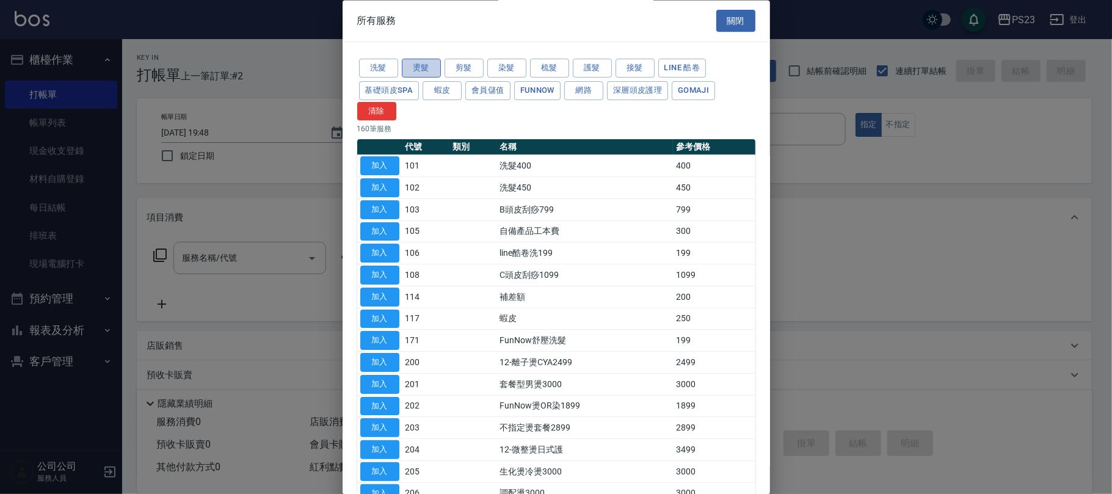
click at [404, 62] on button "燙髮" at bounding box center [421, 68] width 39 height 19
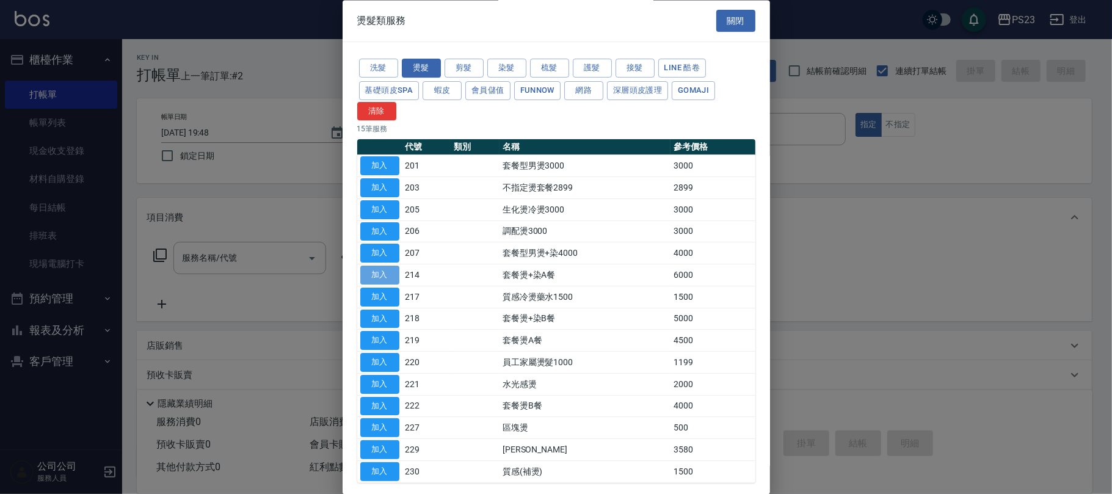
click at [381, 274] on button "加入" at bounding box center [379, 275] width 39 height 19
type input "套餐燙+染A餐(214)"
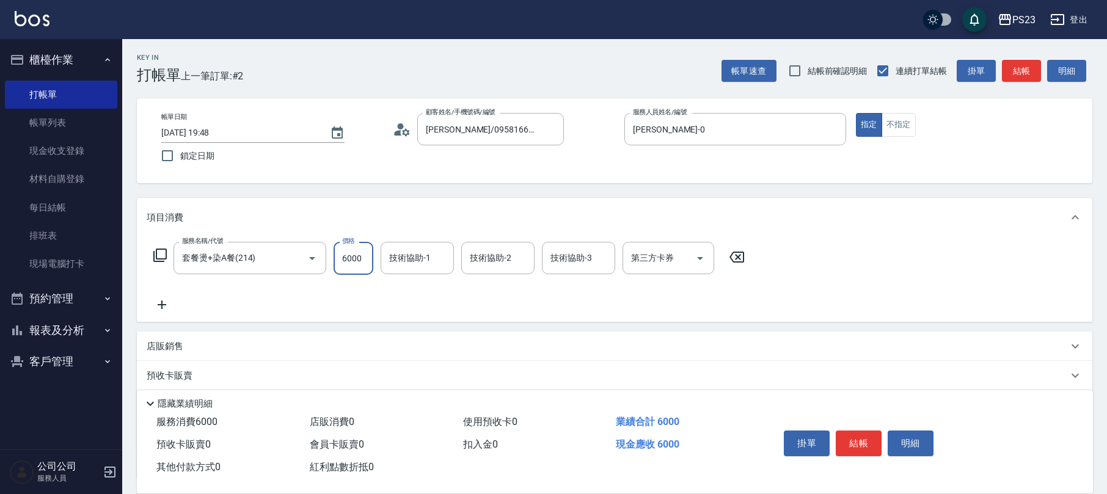
click at [350, 260] on input "6000" at bounding box center [353, 258] width 40 height 33
type input "6500"
type input "[PERSON_NAME]-0"
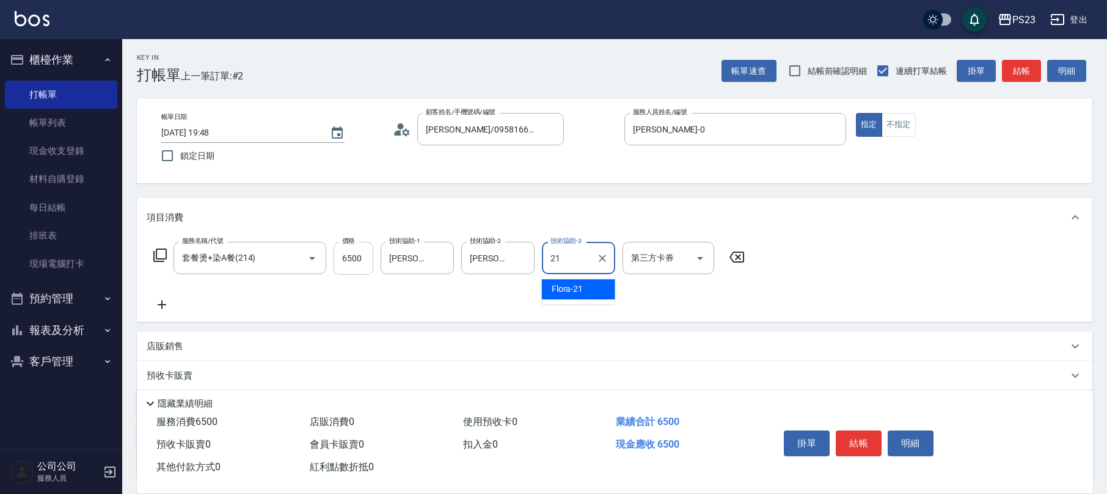
type input "Flora-21"
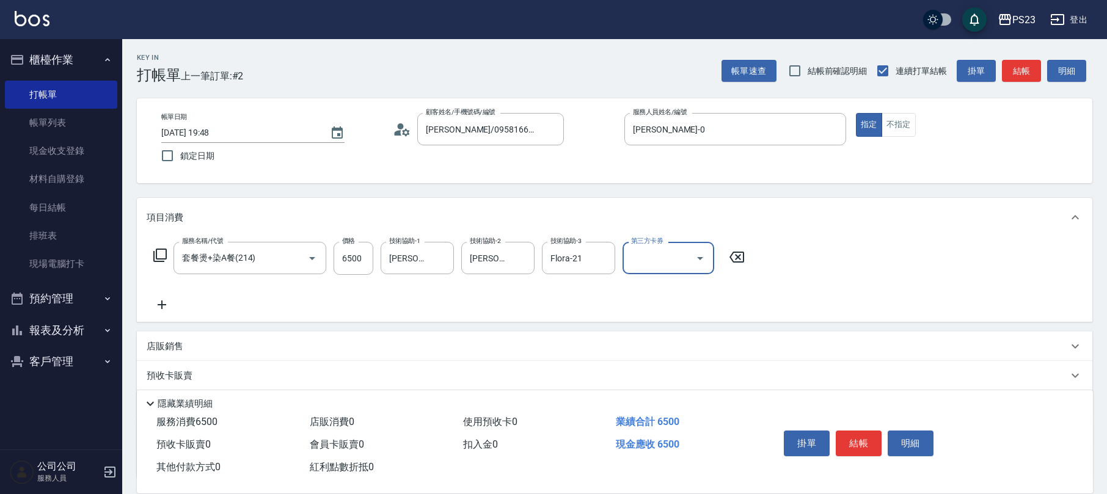
scroll to position [98, 0]
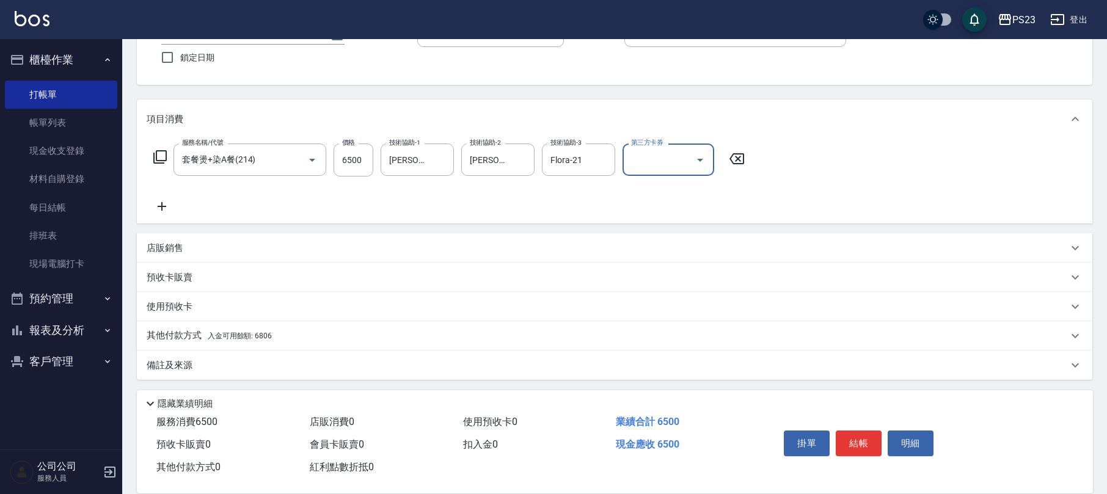
click at [261, 336] on span "入金可用餘額: 6806" at bounding box center [240, 336] width 64 height 9
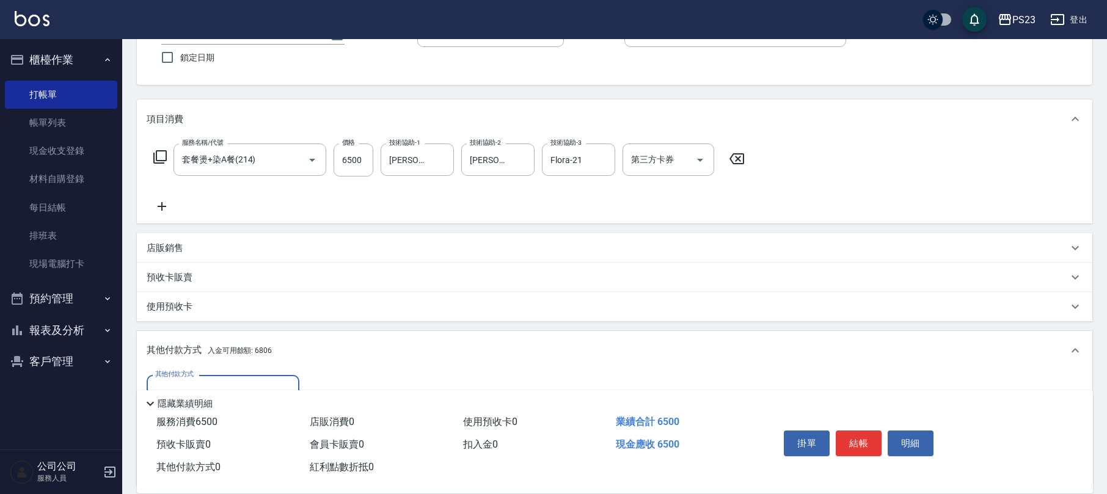
scroll to position [180, 0]
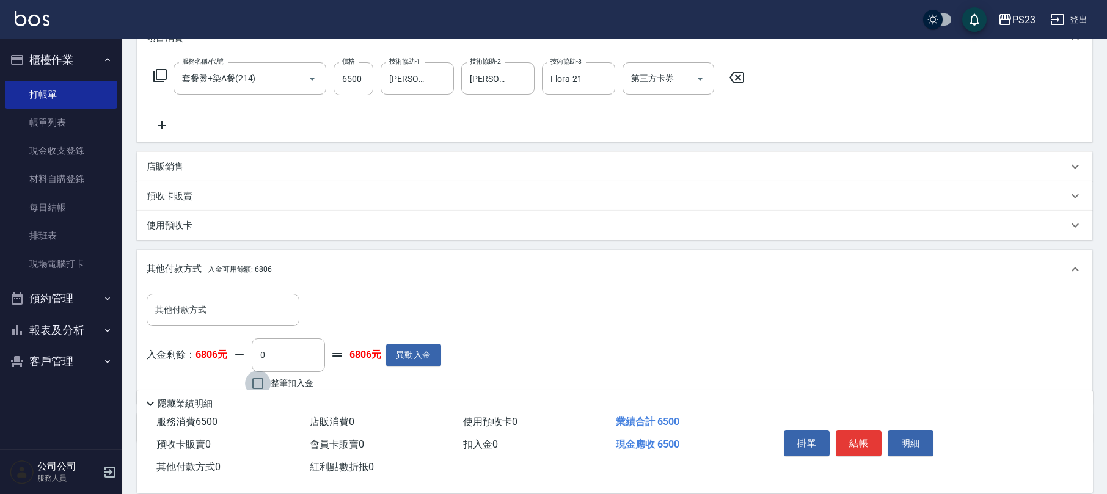
click at [248, 377] on input "整筆扣入金" at bounding box center [258, 384] width 26 height 26
checkbox input "true"
type input "6500"
click at [870, 447] on button "結帳" at bounding box center [859, 444] width 46 height 26
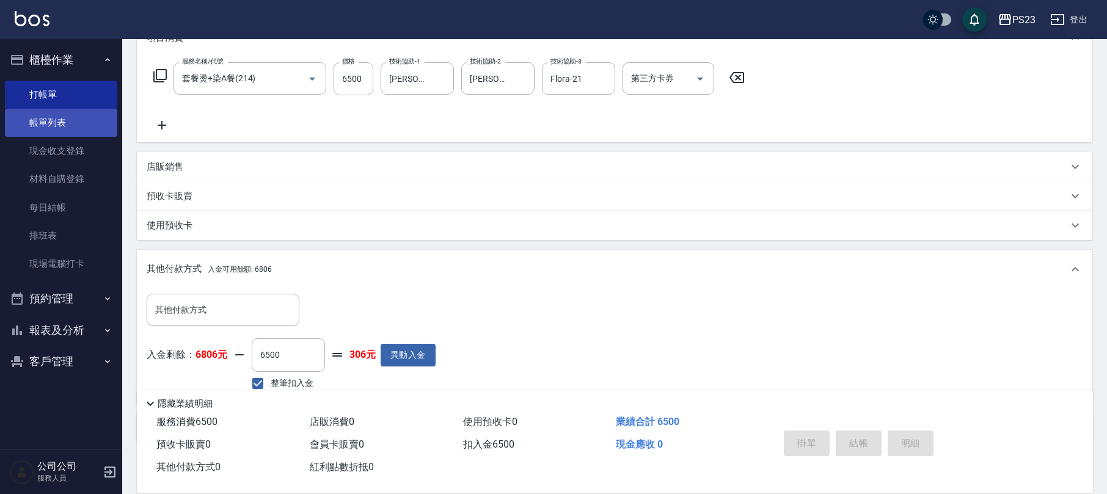
type input "[DATE] 19:49"
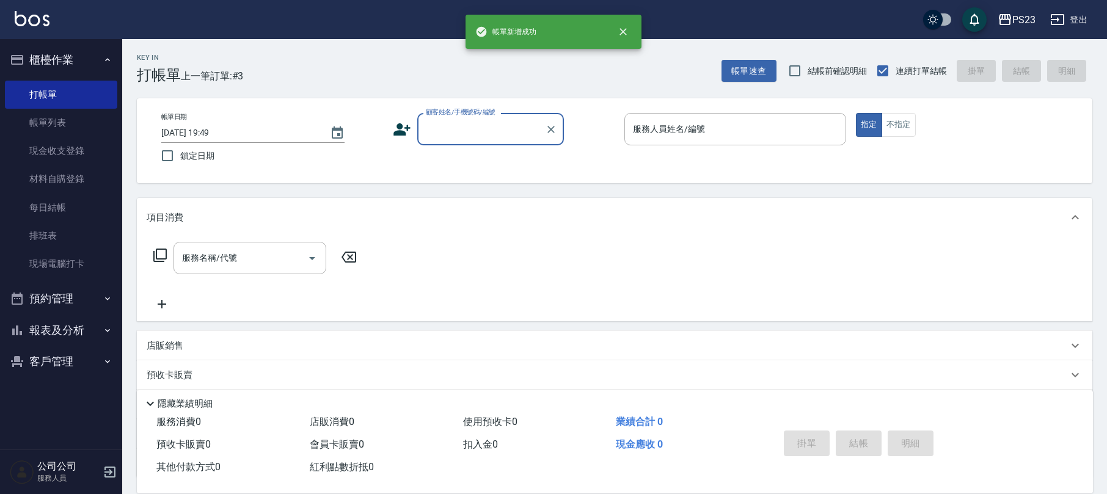
scroll to position [0, 0]
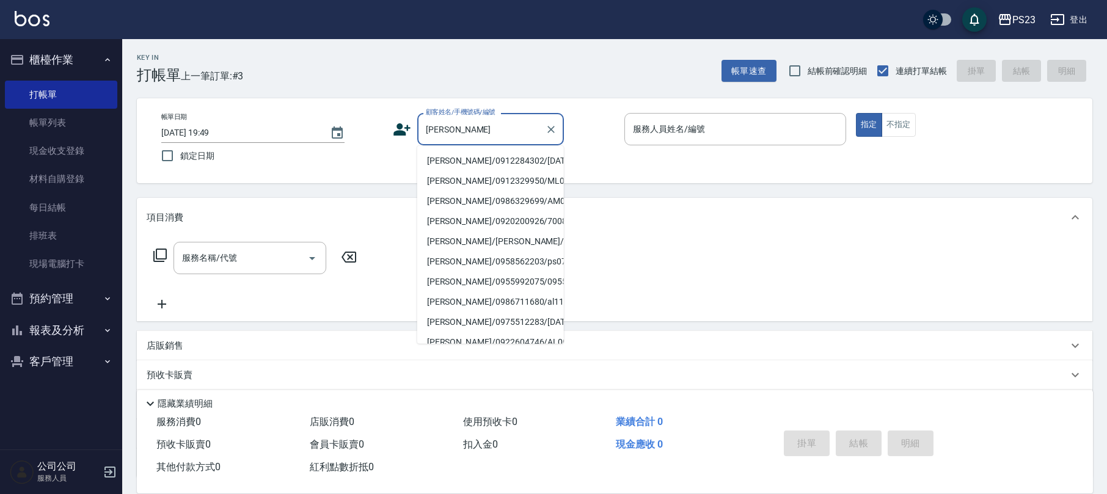
click at [487, 170] on li "[PERSON_NAME]/0912284302/[DATE]" at bounding box center [490, 161] width 147 height 20
type input "[PERSON_NAME]/0912284302/[DATE]"
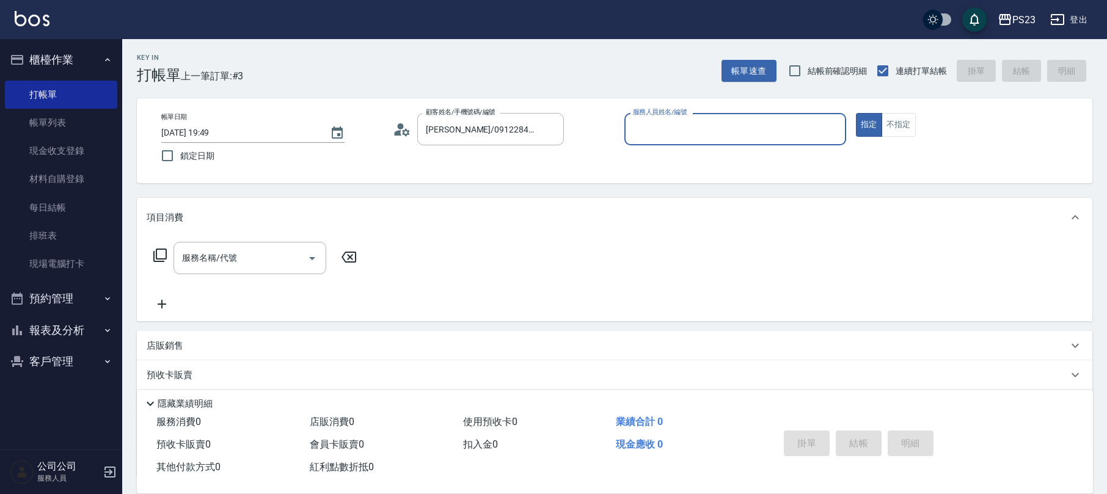
type input "[PERSON_NAME]-0"
click at [856, 113] on button "指定" at bounding box center [869, 125] width 26 height 24
type button "true"
click at [161, 255] on icon at bounding box center [160, 255] width 15 height 15
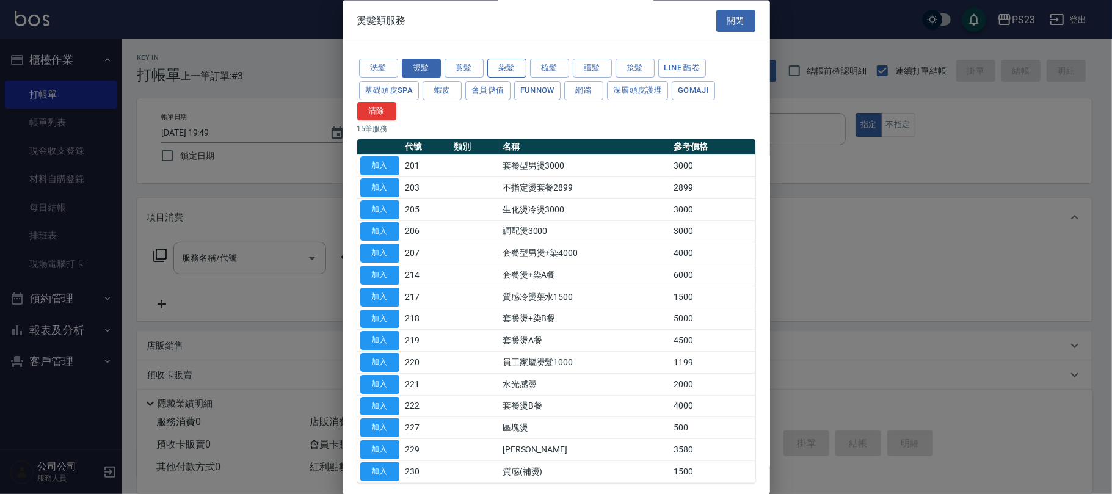
click at [501, 66] on button "染髮" at bounding box center [506, 68] width 39 height 19
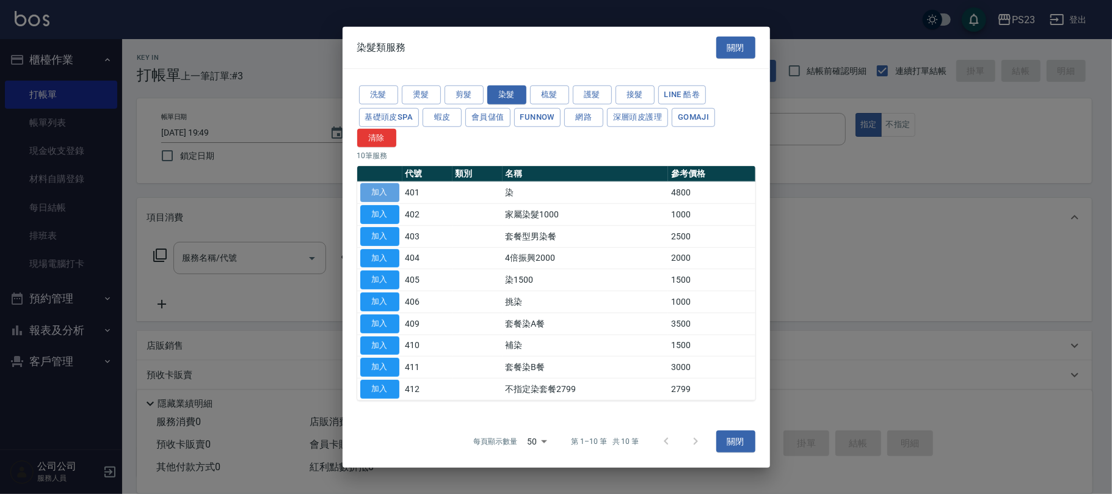
click at [390, 188] on button "加入" at bounding box center [379, 192] width 39 height 19
type input "染(401)"
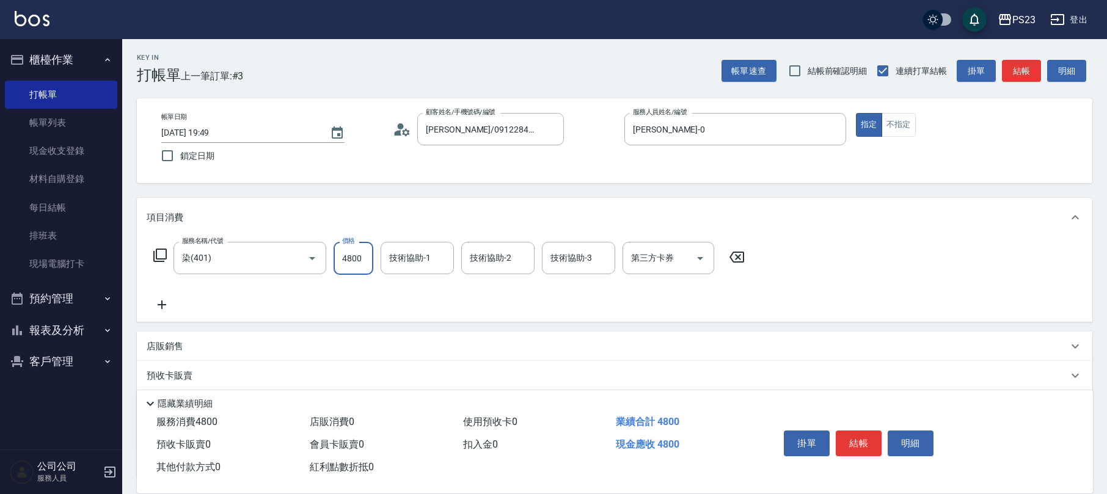
click at [365, 250] on input "4800" at bounding box center [353, 258] width 40 height 33
type input "3500"
type input "Flora-21"
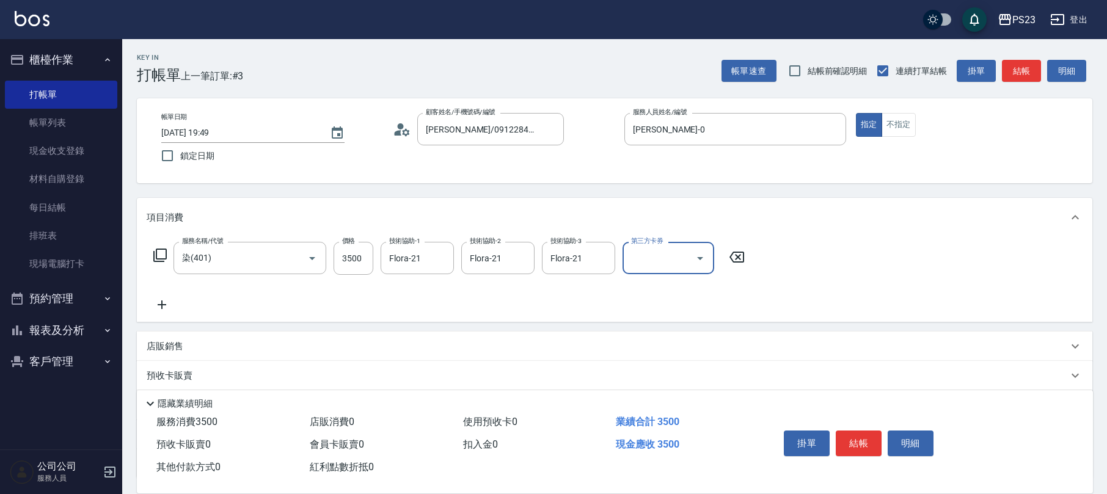
scroll to position [98, 0]
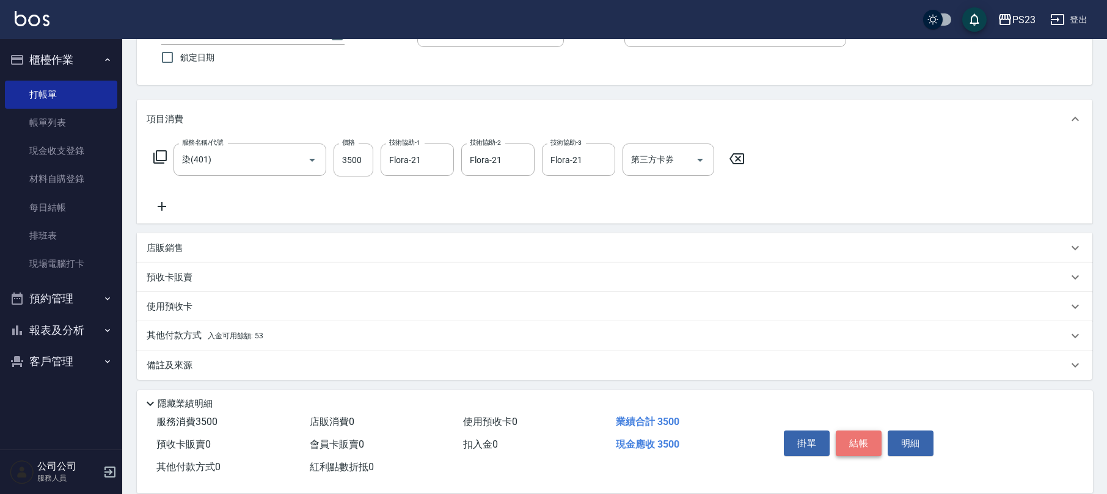
click at [858, 438] on button "結帳" at bounding box center [859, 444] width 46 height 26
type input "[DATE] 19:50"
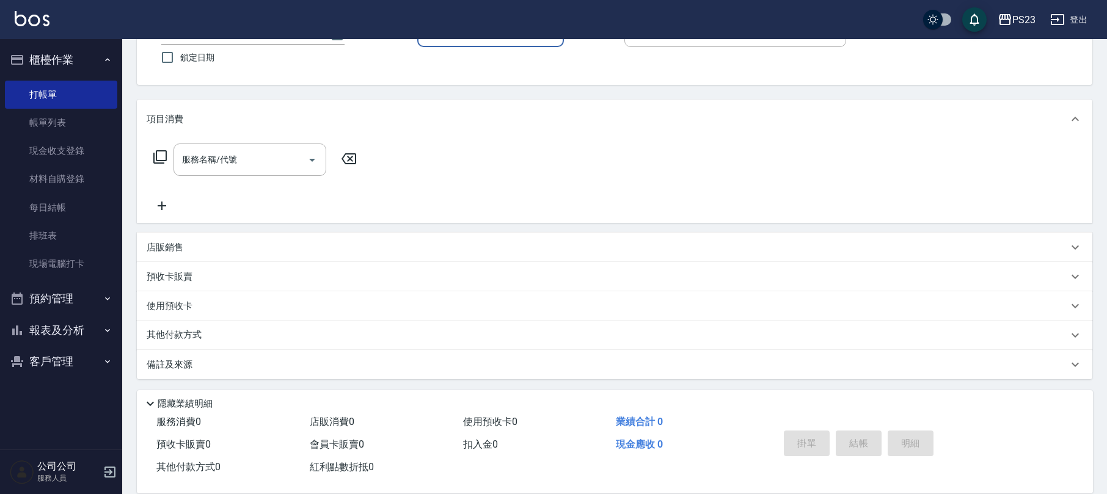
scroll to position [0, 0]
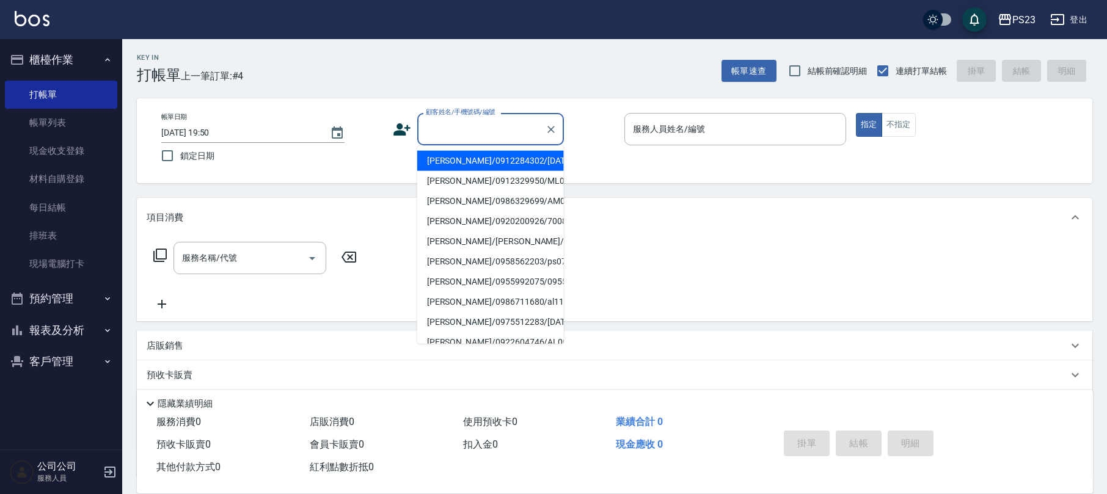
click at [465, 137] on input "顧客姓名/手機號碼/編號" at bounding box center [481, 128] width 117 height 21
click at [486, 162] on li "[PERSON_NAME]/0928710771/[DATE]" at bounding box center [490, 161] width 147 height 20
type input "[PERSON_NAME]/0928710771/[DATE]"
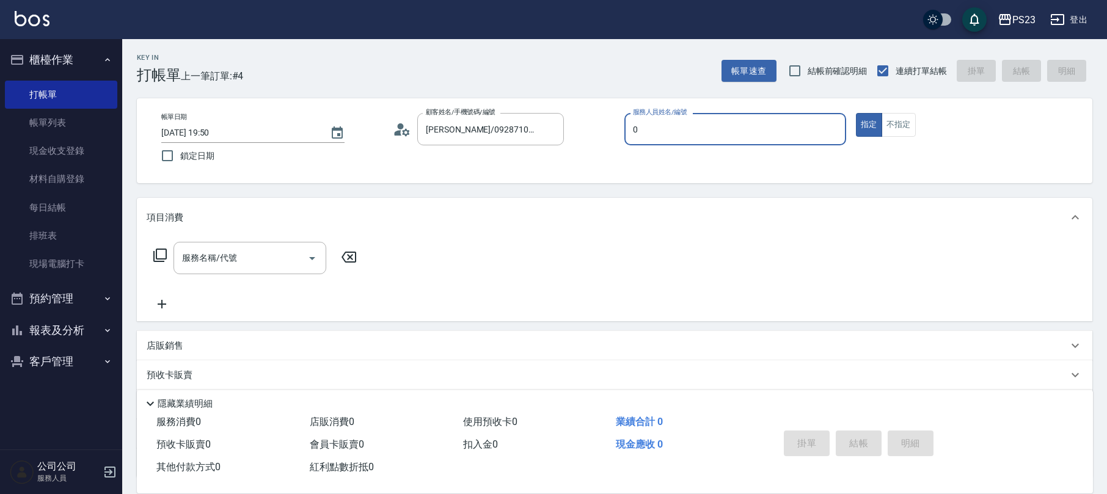
type input "[PERSON_NAME]-0"
click at [167, 258] on icon at bounding box center [160, 255] width 15 height 15
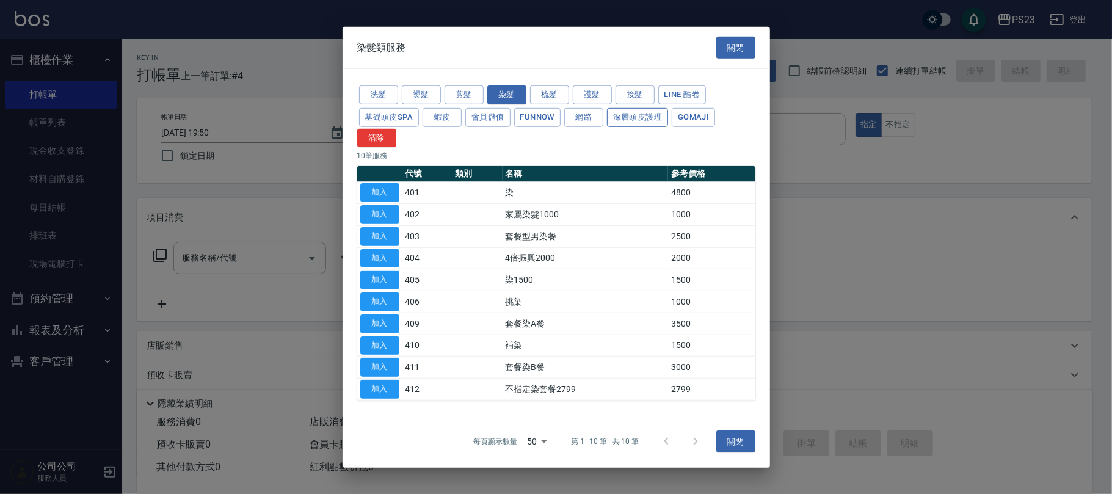
click at [643, 125] on button "深層頭皮護理" at bounding box center [637, 117] width 61 height 19
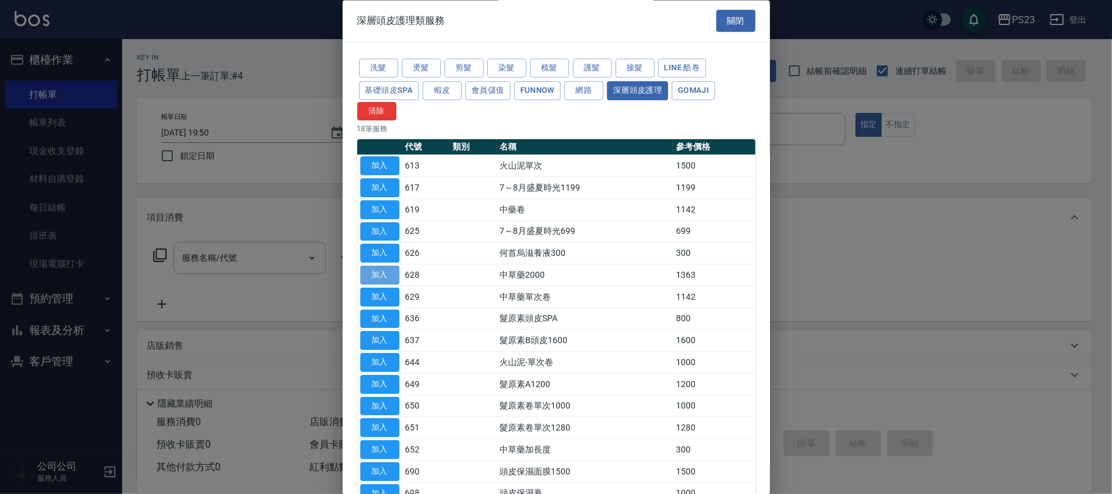
click at [385, 274] on button "加入" at bounding box center [379, 275] width 39 height 19
type input "中草藥2000(628)"
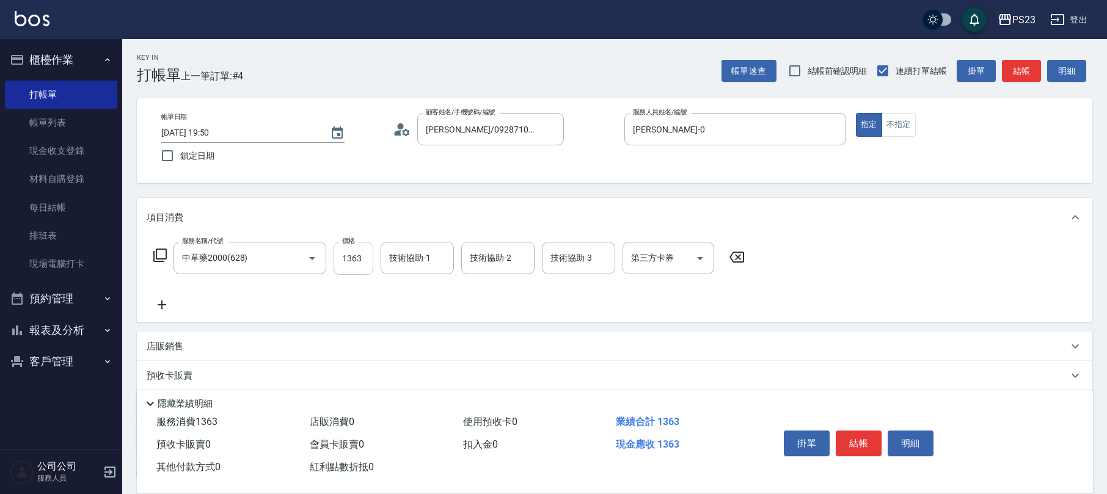
click at [358, 252] on input "1363" at bounding box center [353, 258] width 40 height 33
type input "1500"
type input "Flora-21"
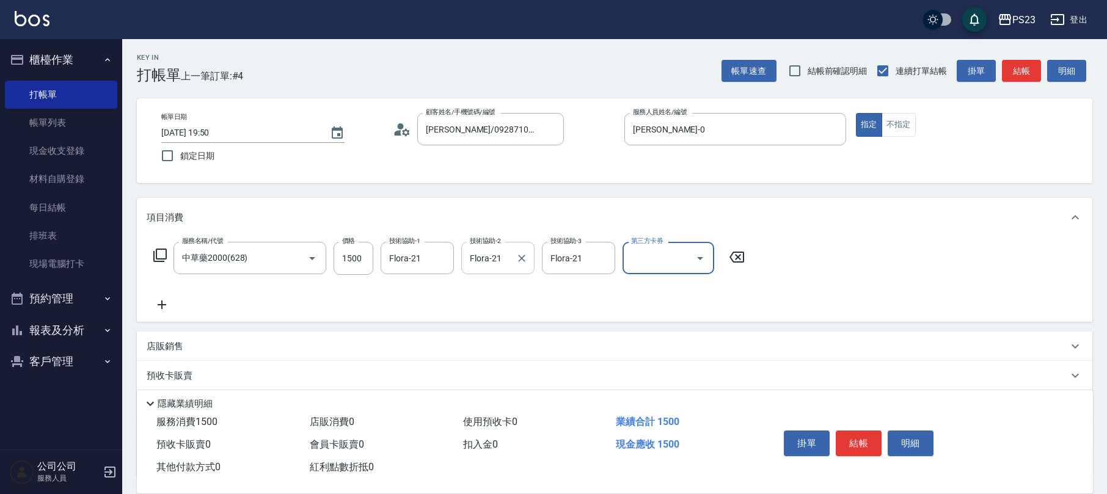
scroll to position [98, 0]
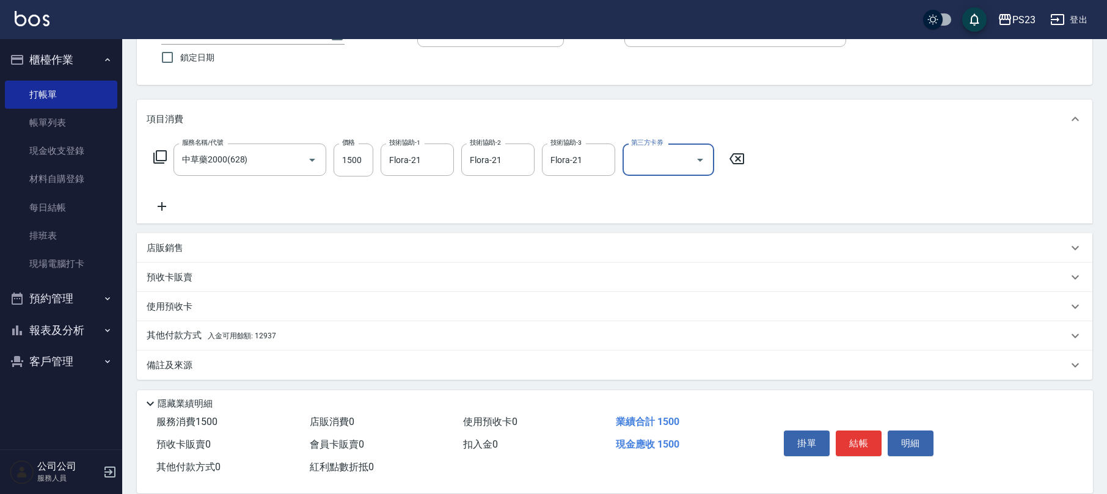
click at [225, 326] on div "其他付款方式 入金可用餘額: 12937" at bounding box center [614, 335] width 955 height 29
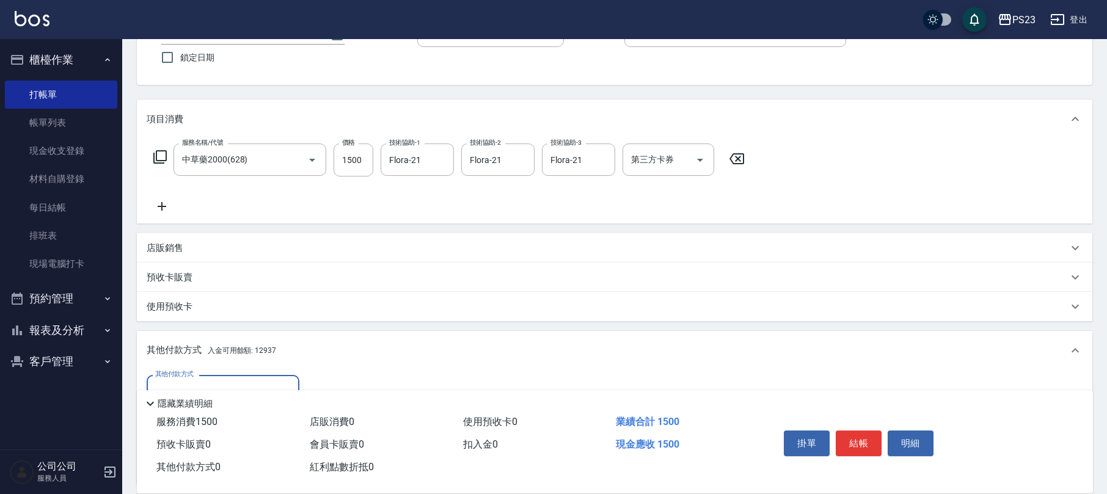
scroll to position [180, 0]
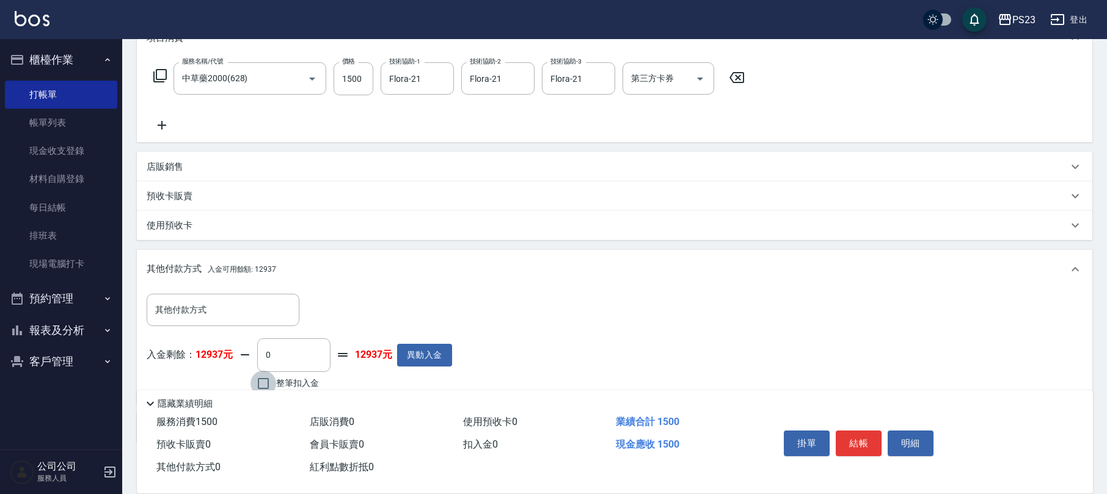
click at [255, 377] on input "整筆扣入金" at bounding box center [263, 384] width 26 height 26
checkbox input "true"
type input "1500"
click at [864, 436] on button "結帳" at bounding box center [859, 444] width 46 height 26
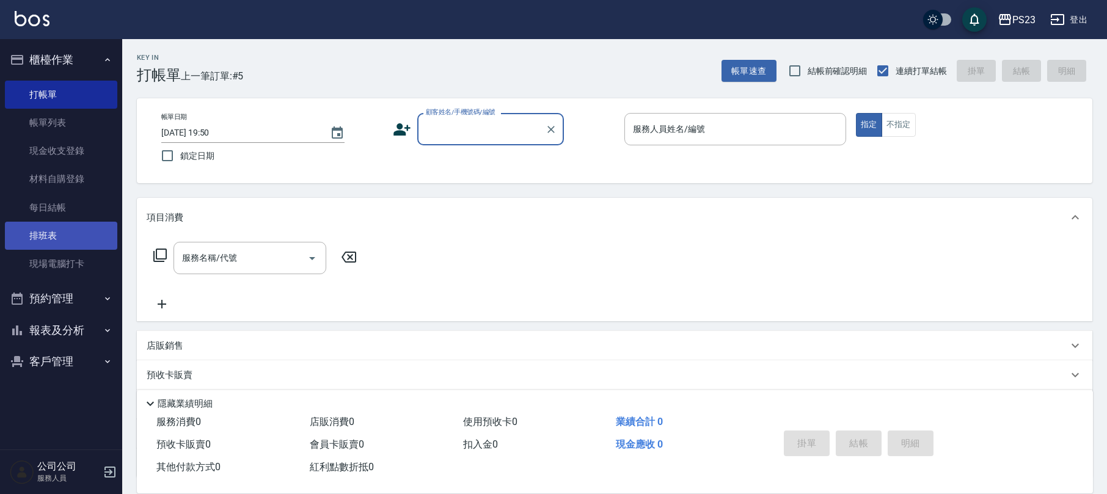
scroll to position [0, 0]
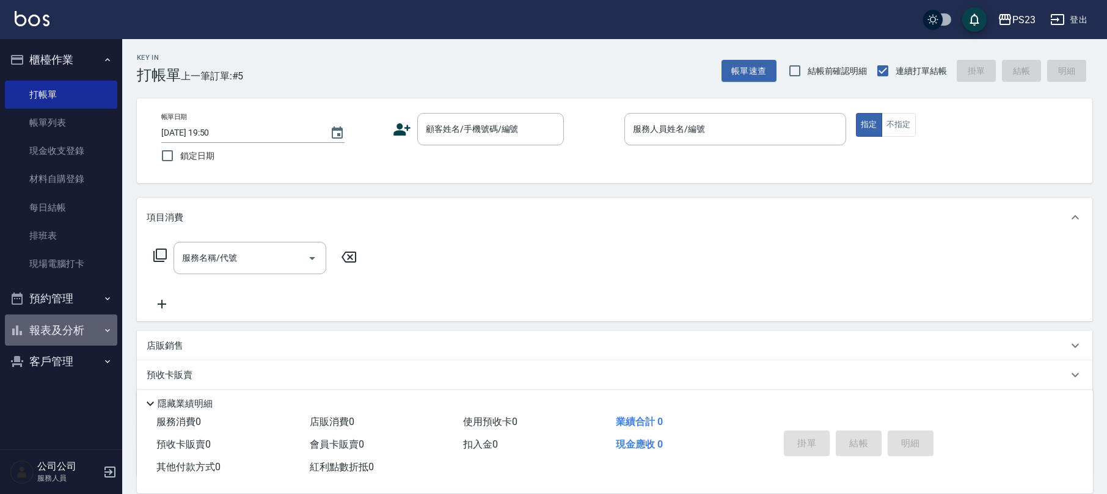
click at [66, 335] on button "報表及分析" at bounding box center [61, 331] width 112 height 32
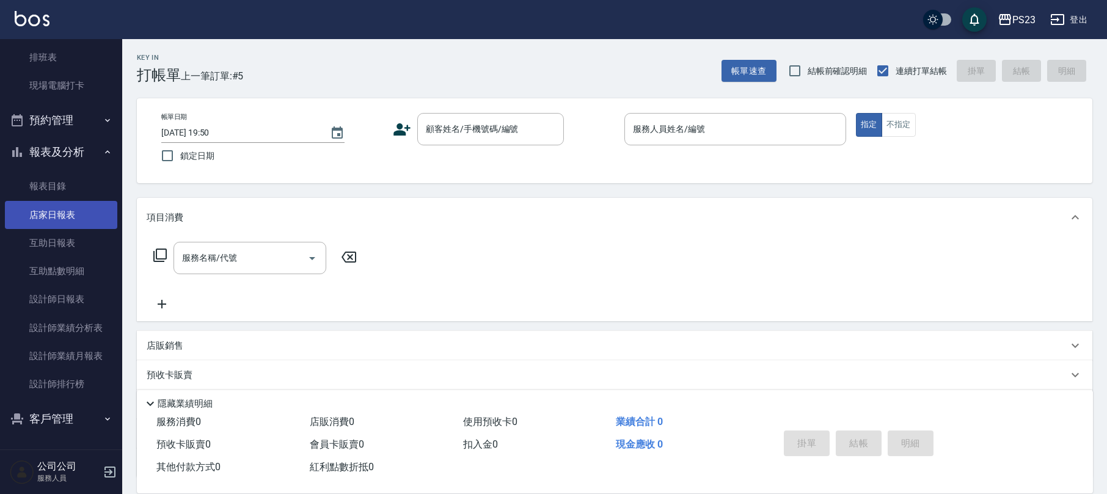
click at [88, 217] on link "店家日報表" at bounding box center [61, 215] width 112 height 28
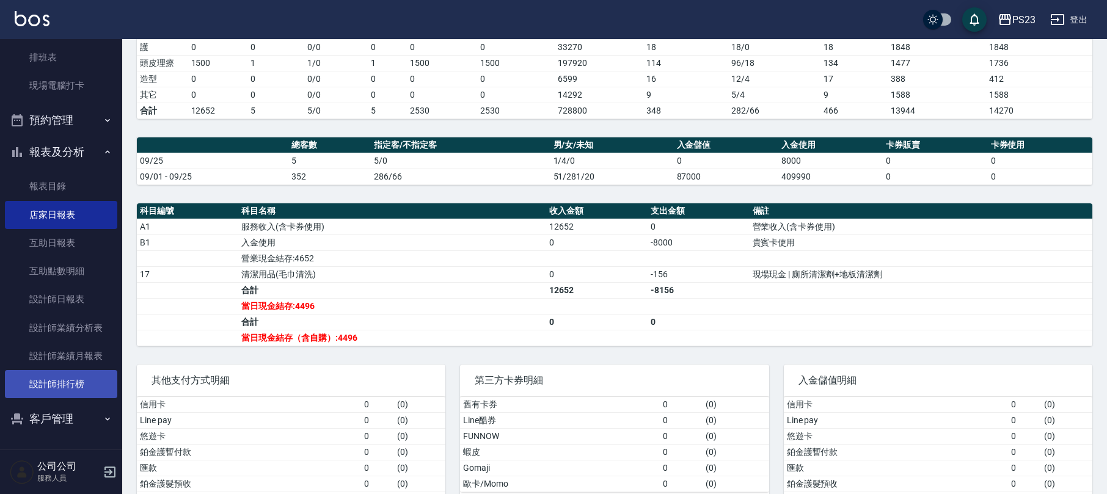
scroll to position [335, 0]
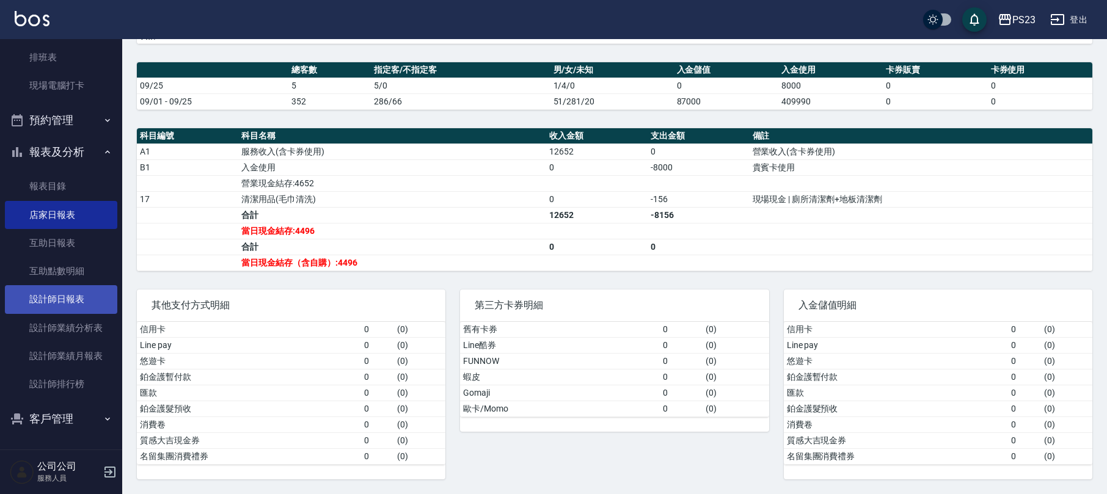
click at [72, 291] on link "設計師日報表" at bounding box center [61, 299] width 112 height 28
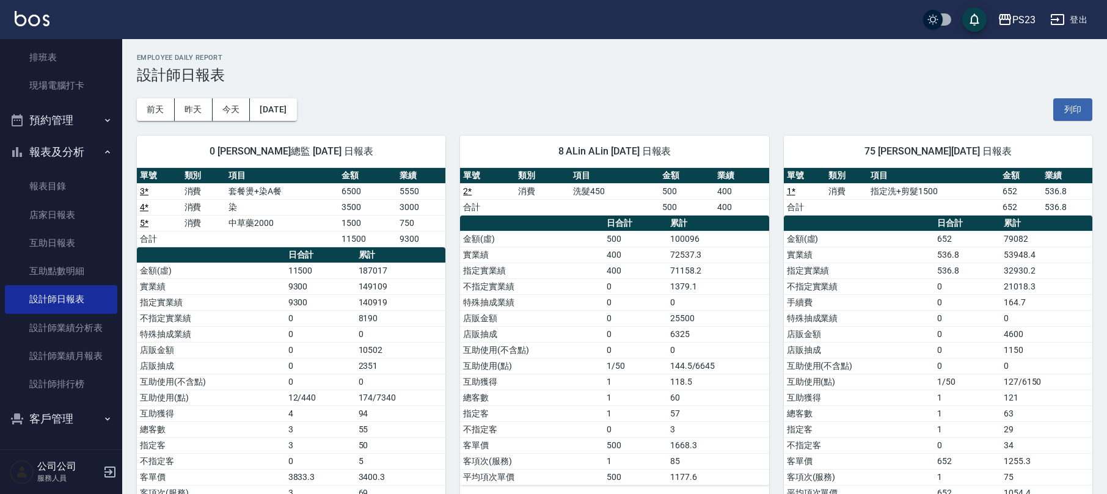
scroll to position [57, 0]
